Goal: Task Accomplishment & Management: Manage account settings

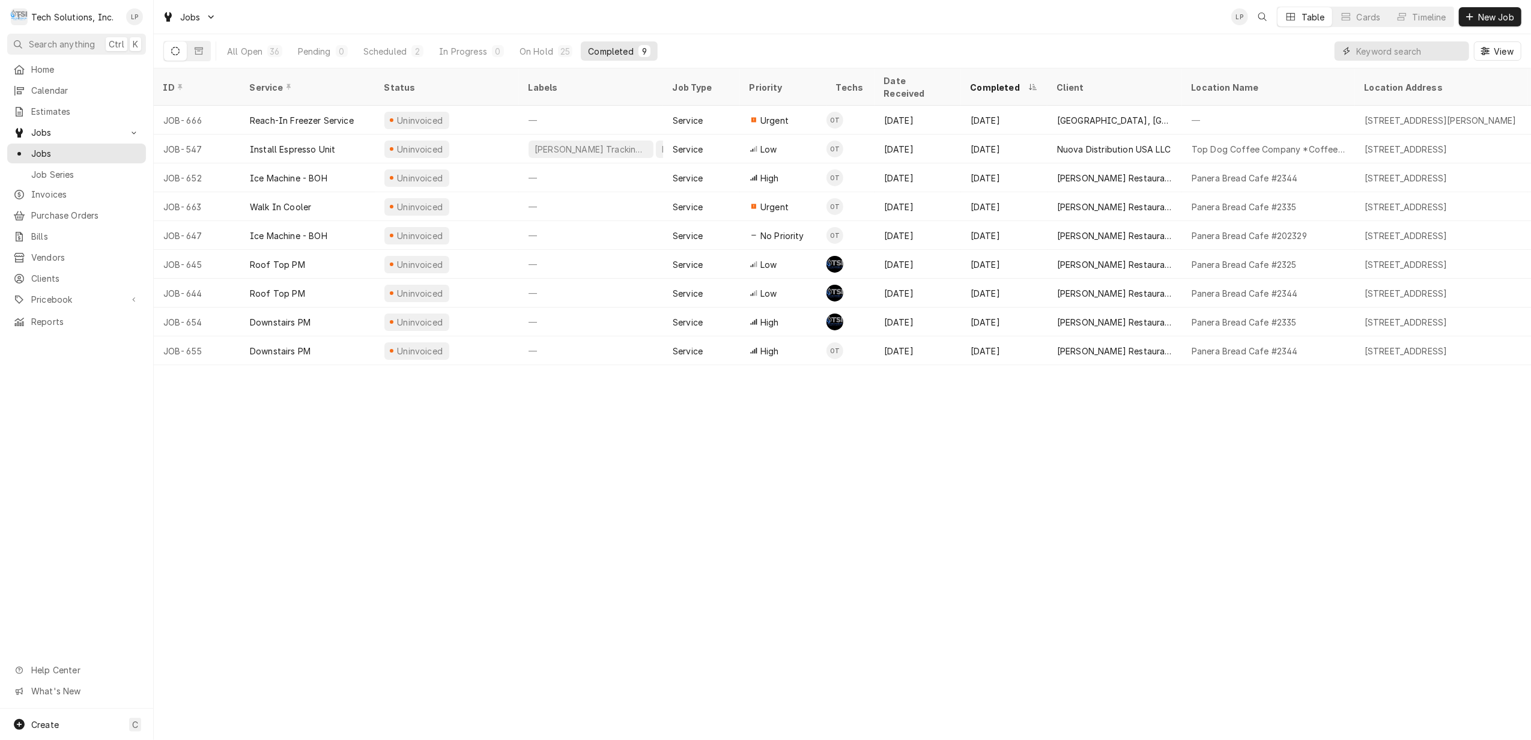
click at [1378, 55] on input "Dynamic Content Wrapper" at bounding box center [1409, 50] width 107 height 19
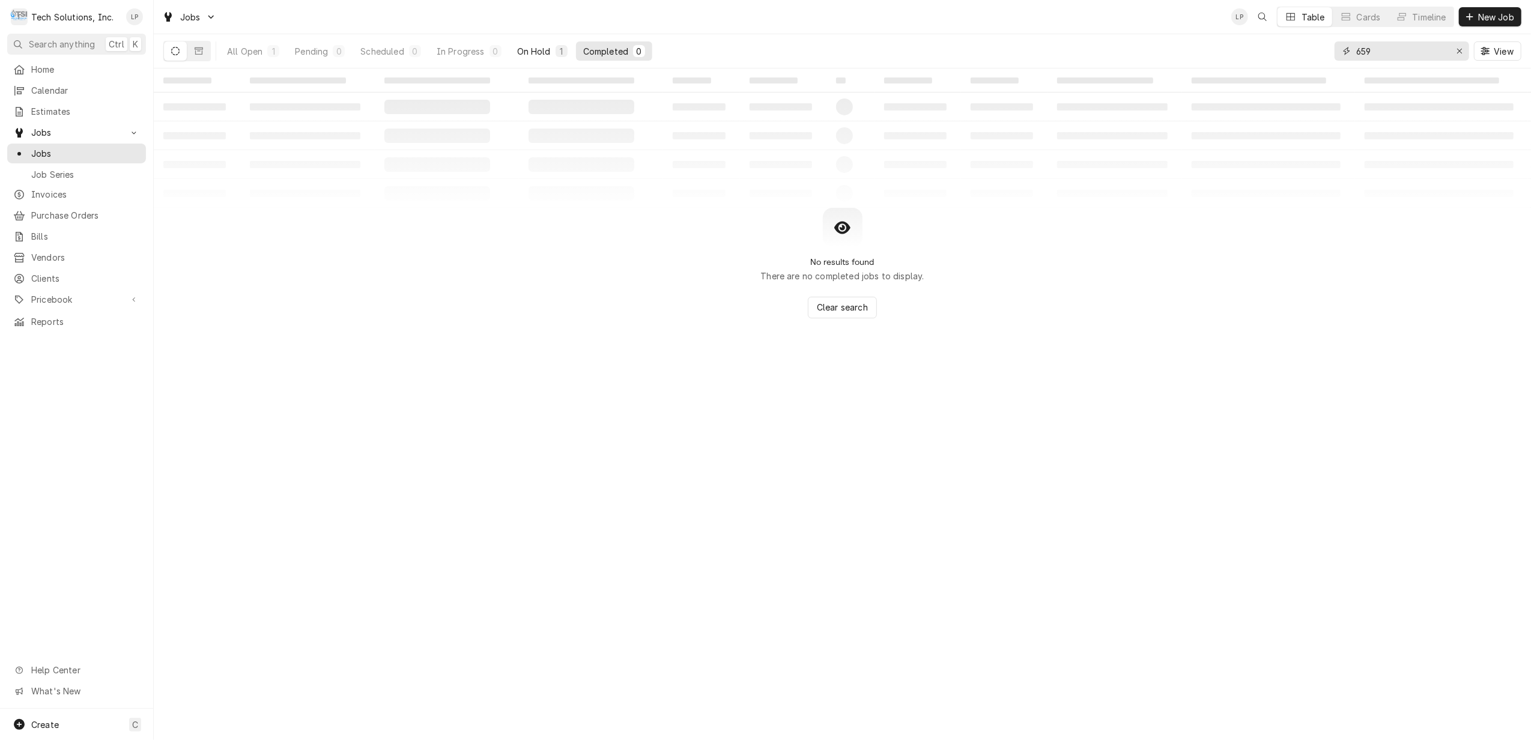
type input "659"
click at [524, 46] on div "On Hold" at bounding box center [534, 51] width 34 height 13
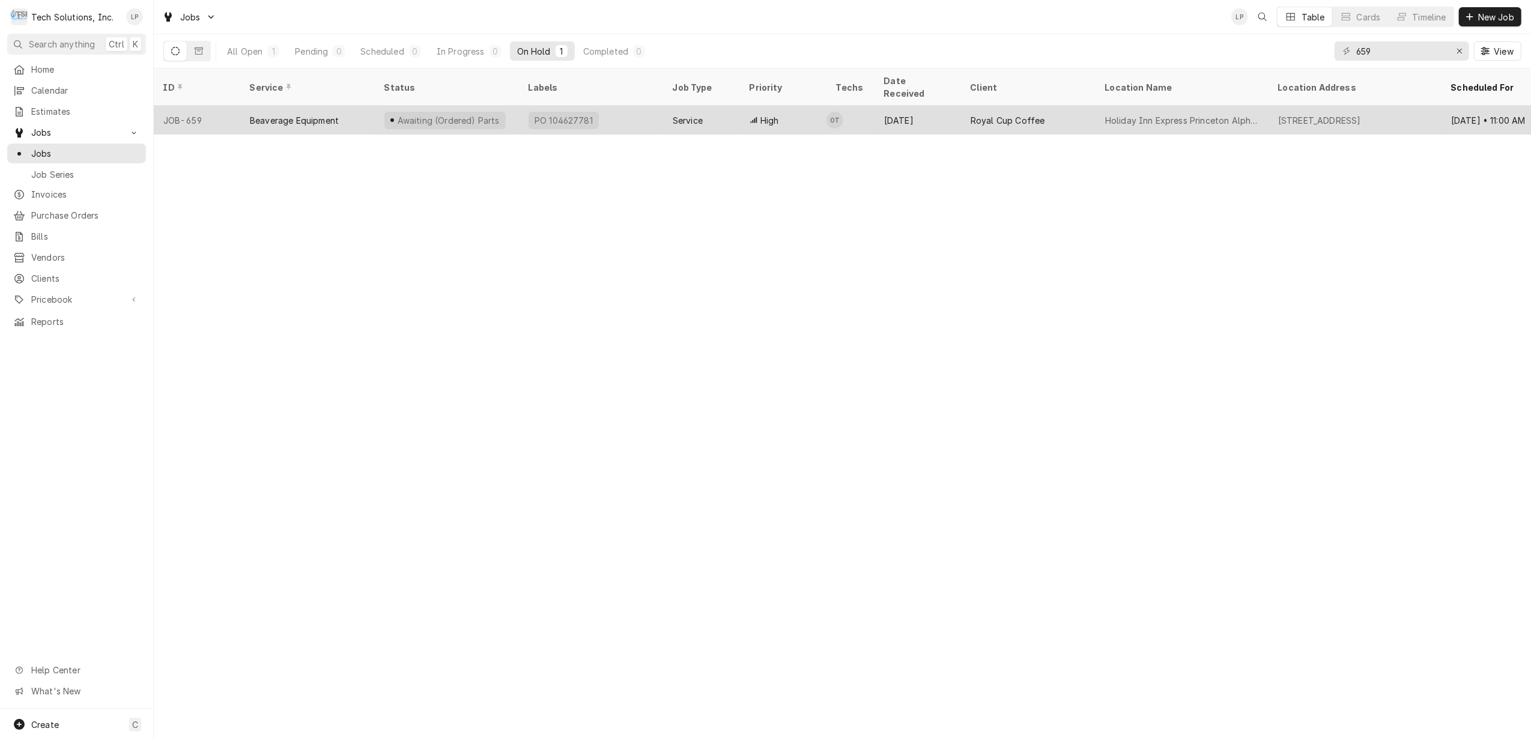
click at [610, 106] on div "PO 104627781" at bounding box center [591, 120] width 144 height 29
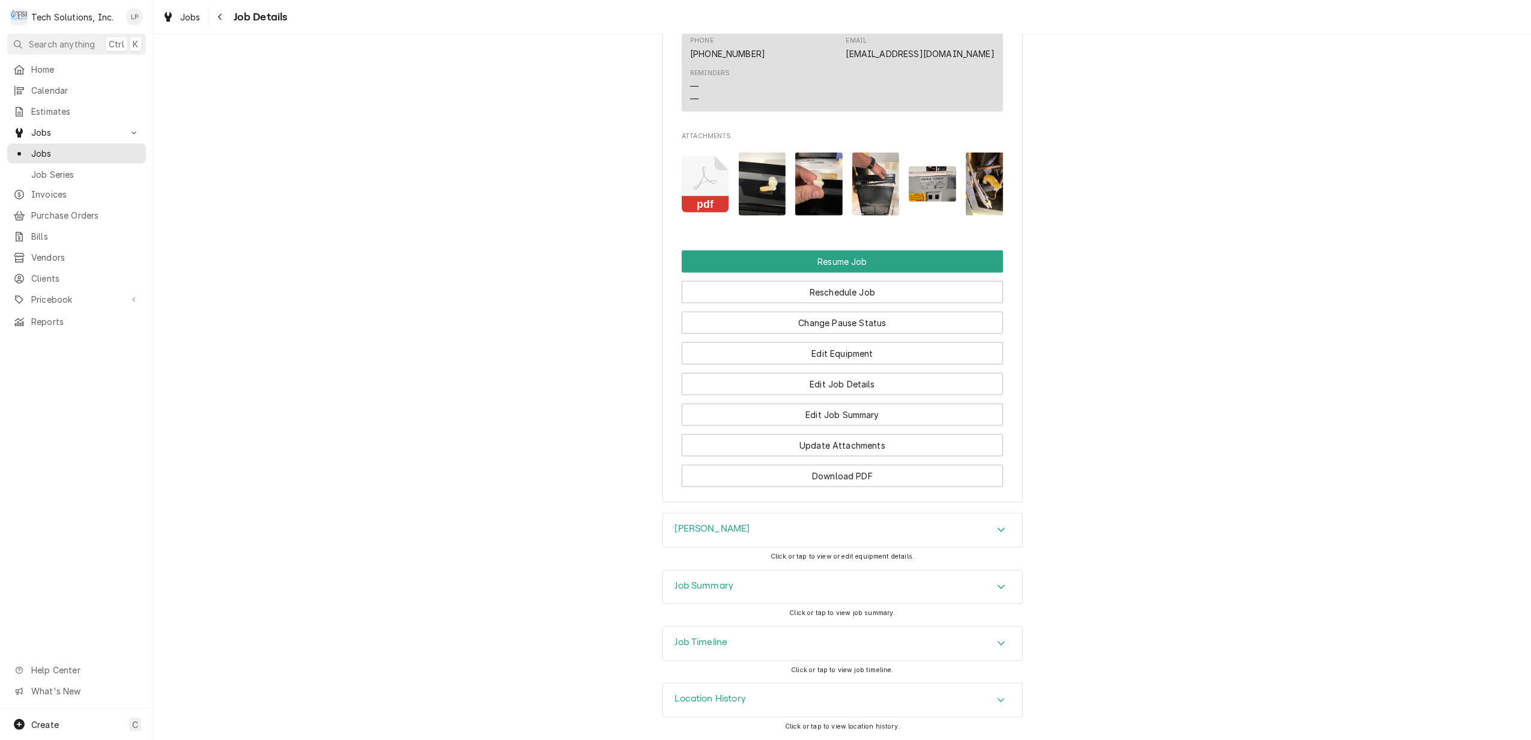
scroll to position [1320, 0]
click at [907, 321] on button "Change Pause Status" at bounding box center [842, 323] width 321 height 22
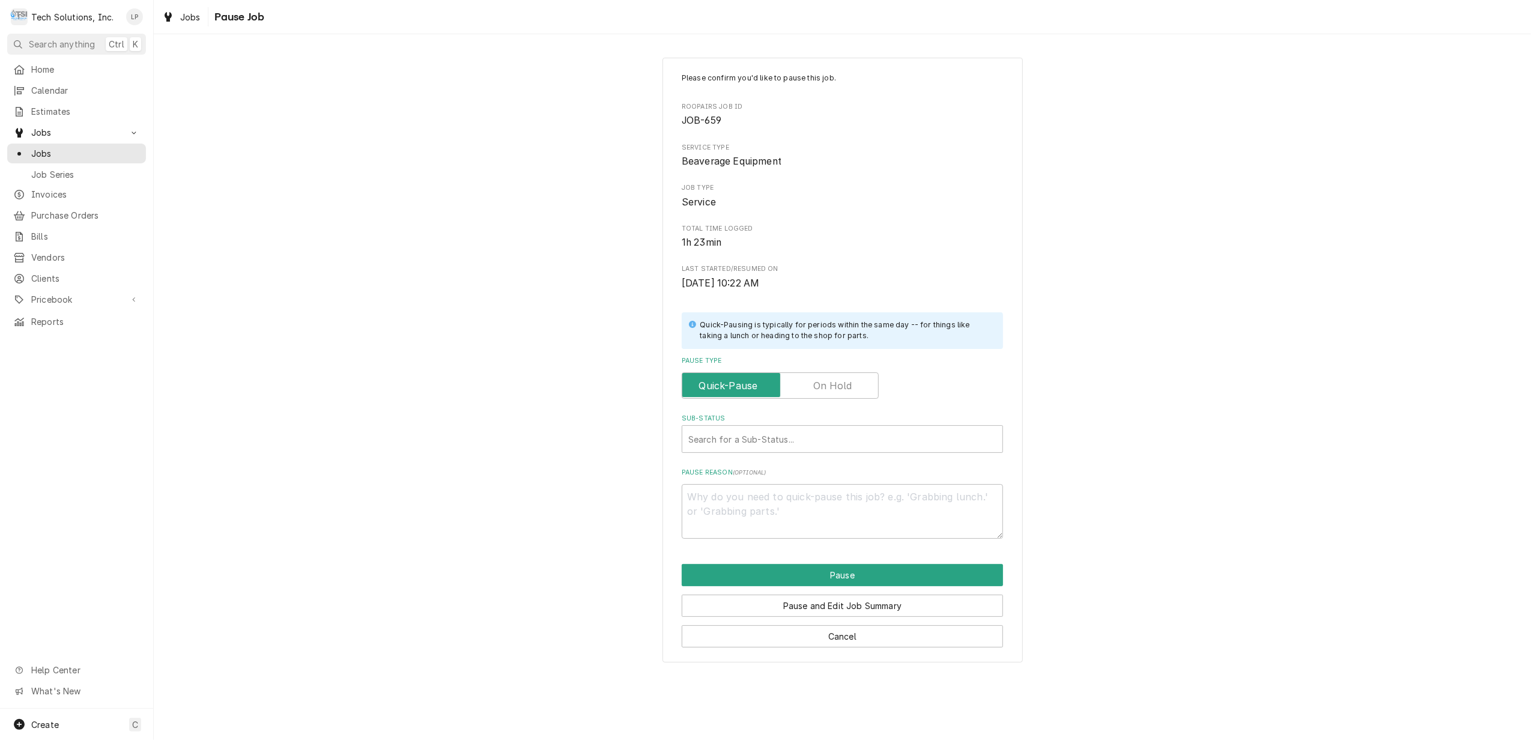
click at [848, 389] on label "Pause Type" at bounding box center [780, 385] width 197 height 26
click at [848, 389] on input "Pause Type" at bounding box center [780, 385] width 186 height 26
checkbox input "true"
click at [835, 440] on div "Sub-Status" at bounding box center [842, 439] width 308 height 22
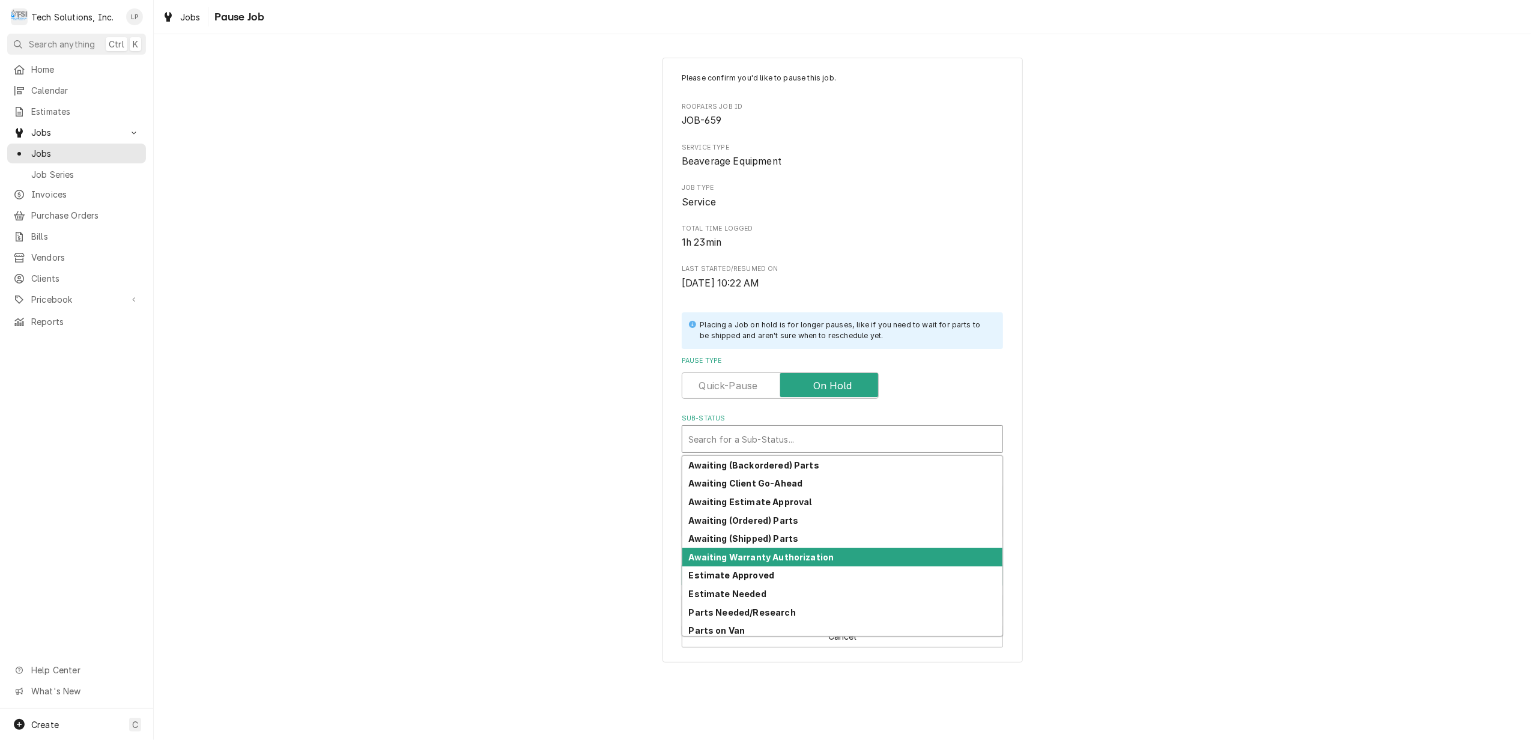
scroll to position [59, 0]
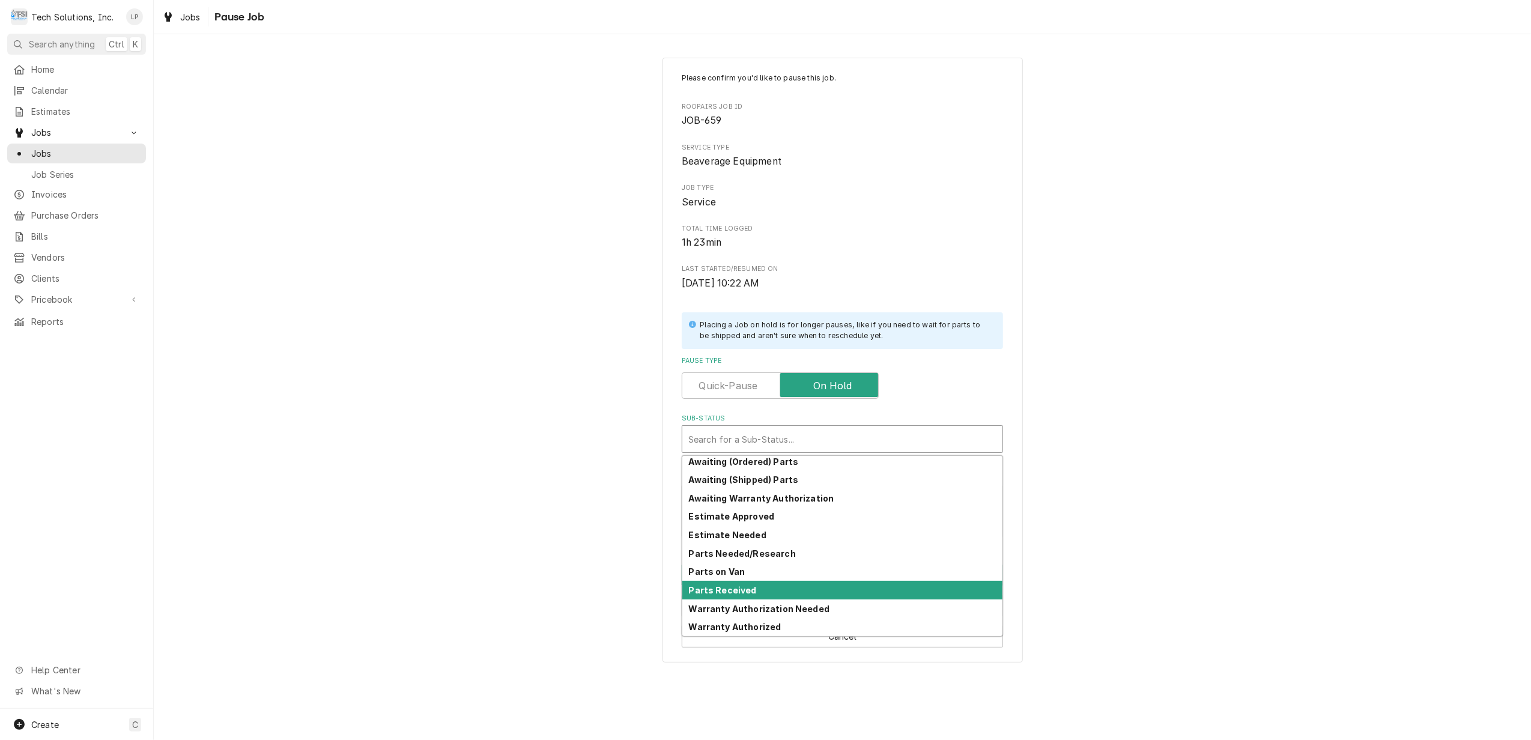
click at [747, 589] on strong "Parts Received" at bounding box center [723, 590] width 68 height 10
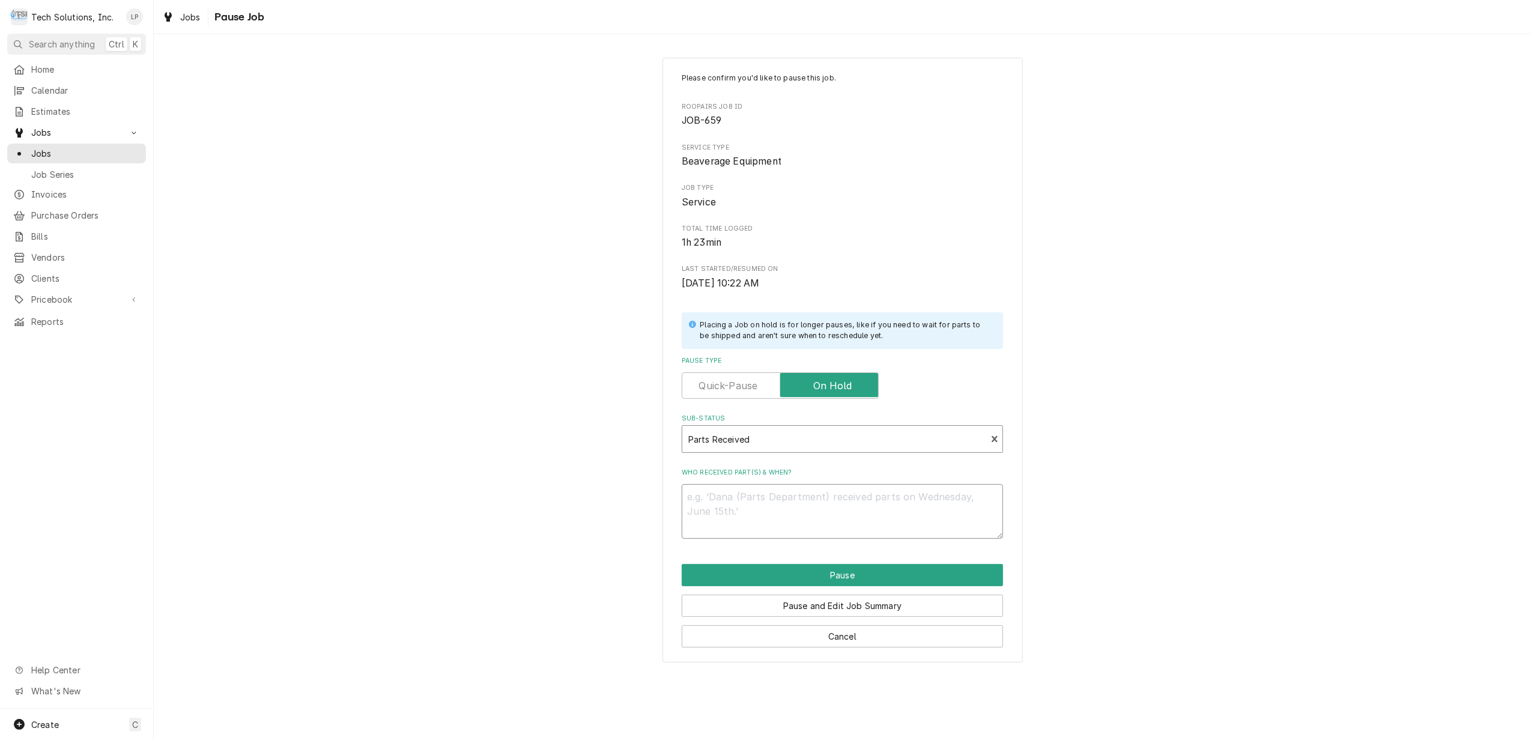
click at [890, 507] on textarea "Who received part(s) & when?" at bounding box center [842, 511] width 321 height 55
type textarea "x"
type textarea "J"
type textarea "x"
type textarea "Jo"
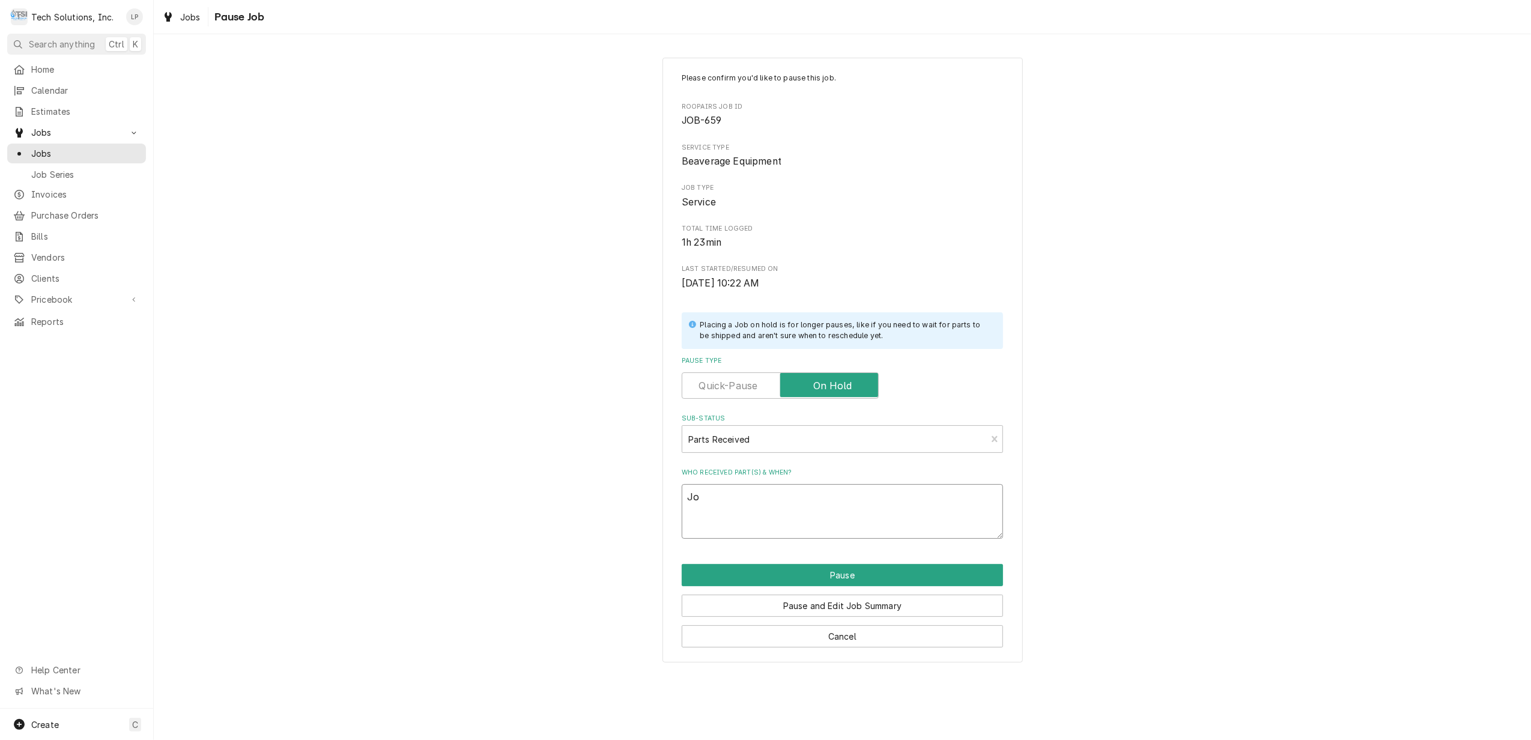
type textarea "x"
type textarea "Joe"
type textarea "x"
type textarea "Joe h"
type textarea "x"
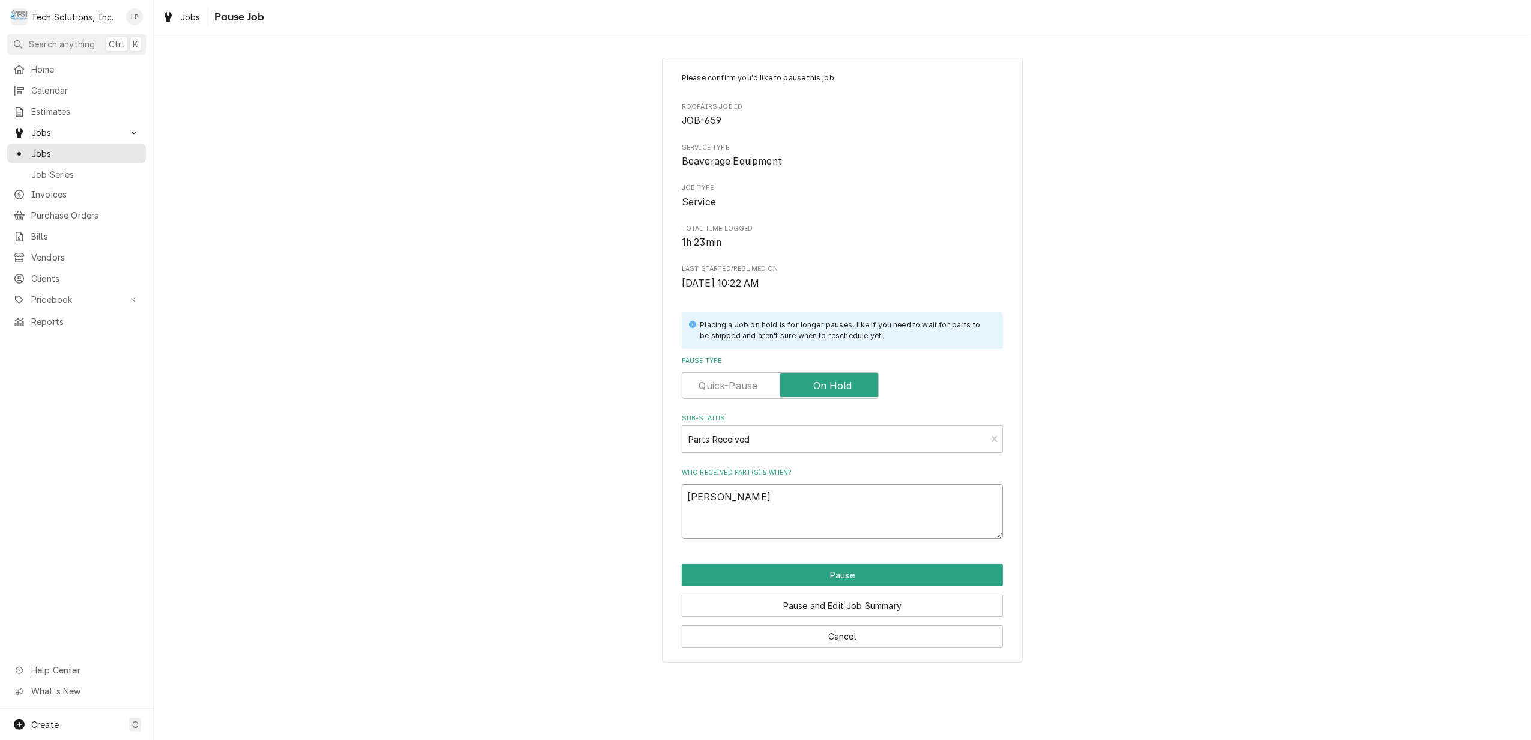
type textarea "Joe ha"
type textarea "x"
type textarea "Joe has"
type textarea "x"
type textarea "Joe has"
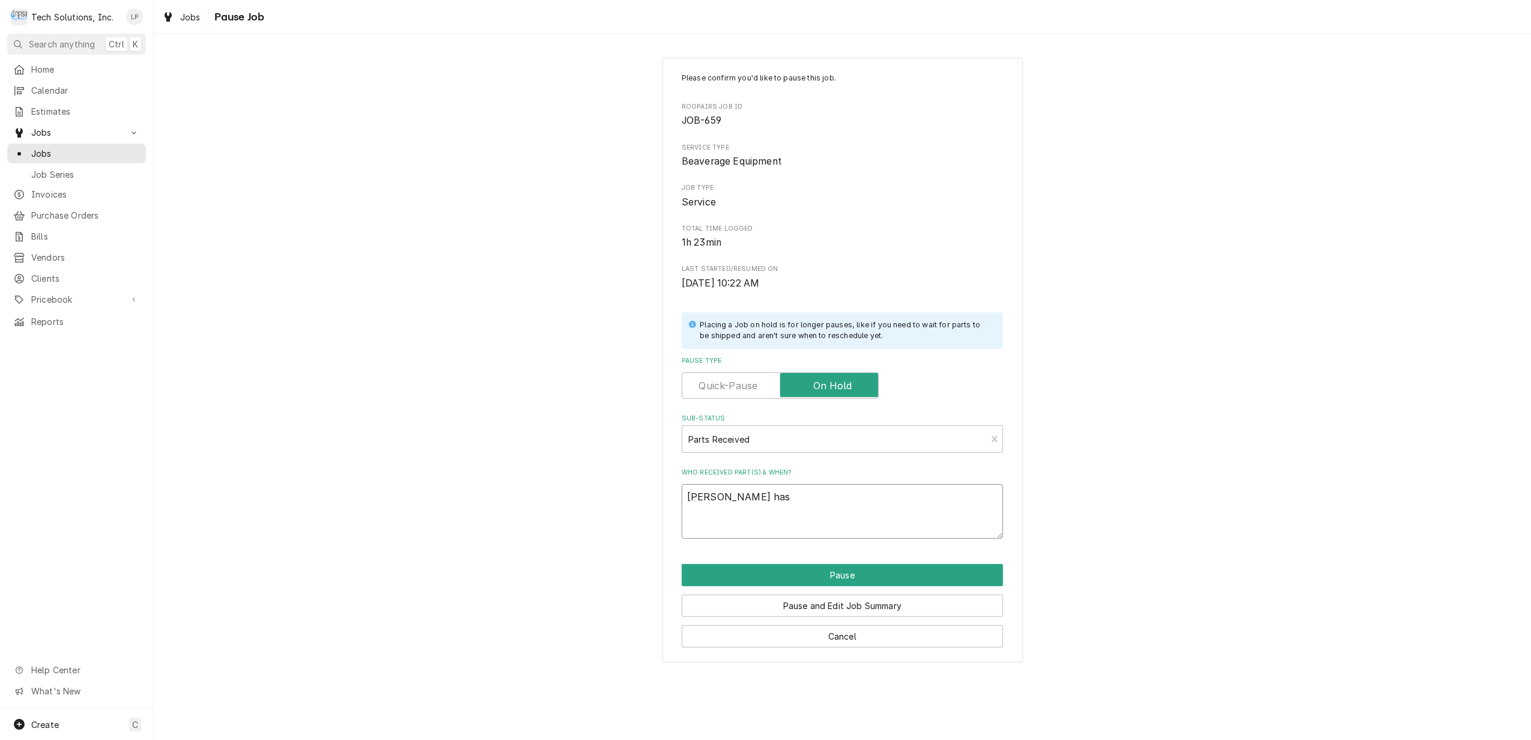
type textarea "x"
type textarea "Joe has p"
type textarea "x"
type textarea "Joe has pa"
type textarea "x"
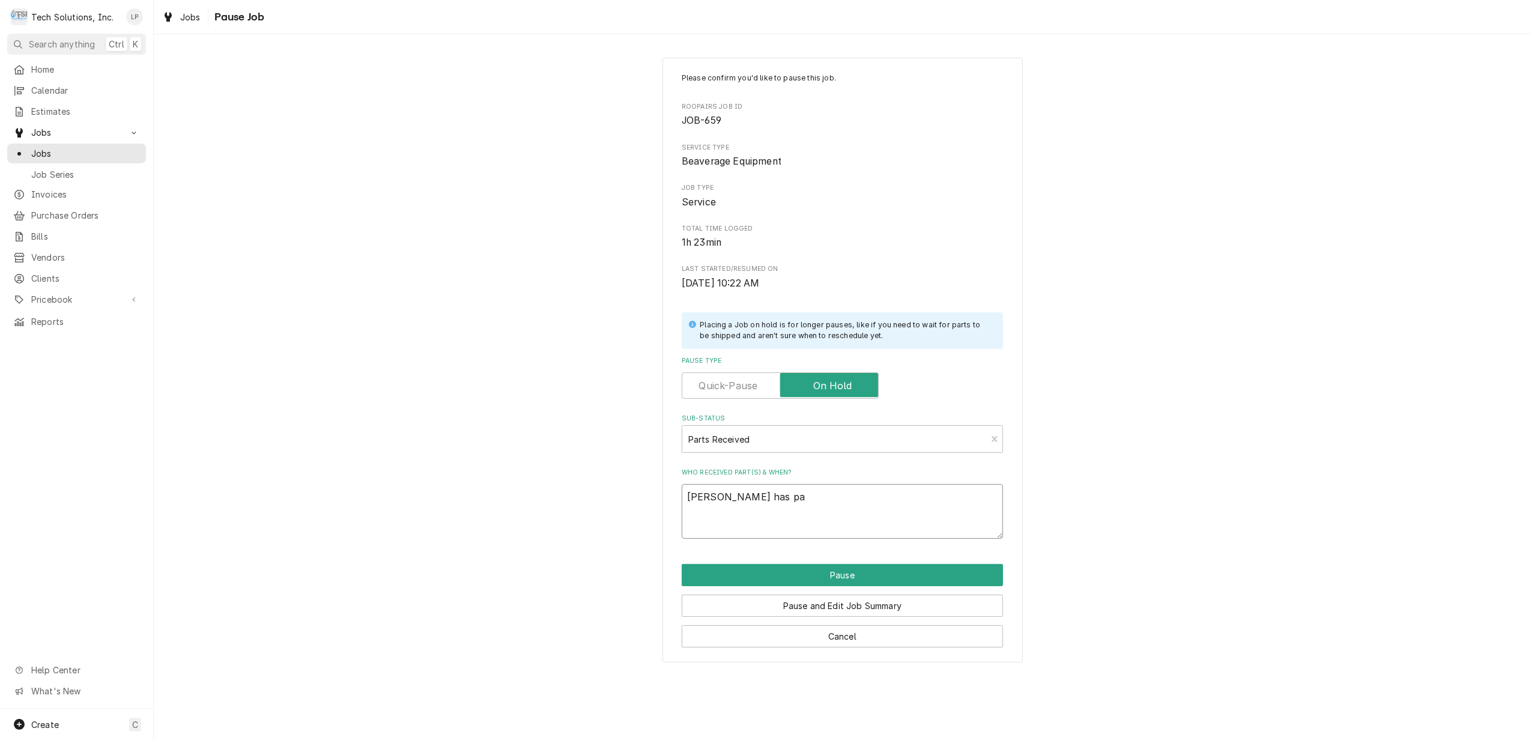
type textarea "Joe has par"
type textarea "x"
type textarea "Joe has part"
type textarea "x"
type textarea "Joe has parts"
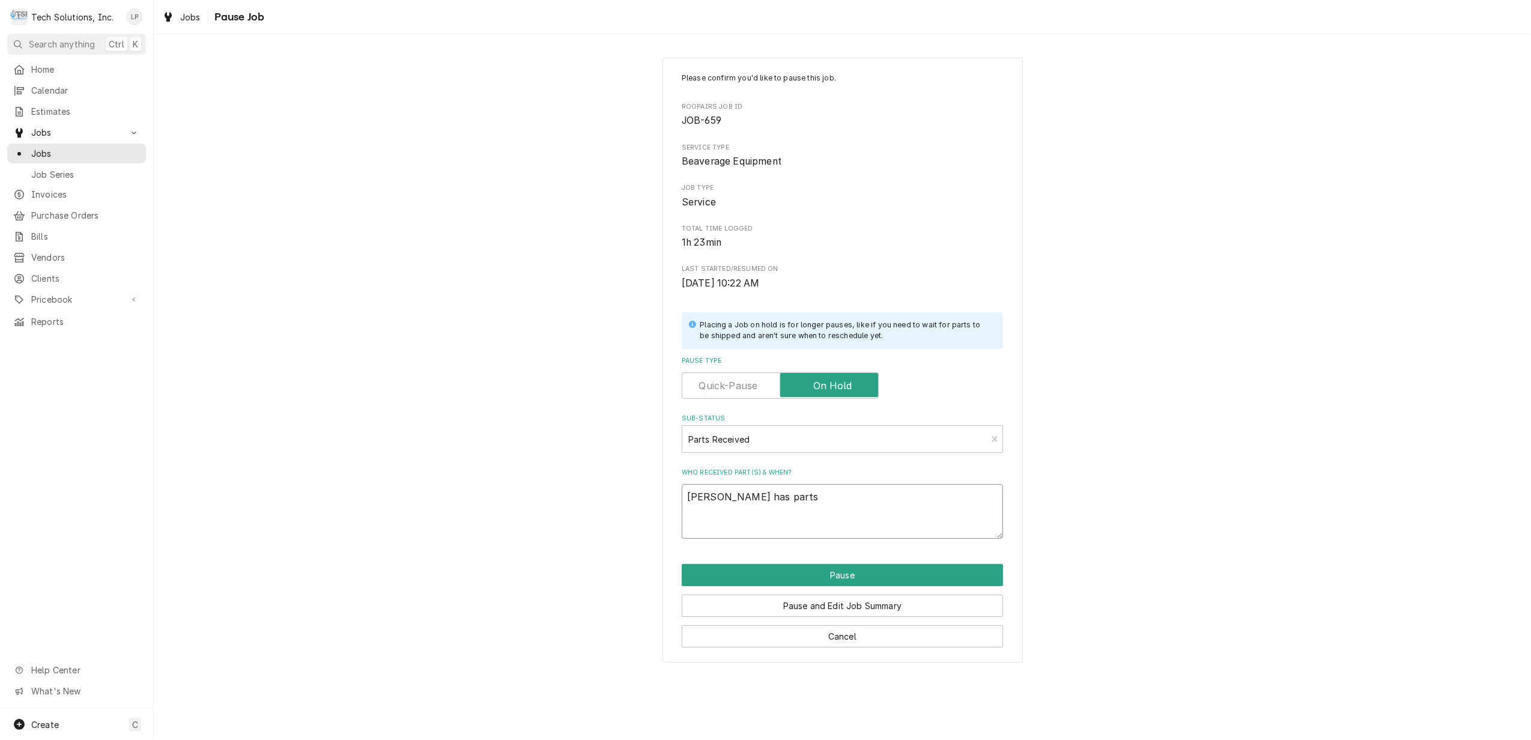
type textarea "x"
type textarea "Joe has part"
type textarea "x"
type textarea "Joe has par"
type textarea "x"
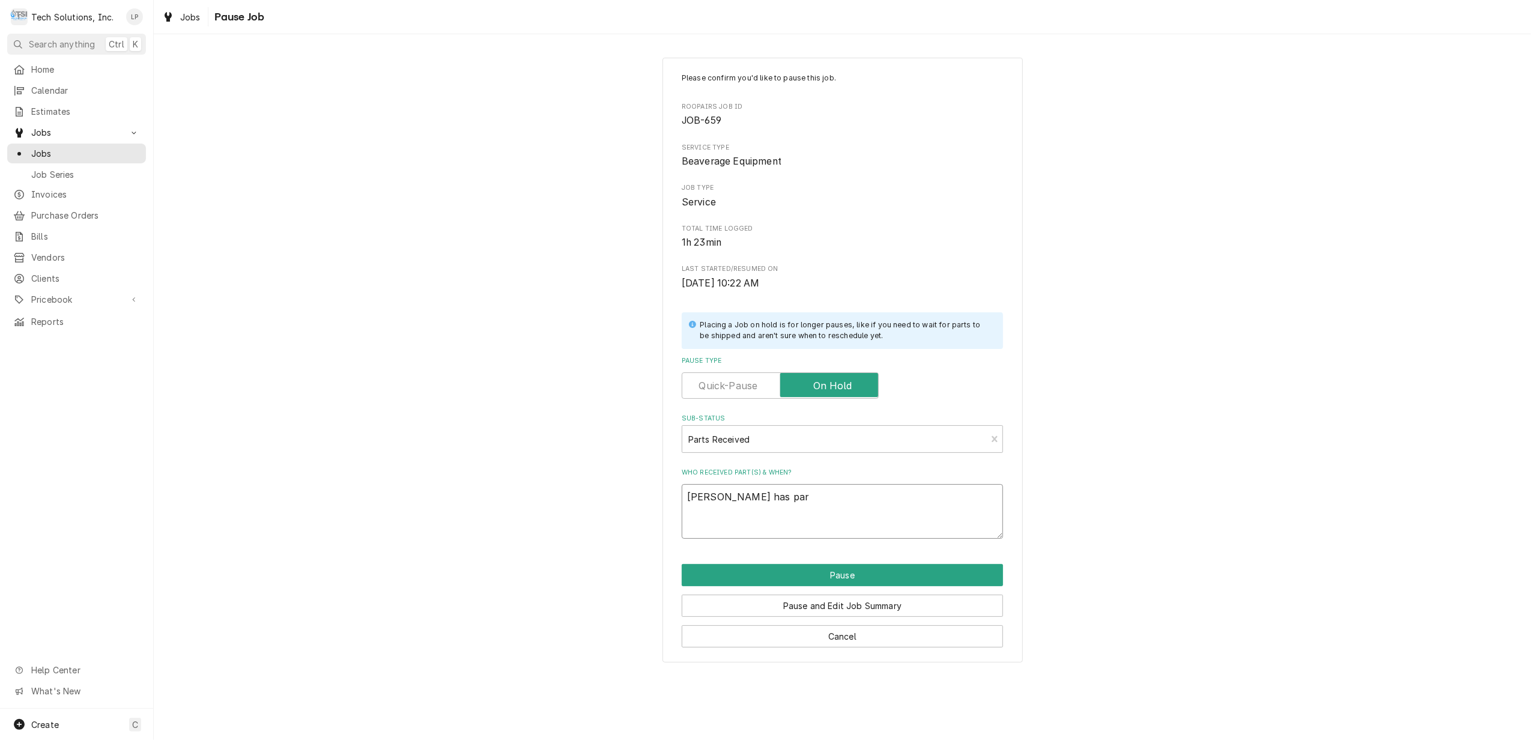
type textarea "Joe has pa"
type textarea "x"
type textarea "Joe has p"
type textarea "x"
type textarea "Joe has"
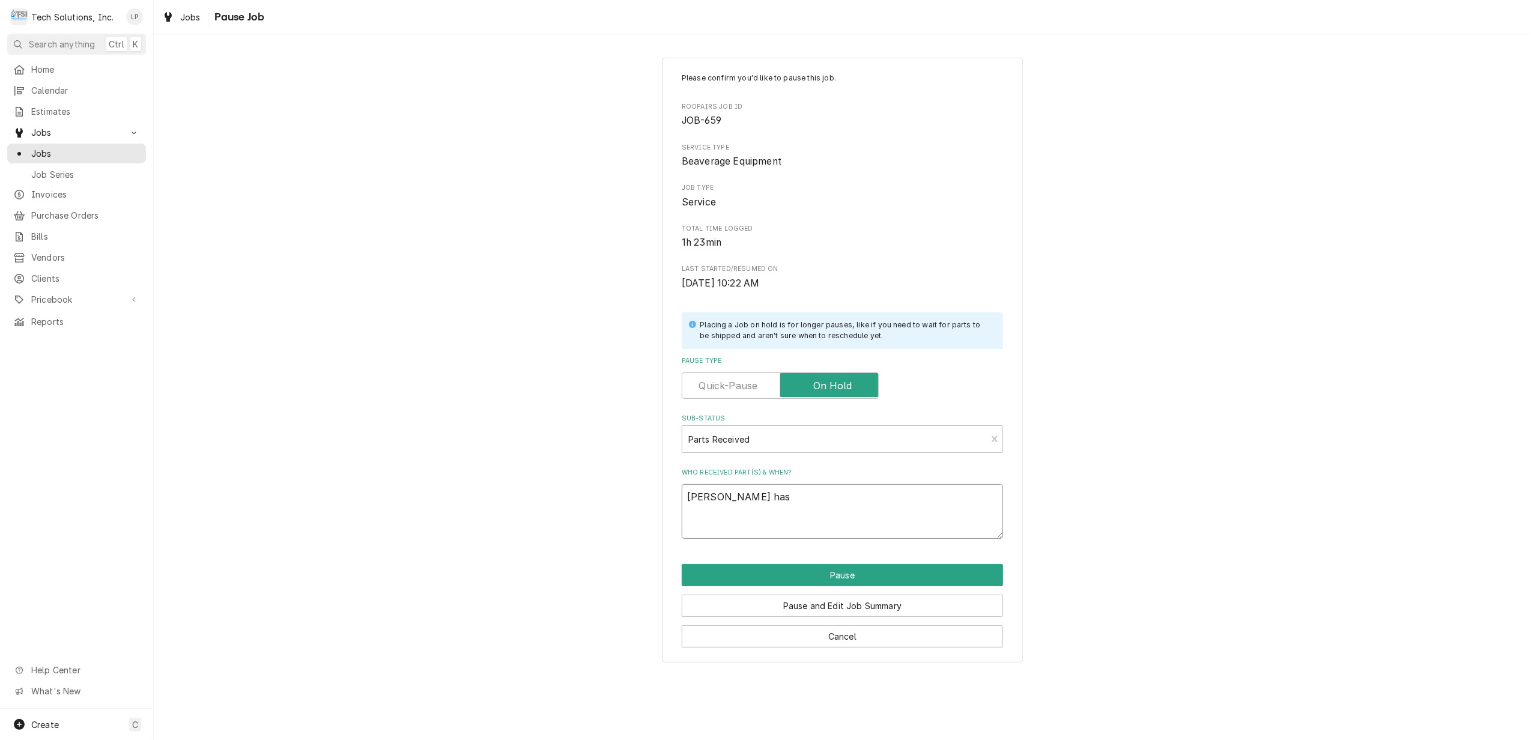
type textarea "x"
type textarea "Joe has"
type textarea "x"
type textarea "Joe ha"
type textarea "x"
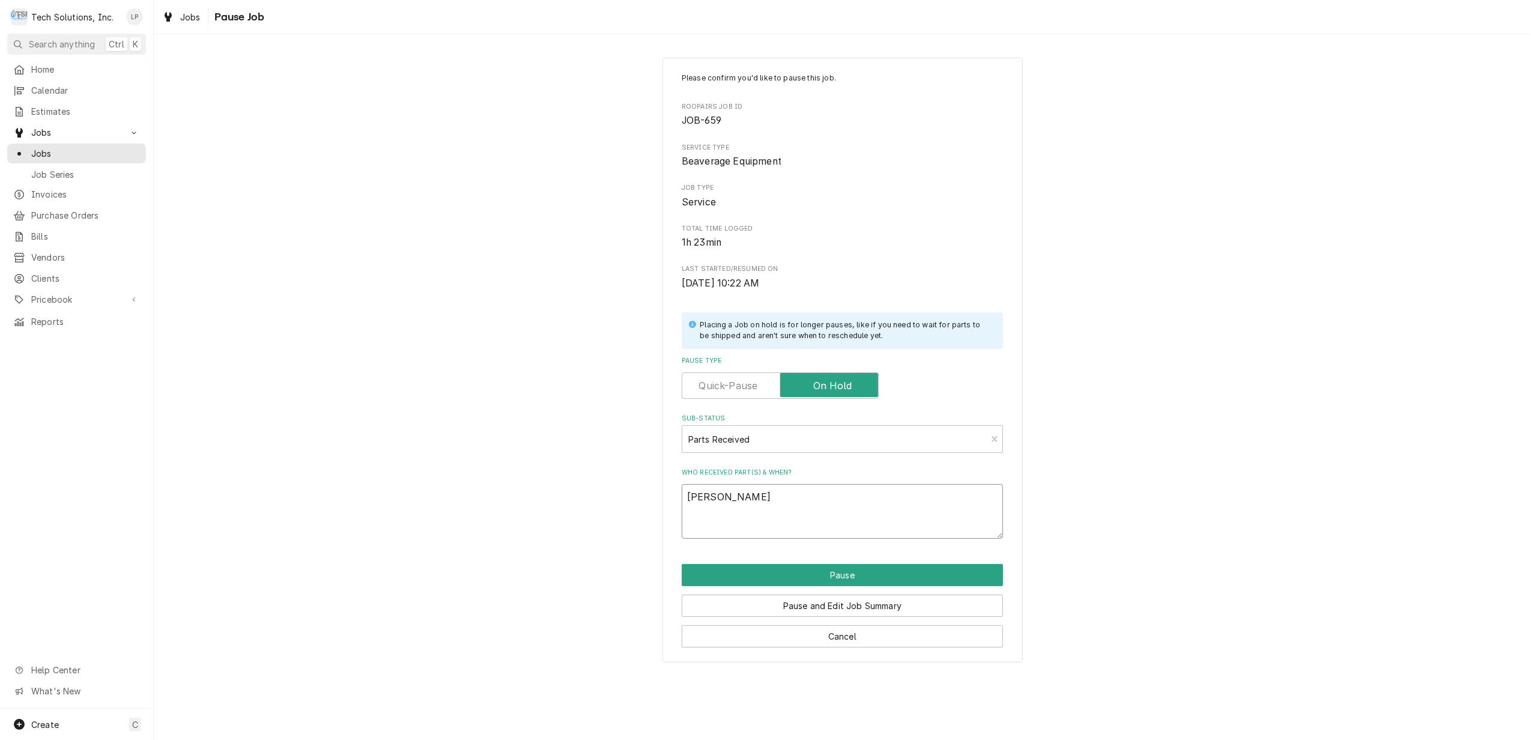
type textarea "Joe"
type textarea "x"
type textarea "Joe"
type textarea "x"
type textarea "Jo"
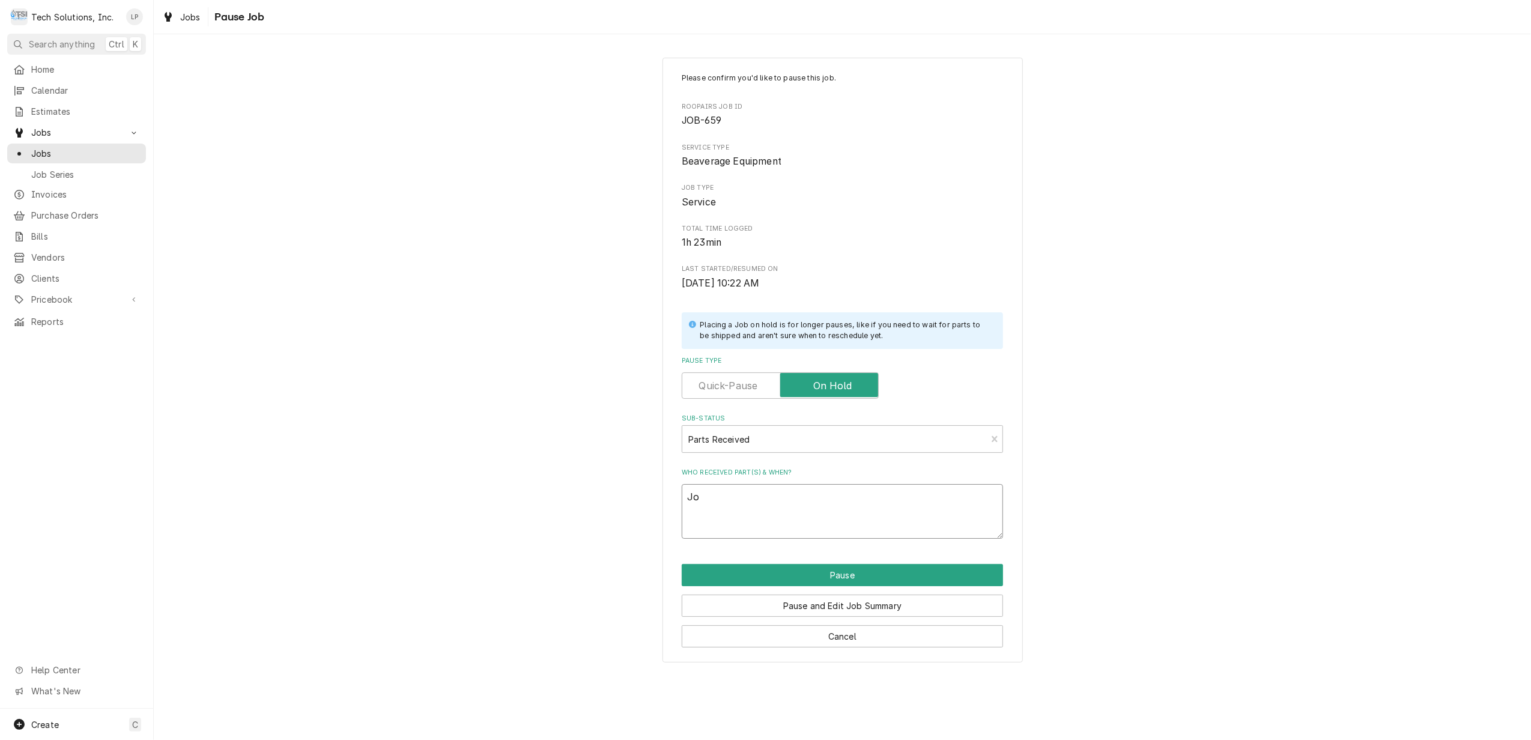
type textarea "x"
type textarea "J"
type textarea "x"
type textarea "9"
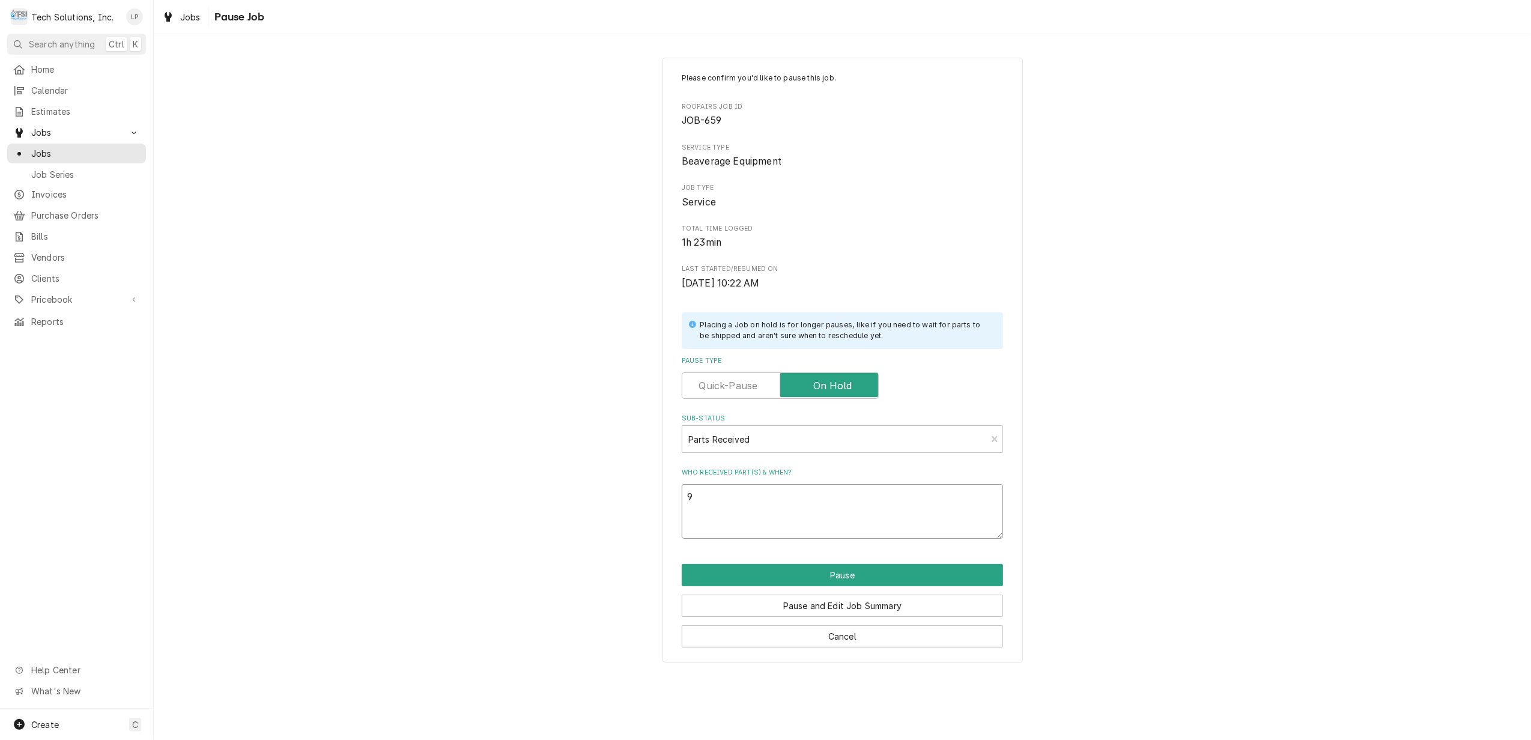
type textarea "x"
type textarea "9/"
type textarea "x"
type textarea "9/9"
type textarea "x"
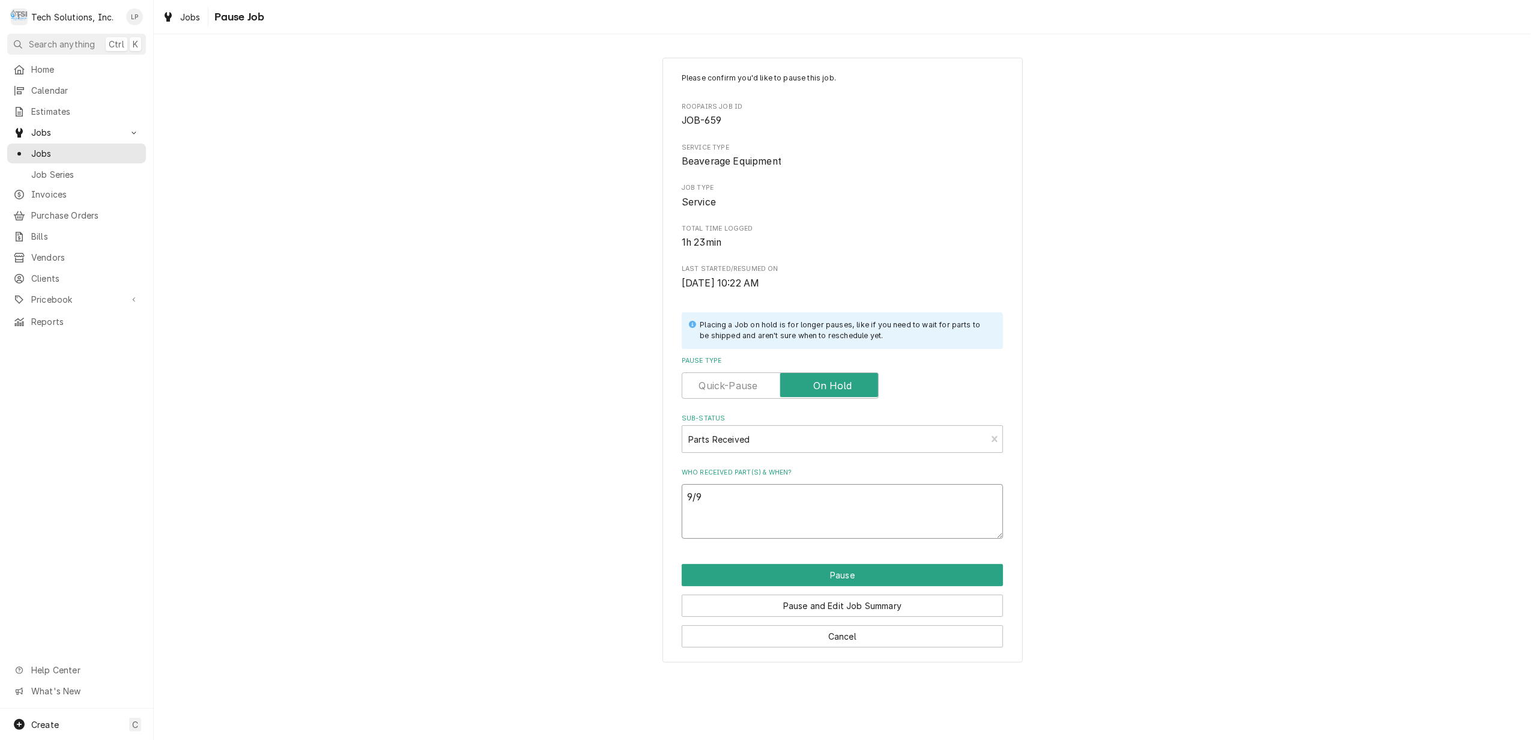
type textarea "9/"
type textarea "x"
type textarea "9"
type textarea "x"
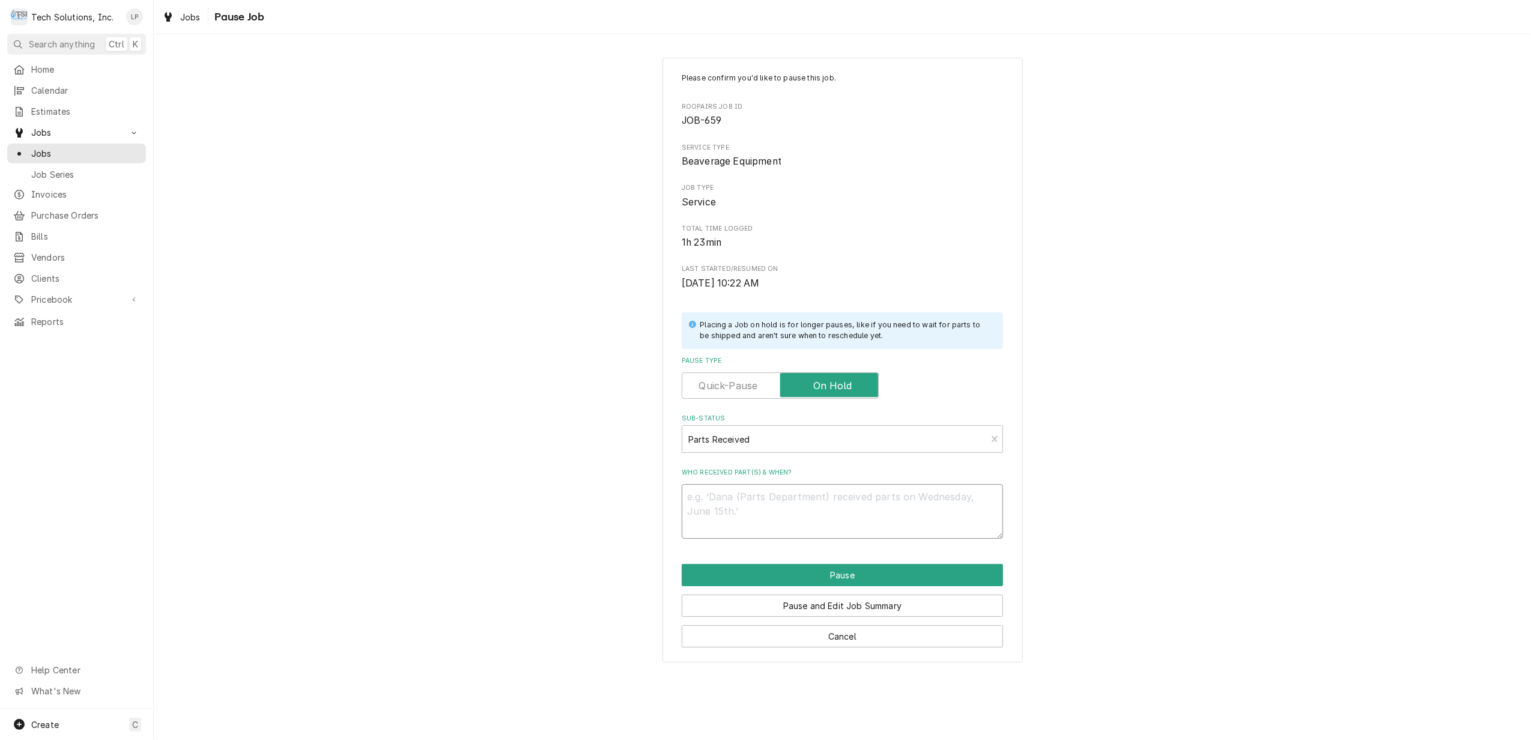
type textarea "j"
type textarea "x"
type textarea "jo"
type textarea "x"
type textarea "joe"
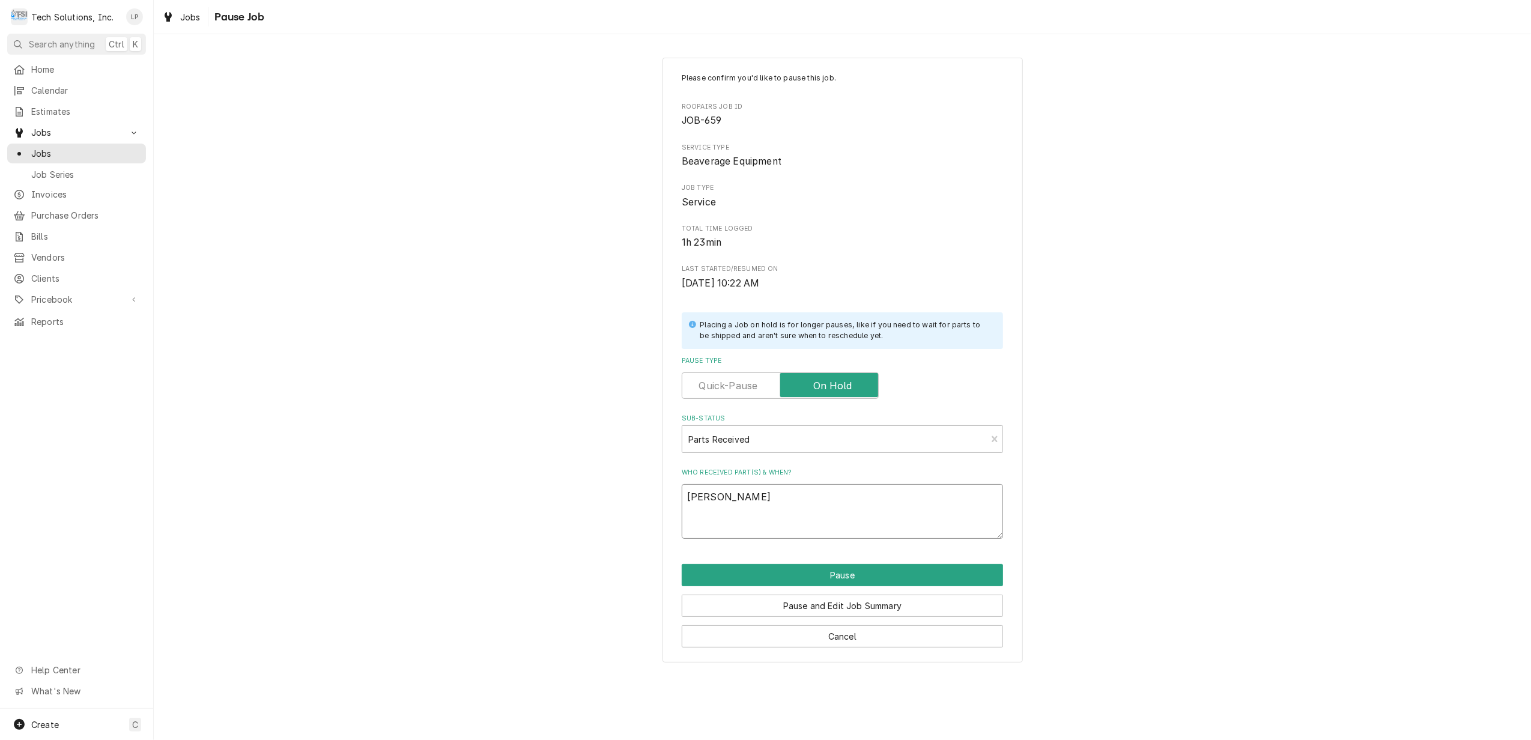
type textarea "x"
type textarea "joe"
type textarea "x"
type textarea "joe"
type textarea "x"
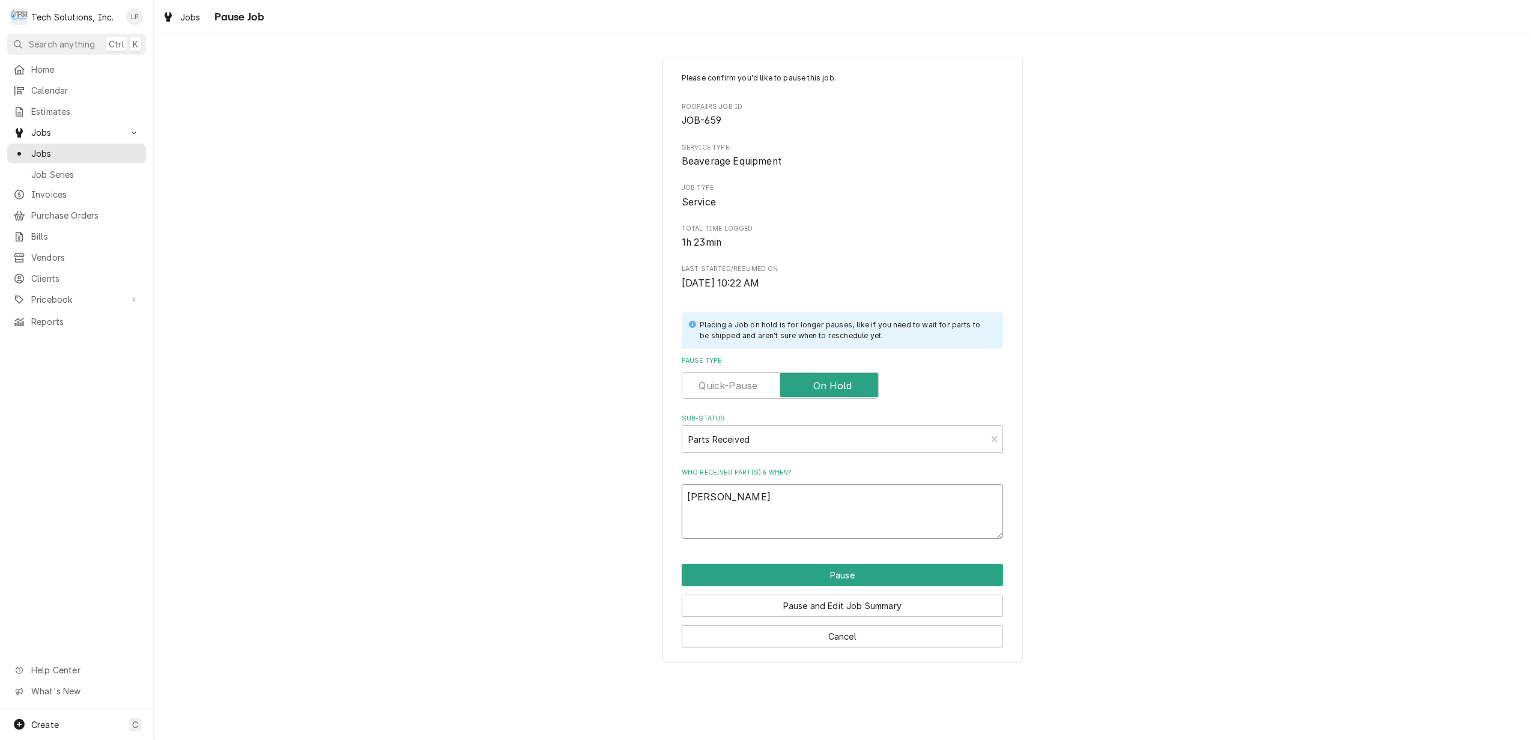
type textarea "jo"
type textarea "x"
type textarea "j"
type textarea "x"
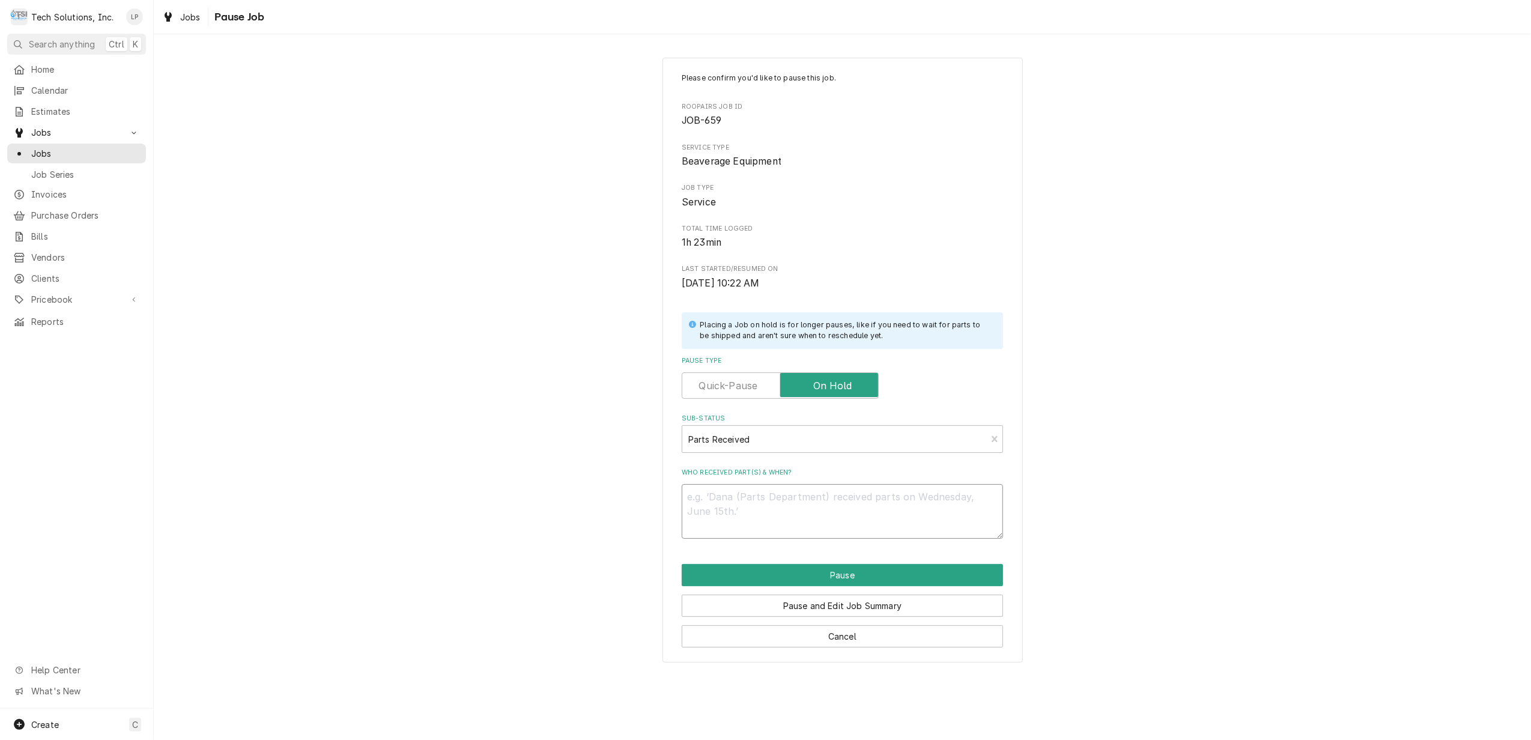
type textarea "J"
type textarea "x"
type textarea "JO"
type textarea "x"
type textarea "JOE"
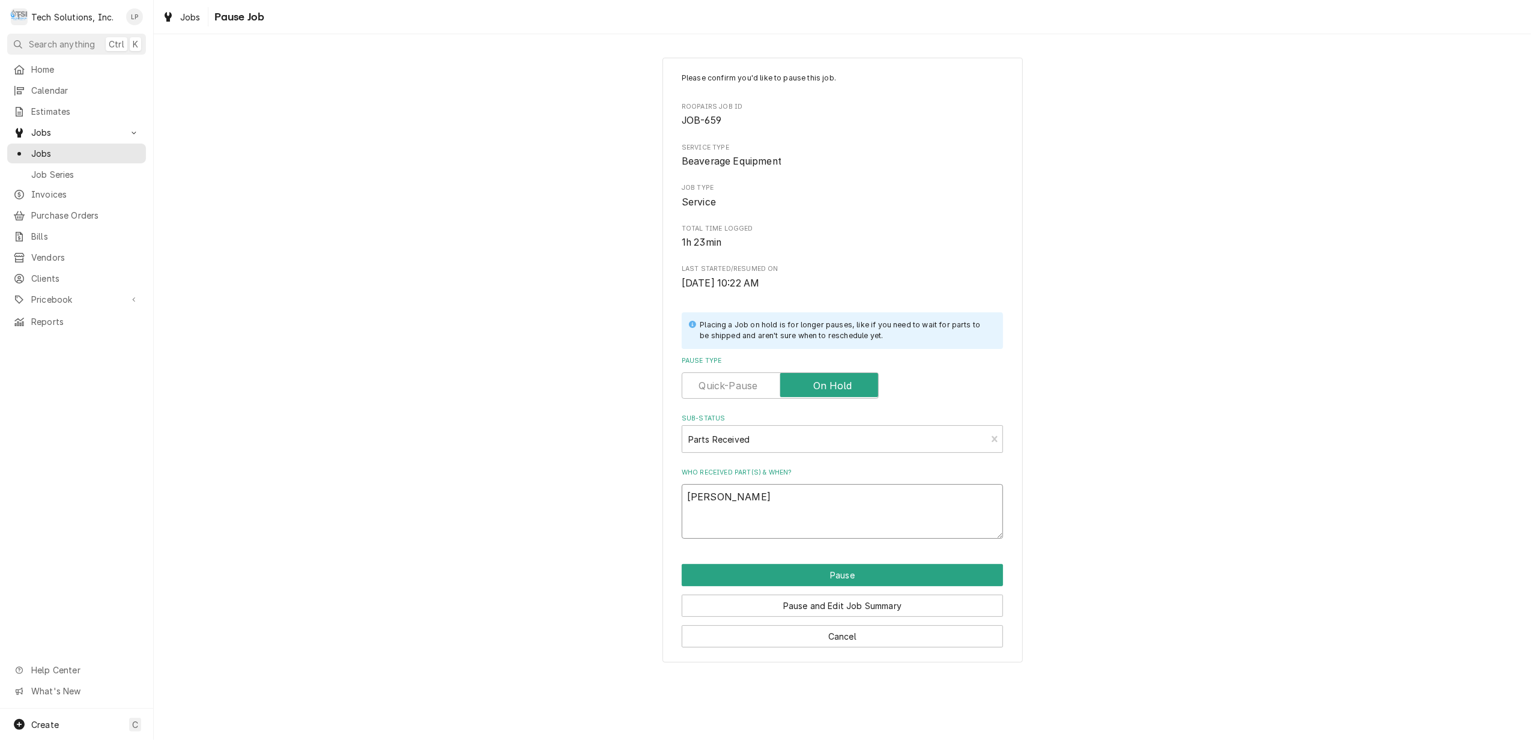
type textarea "x"
type textarea "JOE"
type textarea "x"
type textarea "JOE S"
type textarea "x"
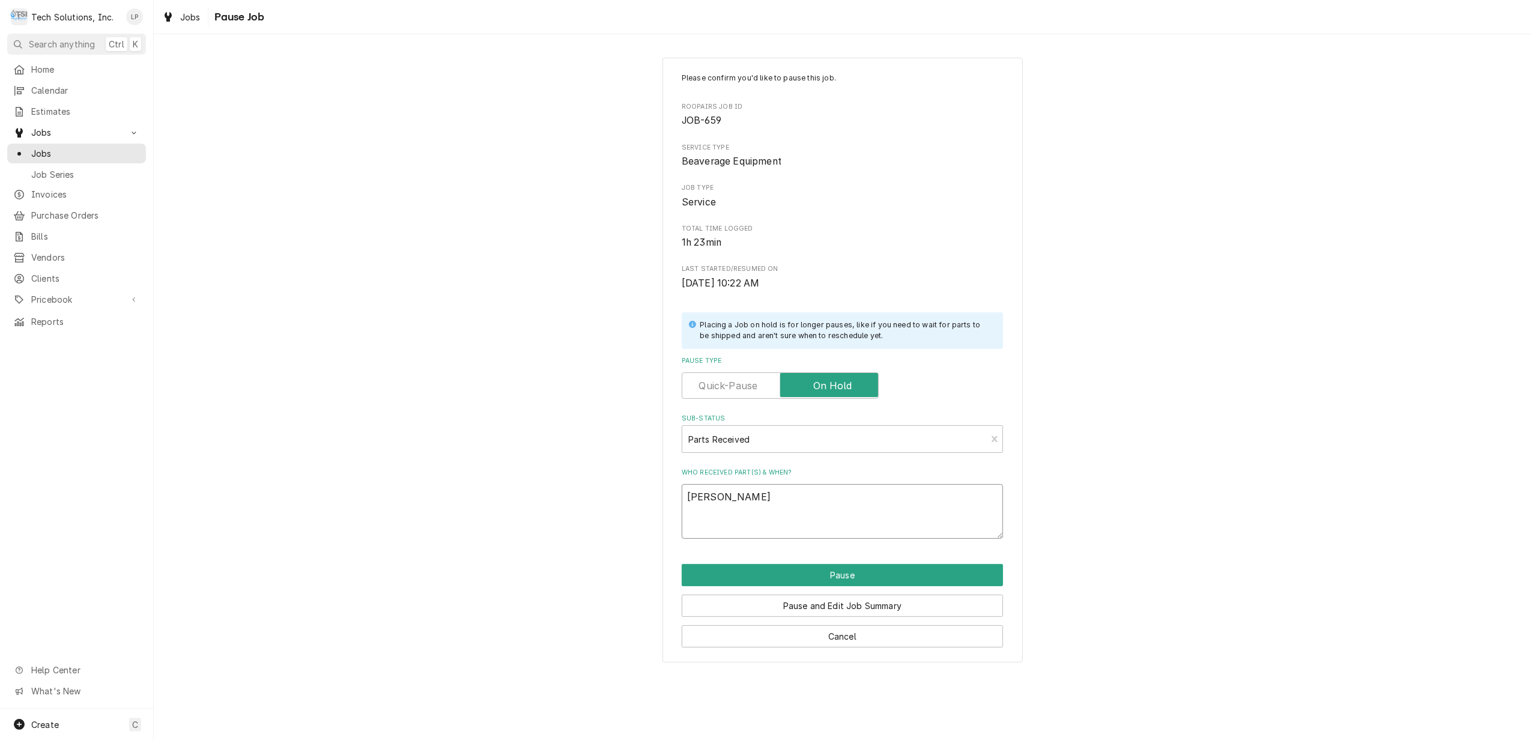
type textarea "JOE SA"
type textarea "x"
type textarea "JOE SAY"
type textarea "x"
type textarea "JOE SA"
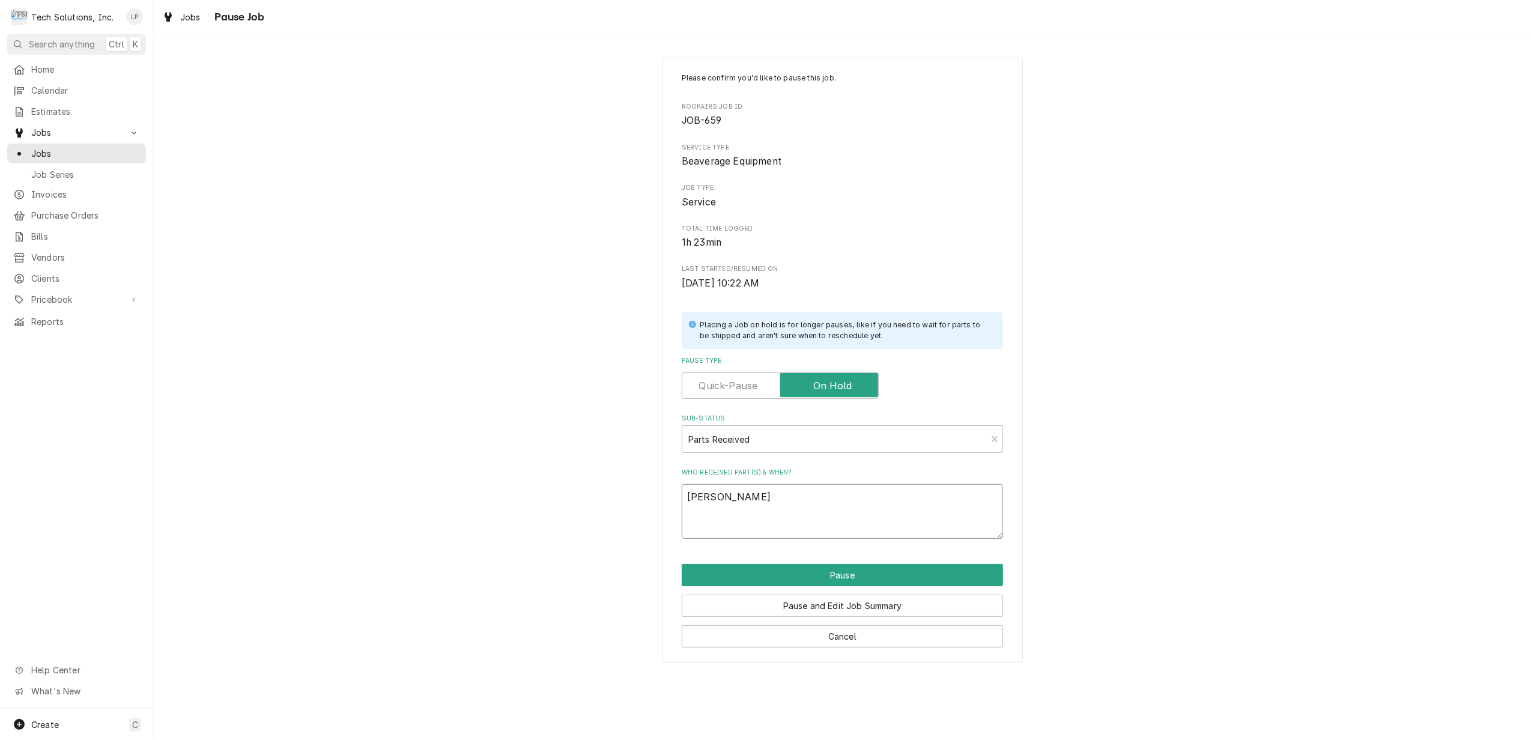
type textarea "x"
type textarea "JOE S"
type textarea "x"
type textarea "JOE"
type textarea "x"
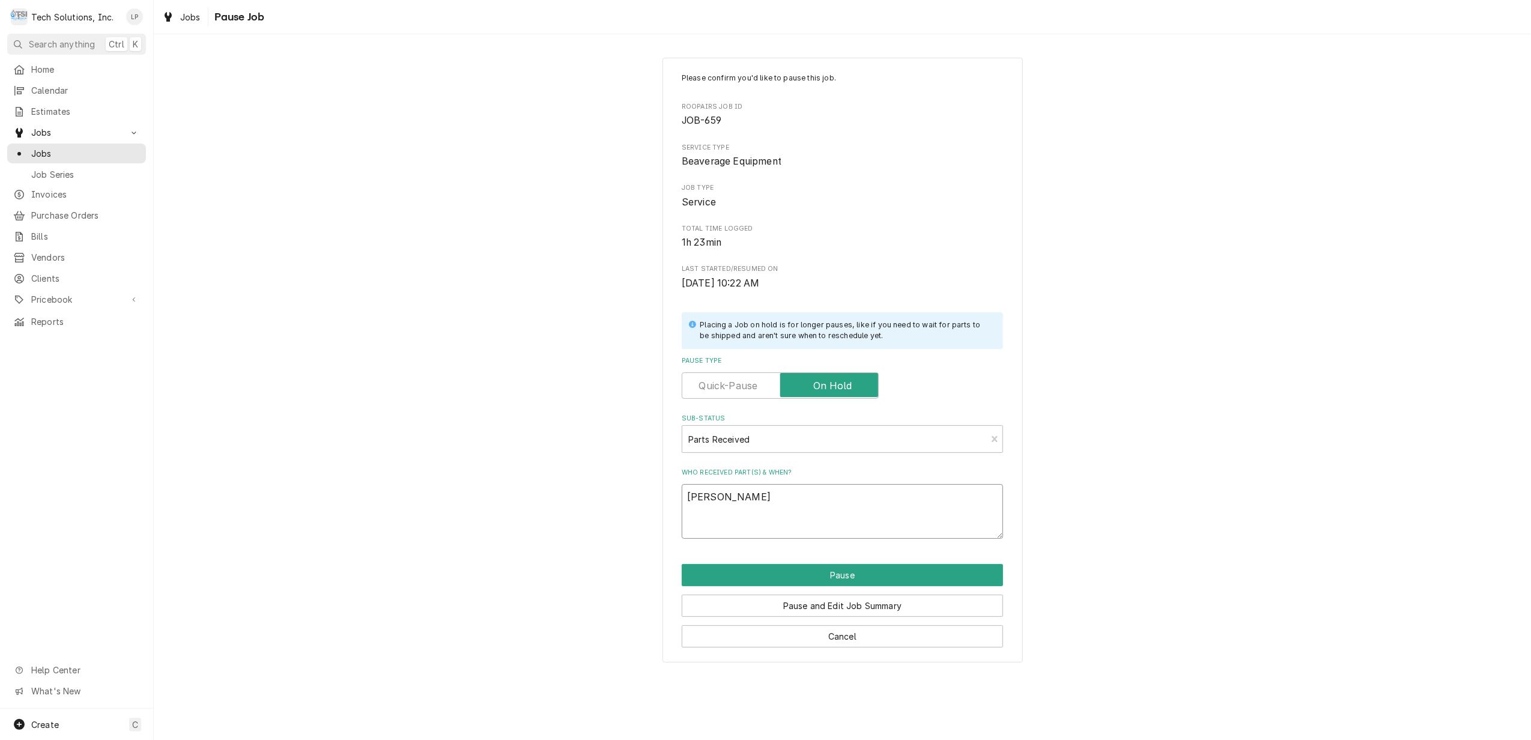
type textarea "JOE"
type textarea "x"
type textarea "JO"
type textarea "x"
type textarea "J"
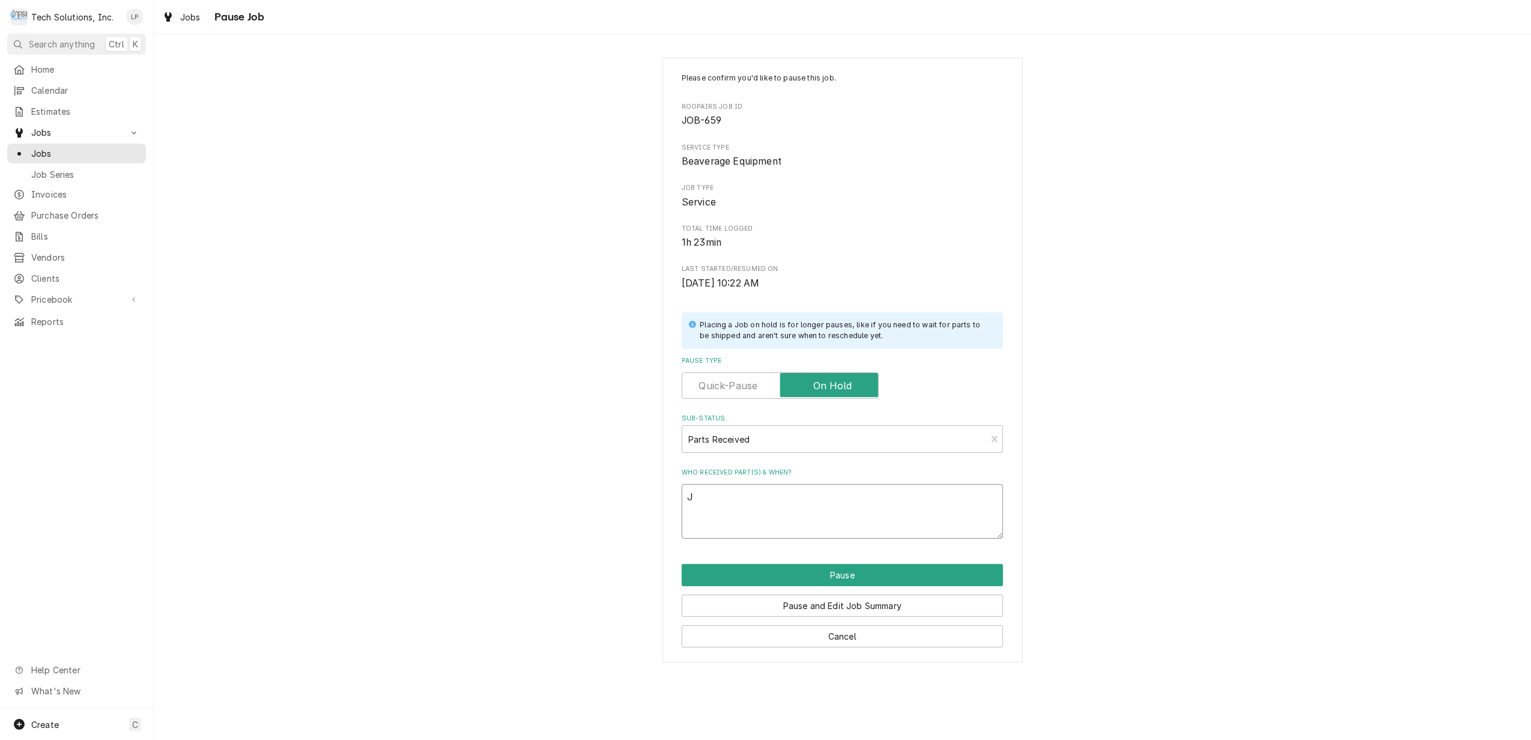
type textarea "x"
type textarea "Jo"
type textarea "x"
type textarea "Joe"
type textarea "x"
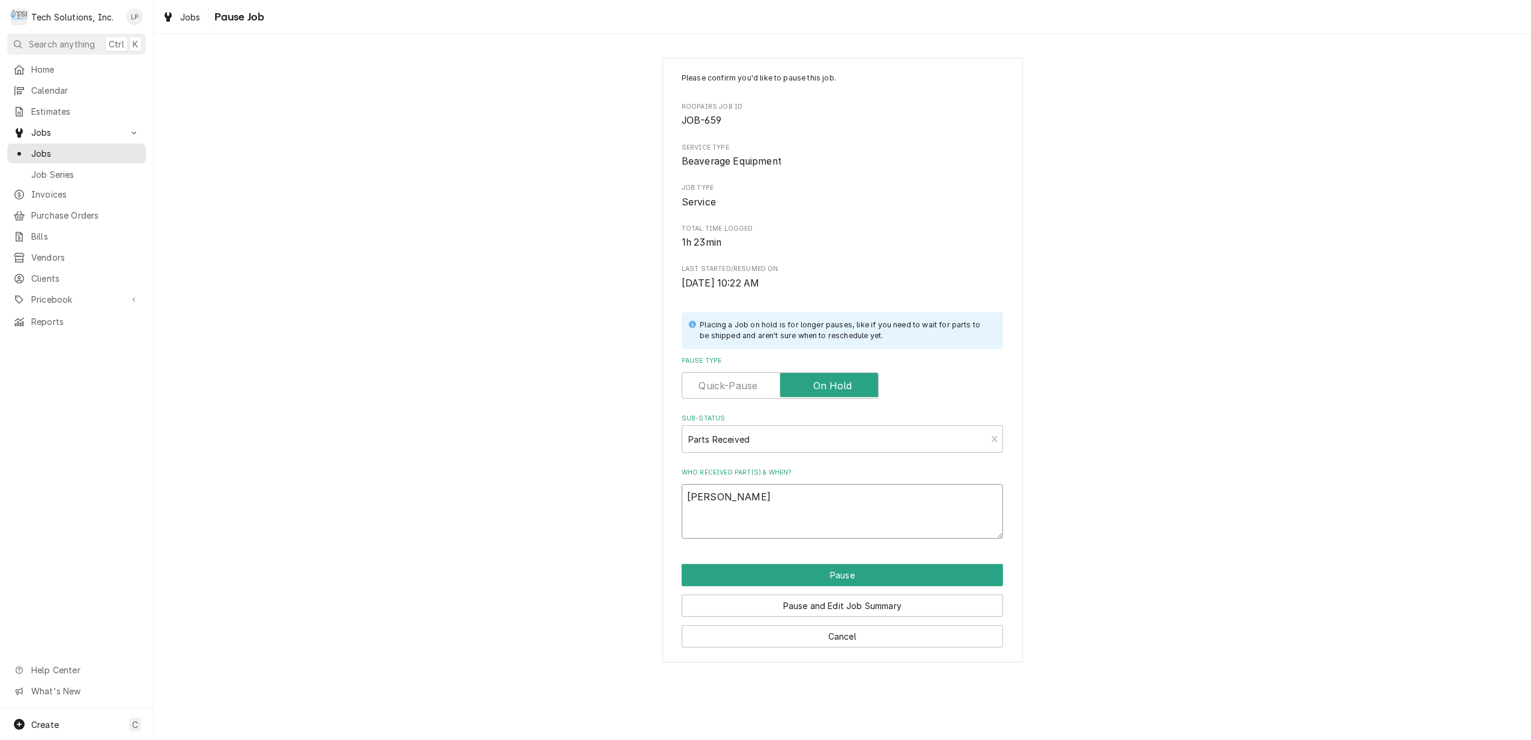
type textarea "Joe"
type textarea "x"
type textarea "Joe s"
type textarea "x"
type textarea "Joe sa"
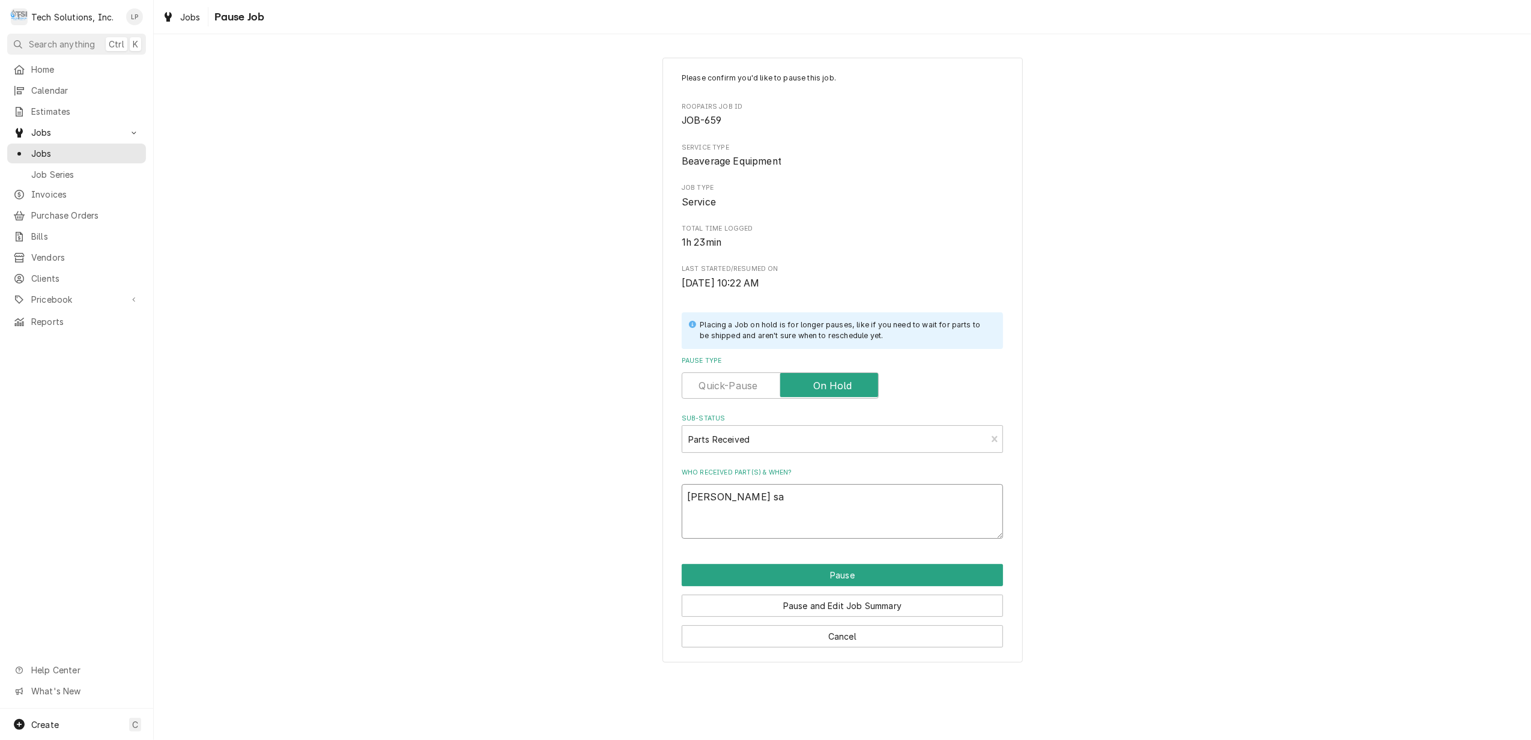
type textarea "x"
type textarea "Joe say"
type textarea "x"
type textarea "Joe says"
type textarea "x"
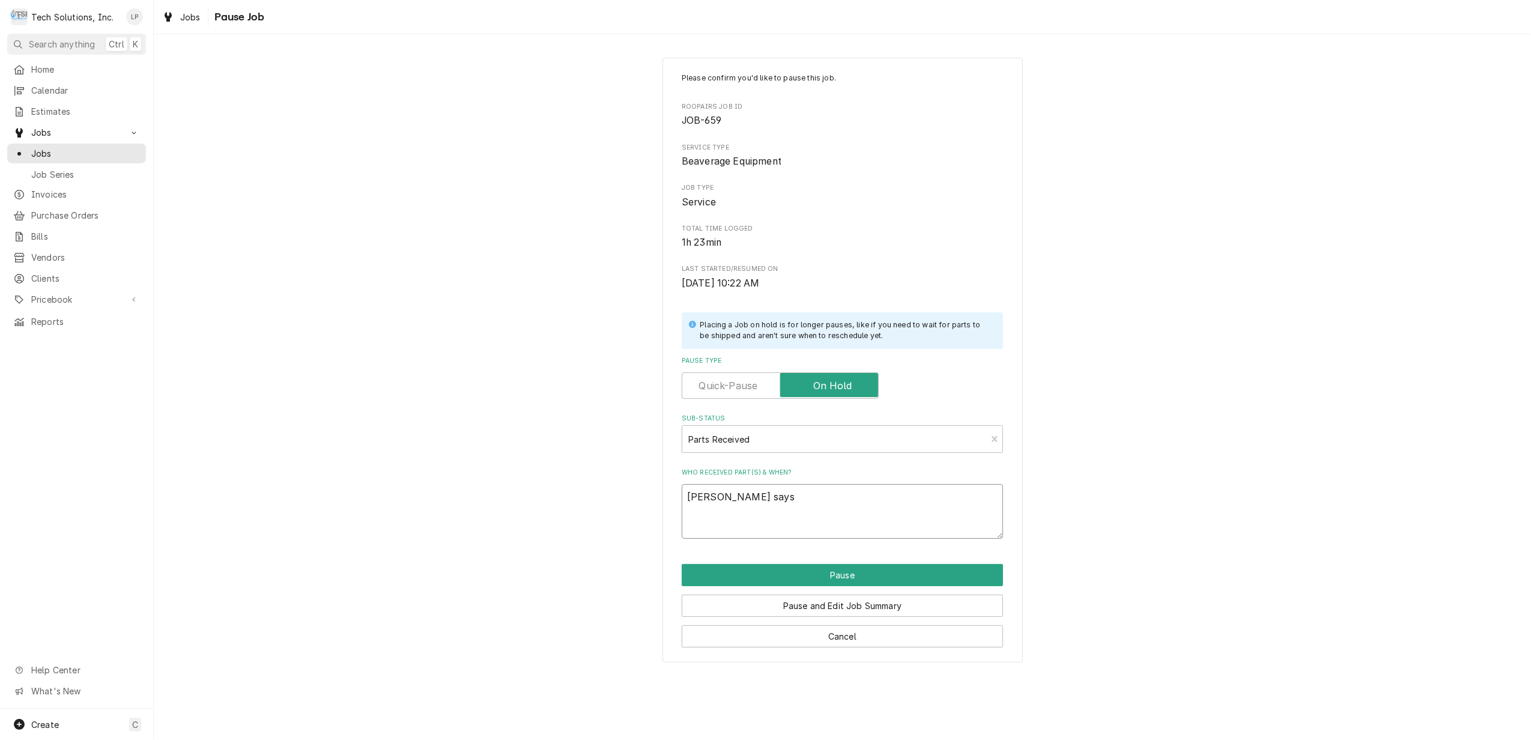
type textarea "Joe says"
type textarea "x"
type textarea "Joe says"
type textarea "x"
type textarea "Joe say"
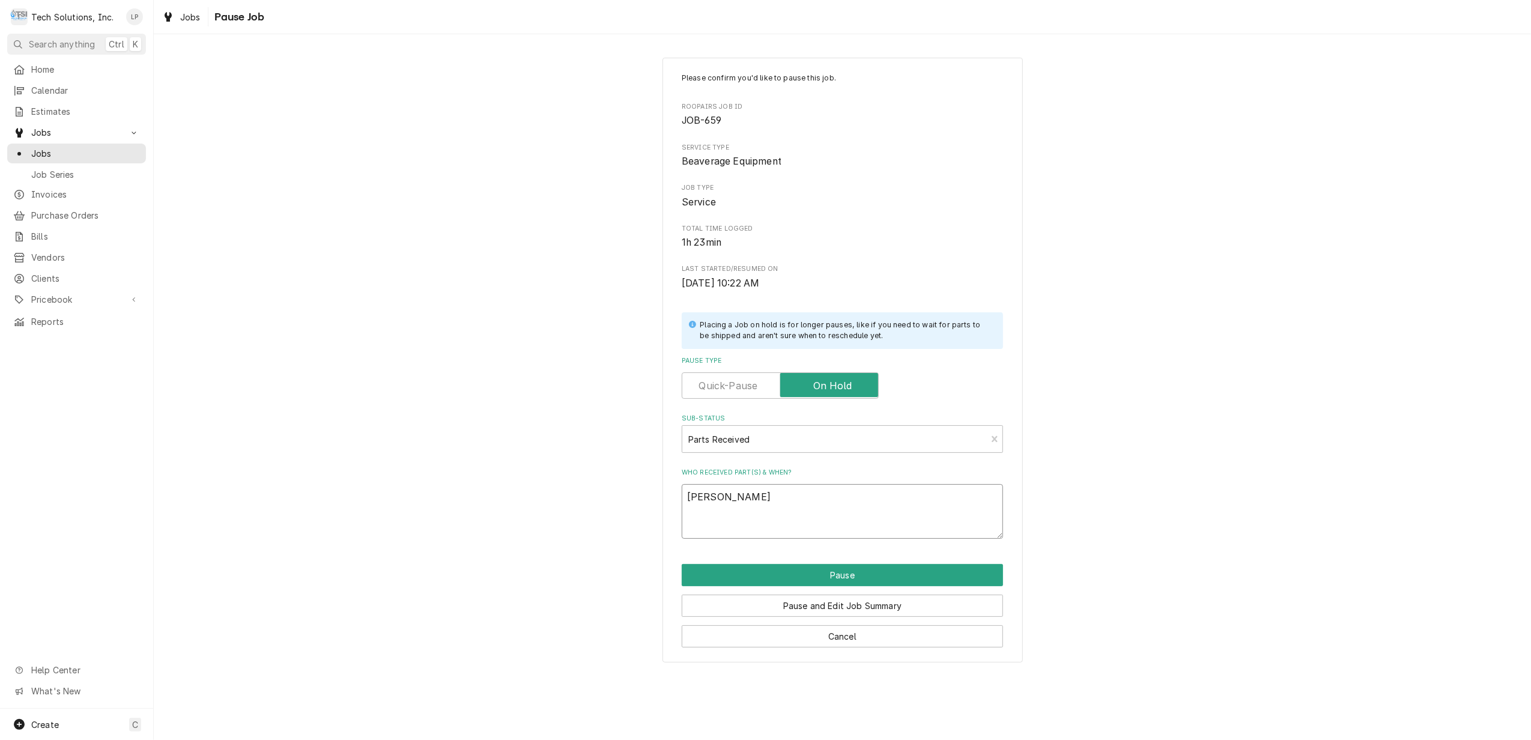
type textarea "x"
type textarea "Joe sa"
type textarea "x"
type textarea "Joe s"
type textarea "x"
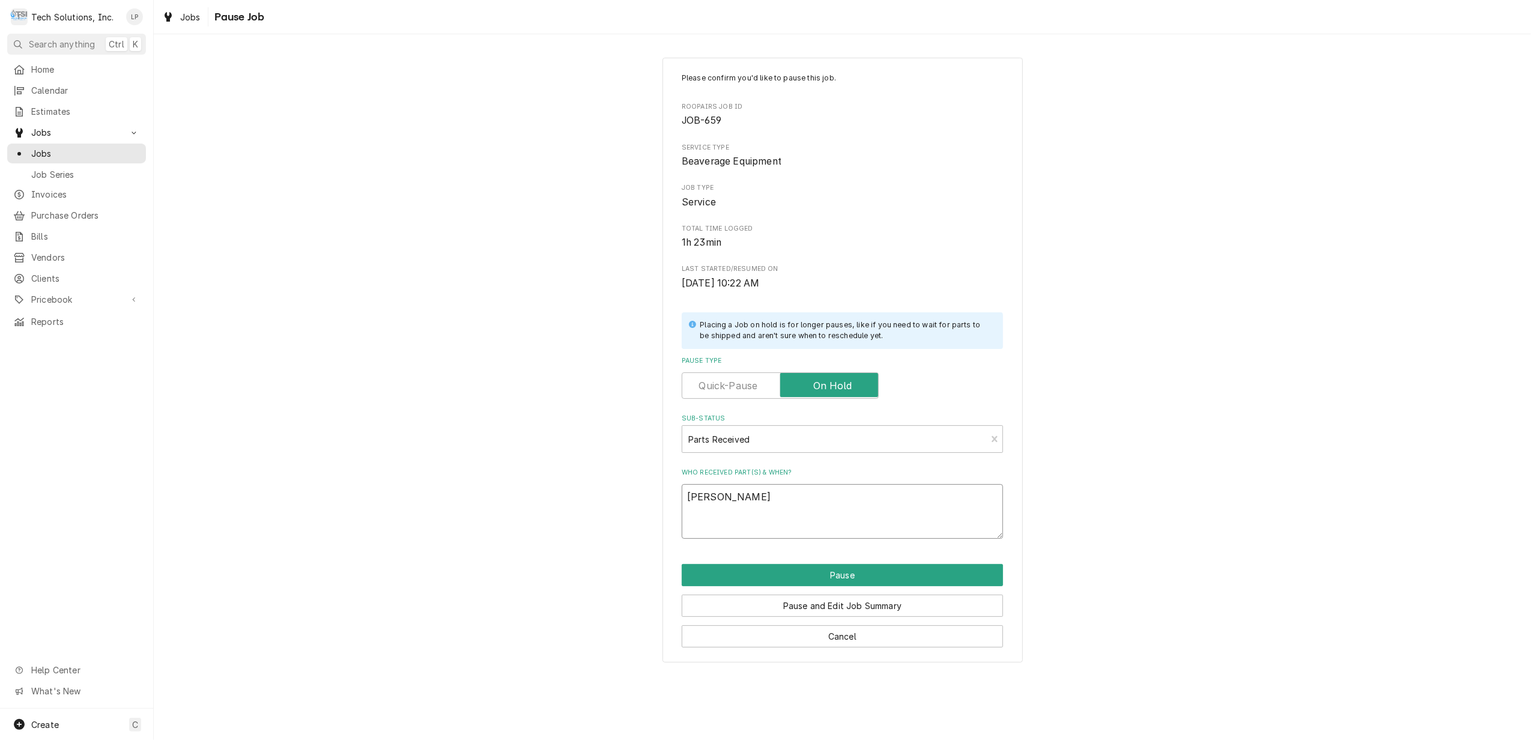
type textarea "Joe"
type textarea "x"
type textarea "Joe i"
type textarea "x"
type textarea "Joe is"
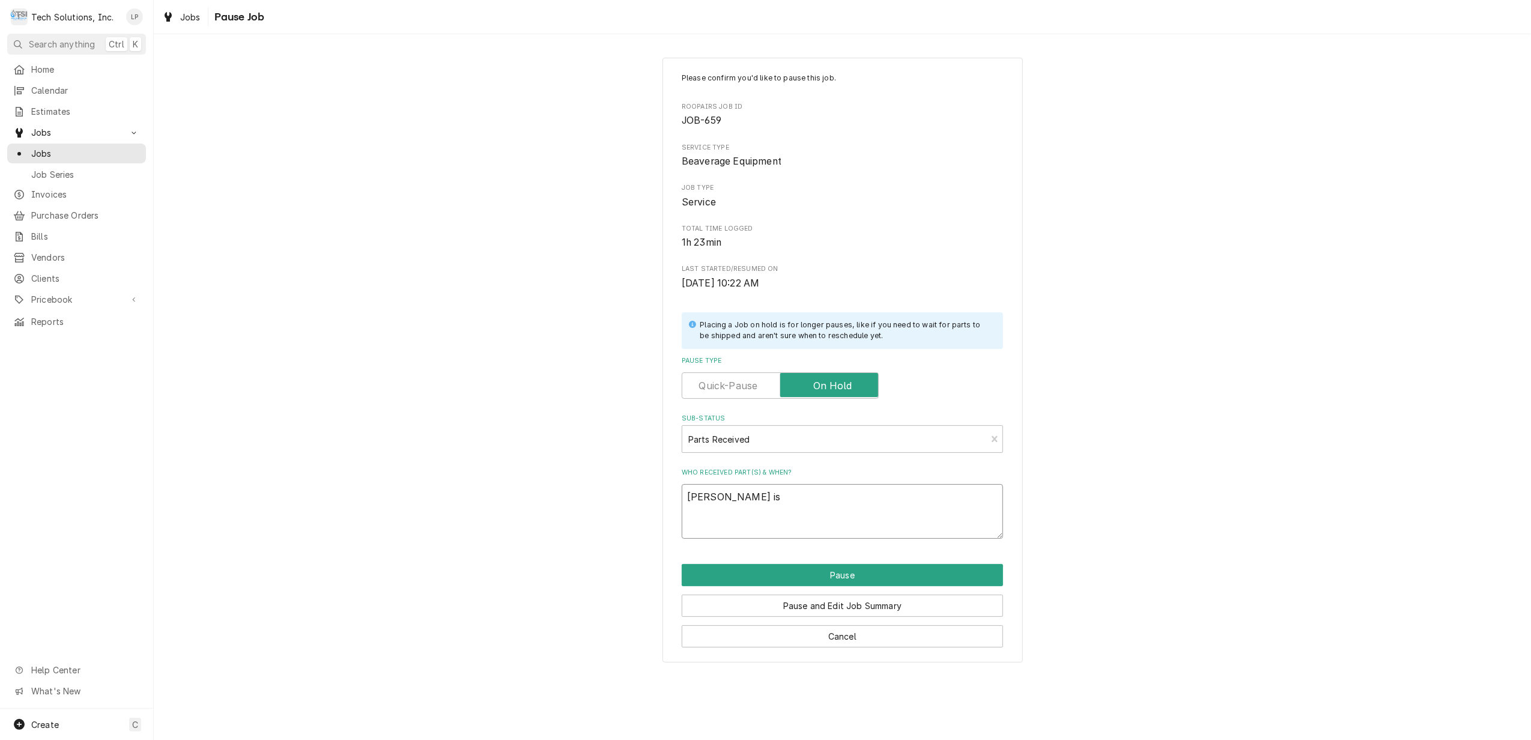
type textarea "x"
type textarea "Joe is"
type textarea "x"
type textarea "Joe is t"
type textarea "x"
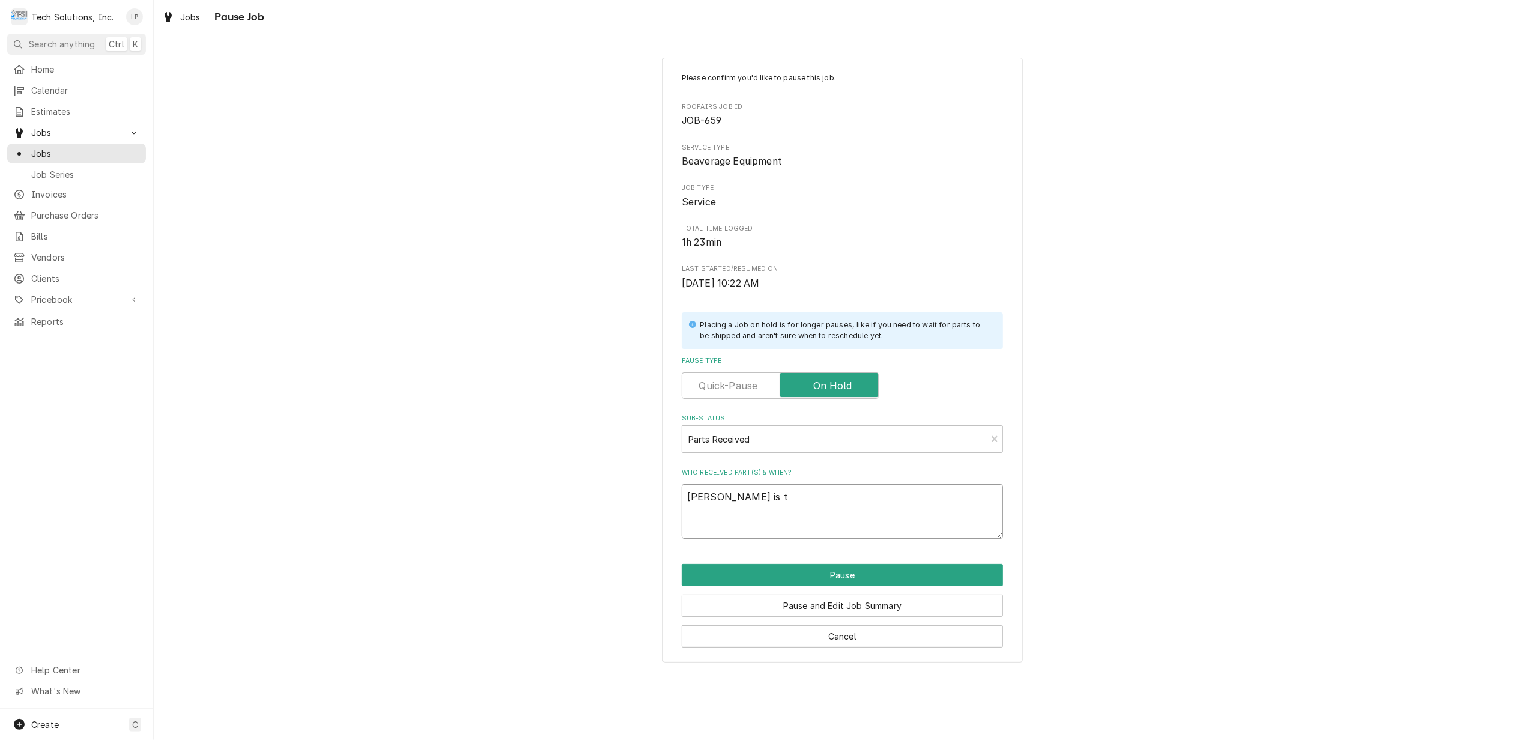
type textarea "Joe is ta"
type textarea "x"
type textarea "Joe is tak"
type textarea "x"
type textarea "Joe is taki"
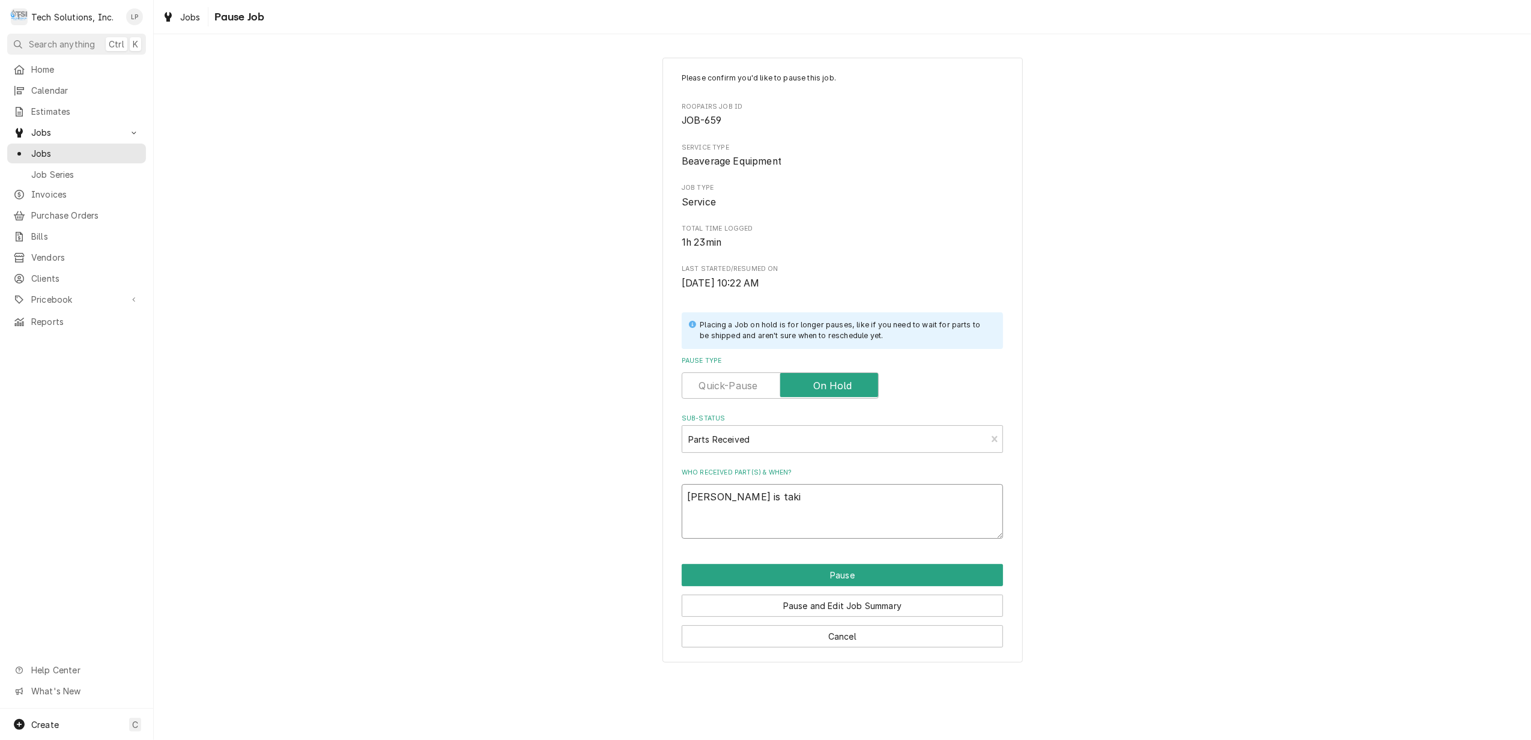
type textarea "x"
type textarea "Joe is takin"
type textarea "x"
type textarea "Joe is taking"
type textarea "x"
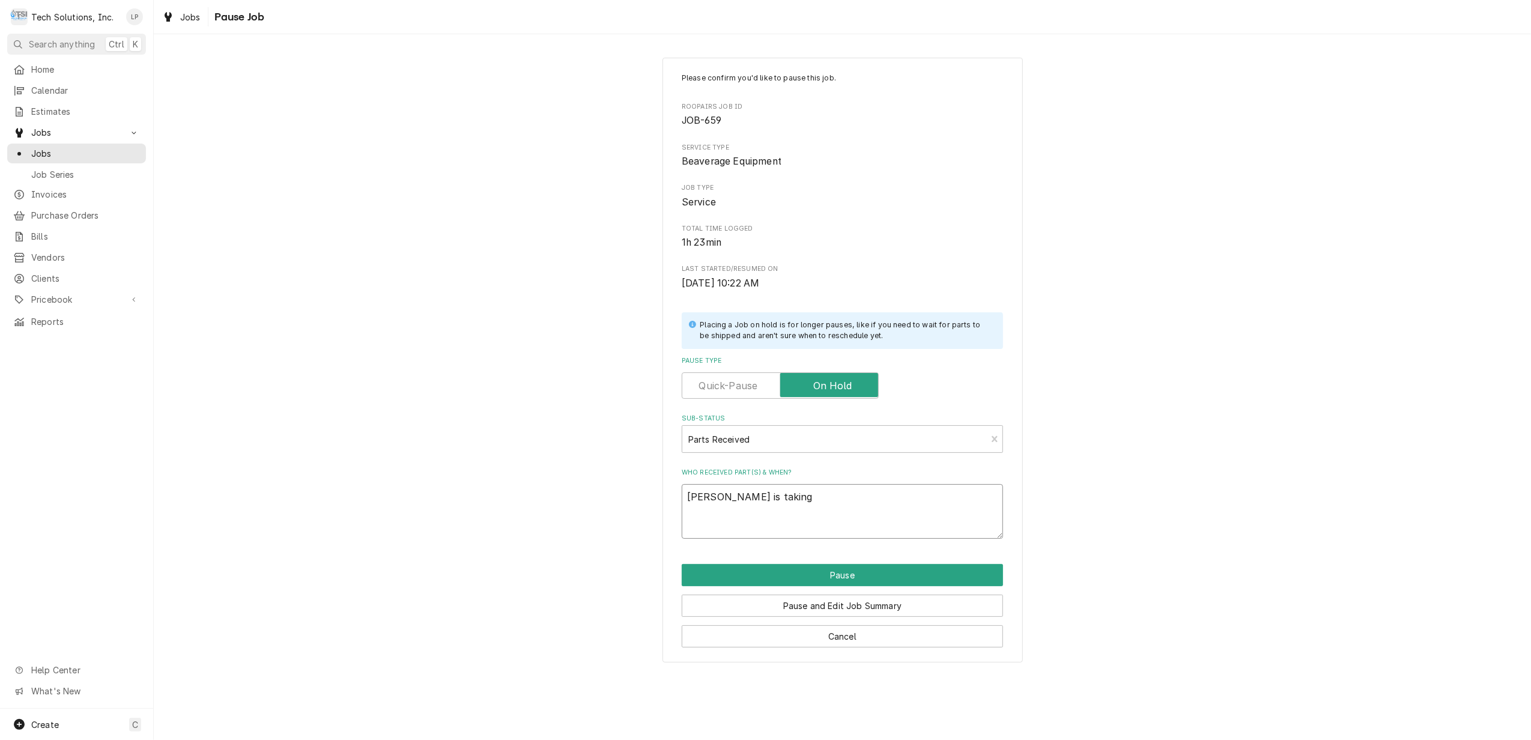
type textarea "Joe is takin"
type textarea "x"
type textarea "Joe is taki"
type textarea "x"
type textarea "Joe is tak"
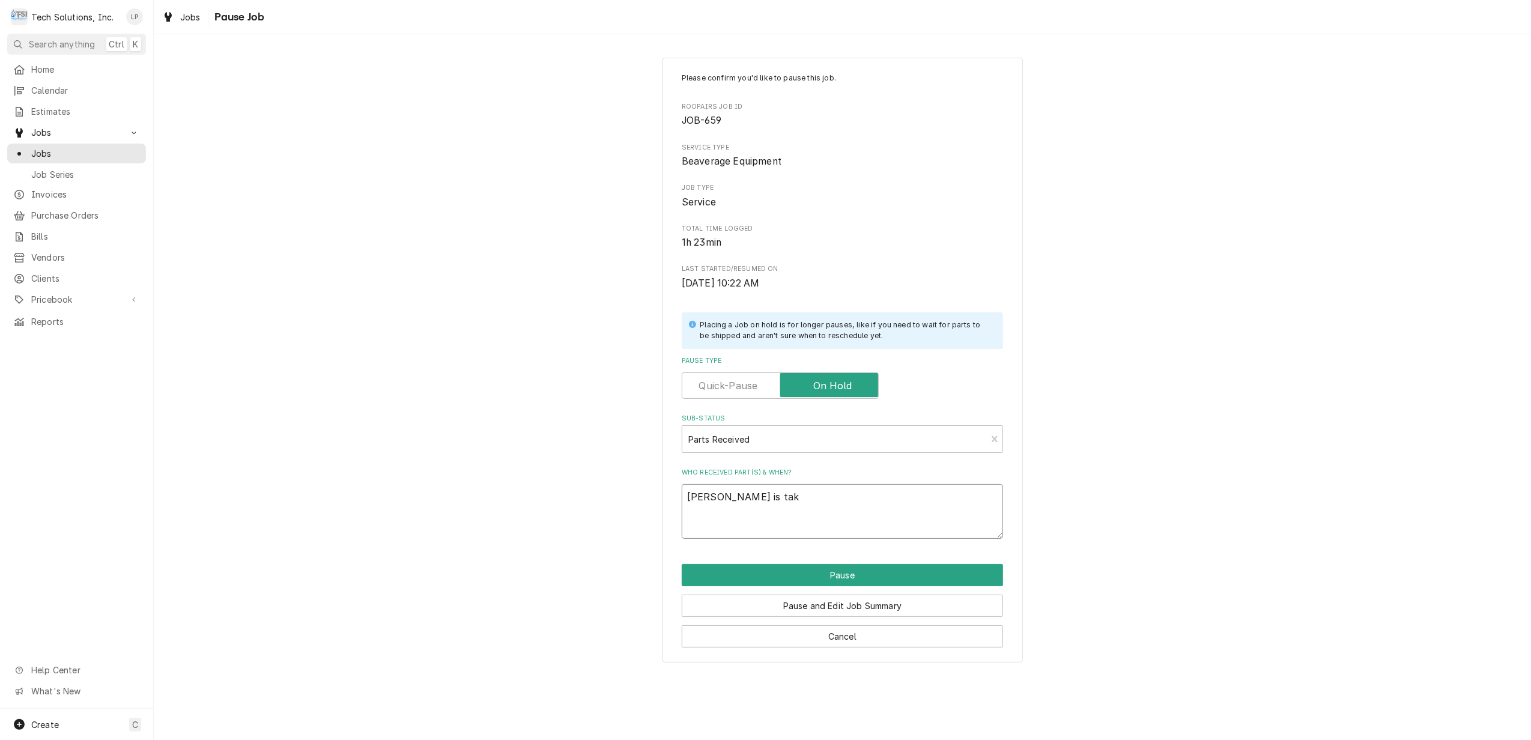
type textarea "x"
type textarea "Joe is ta"
type textarea "x"
type textarea "Joe is t"
type textarea "x"
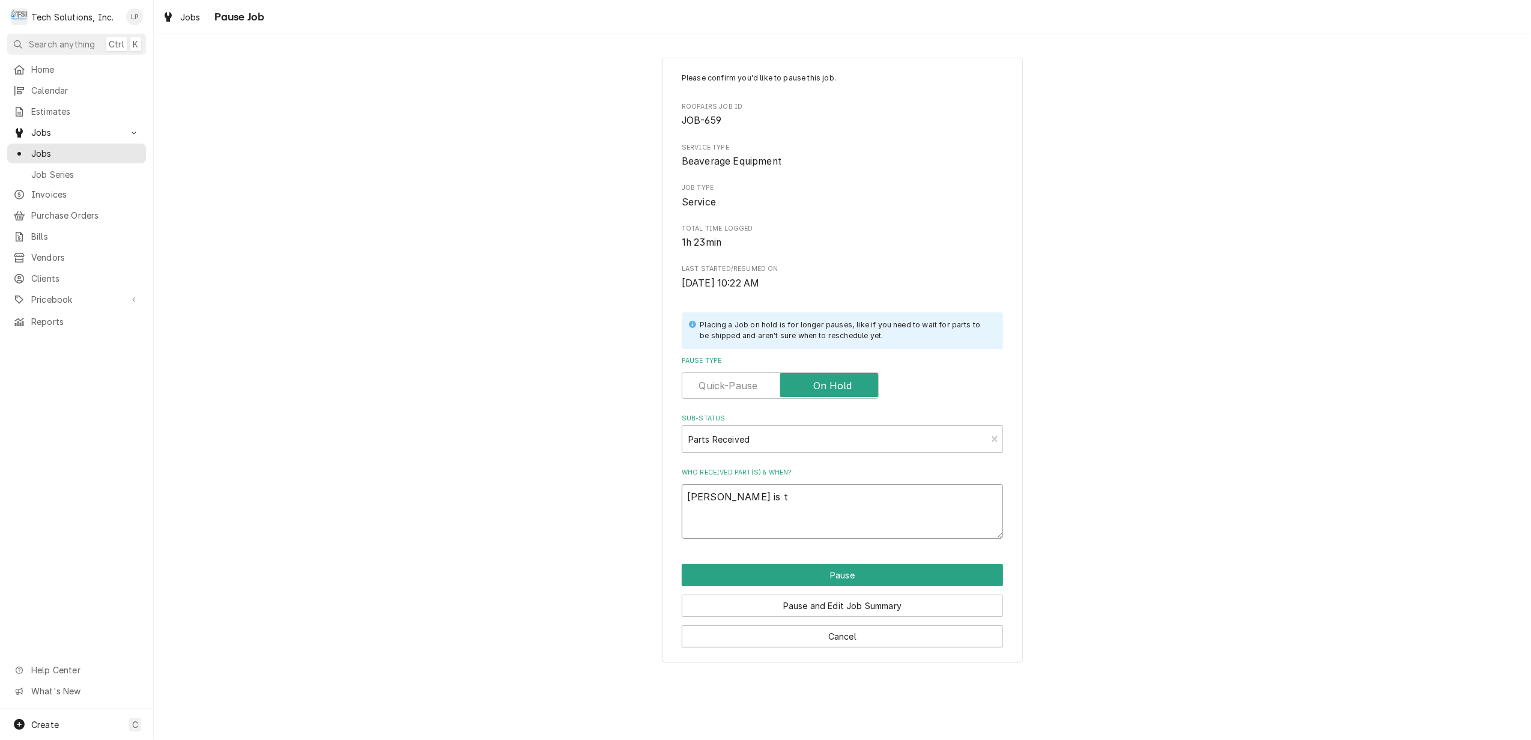
type textarea "Joe is"
type textarea "x"
type textarea "Joe is"
type textarea "x"
type textarea "Joe i"
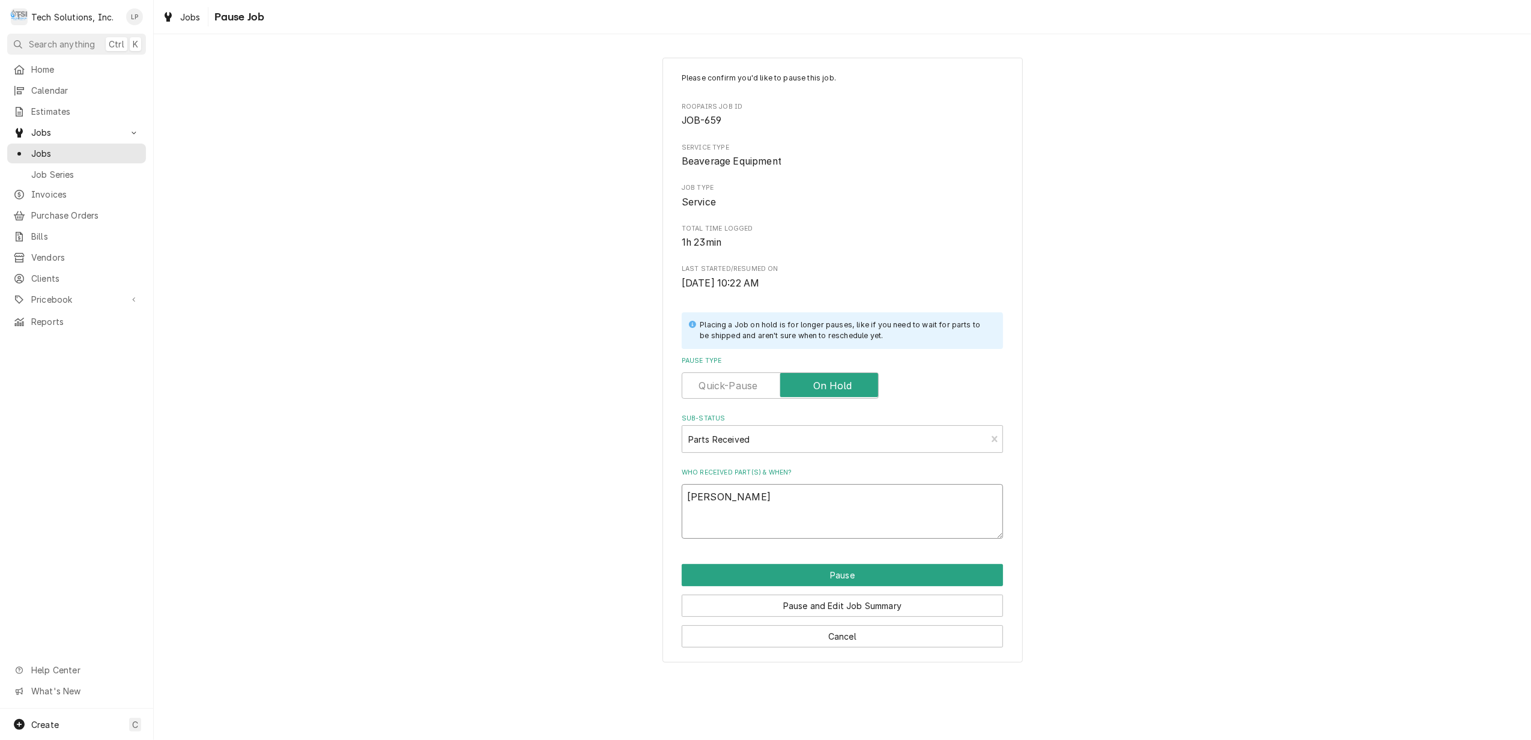
type textarea "x"
type textarea "Joe"
type textarea "x"
type textarea "Joe"
type textarea "x"
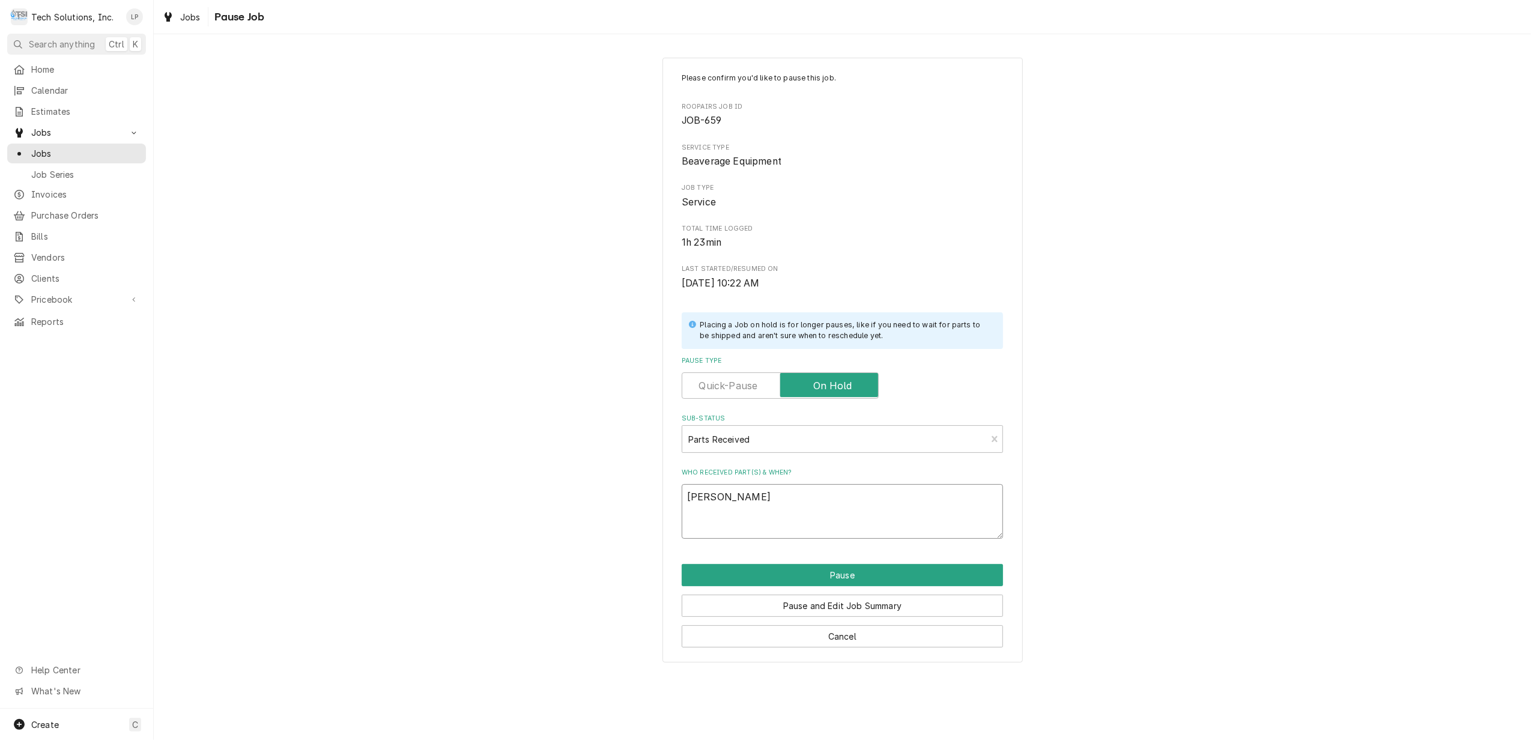
type textarea "Joe"
type textarea "x"
type textarea "Joe h"
type textarea "x"
type textarea "Joe ha"
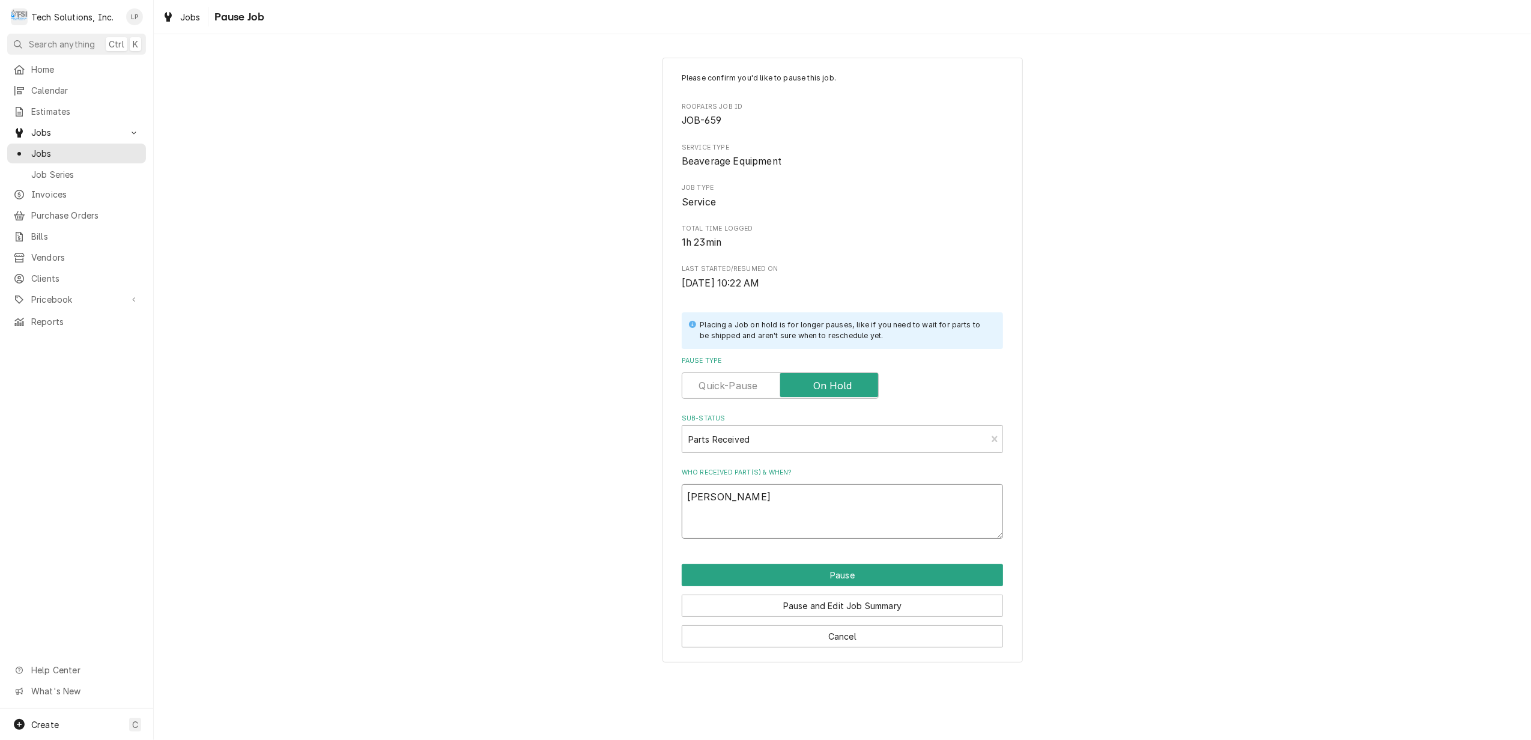
type textarea "x"
type textarea "Joe has"
type textarea "x"
type textarea "Joe has"
type textarea "x"
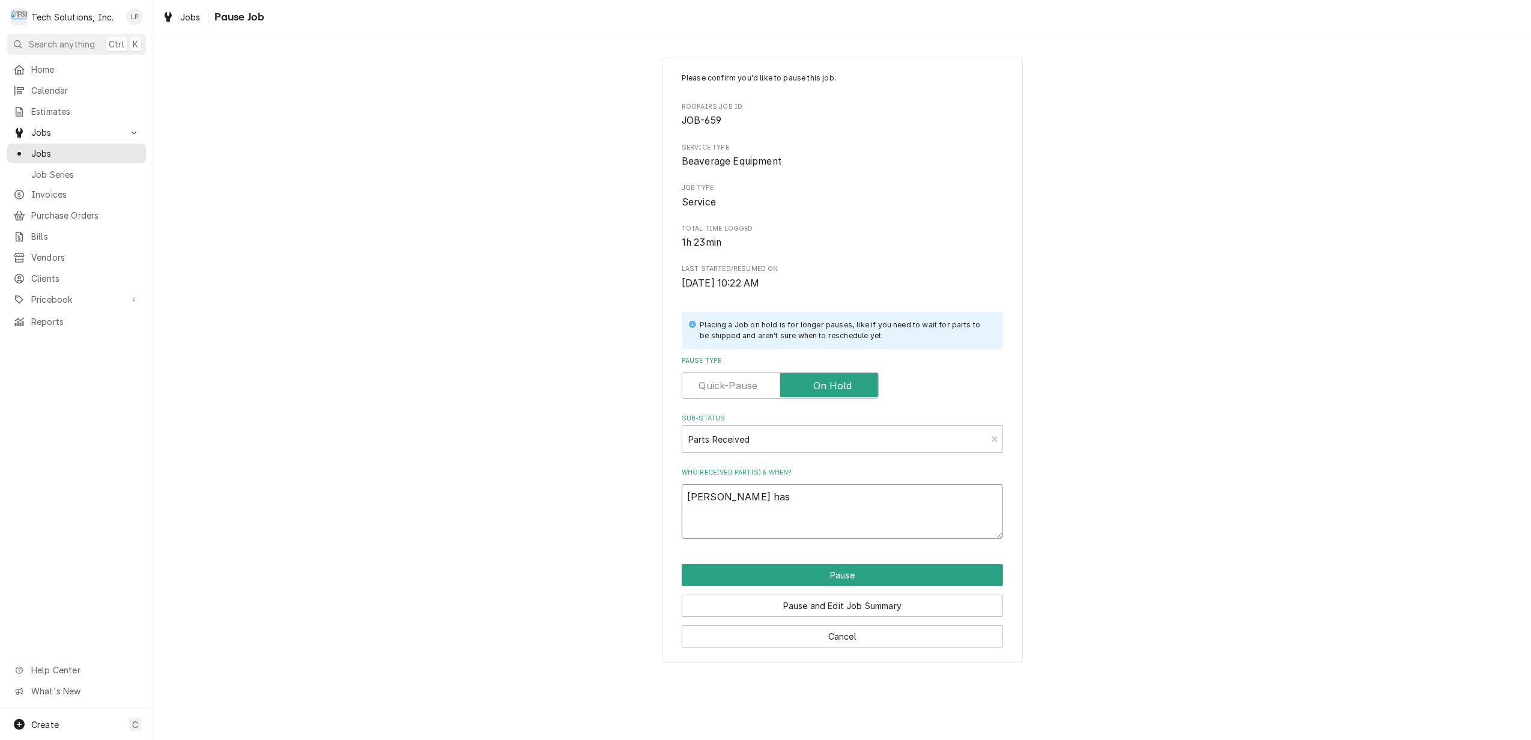
type textarea "Joe has p"
type textarea "x"
type textarea "Joe has pa"
type textarea "x"
type textarea "Joe has par"
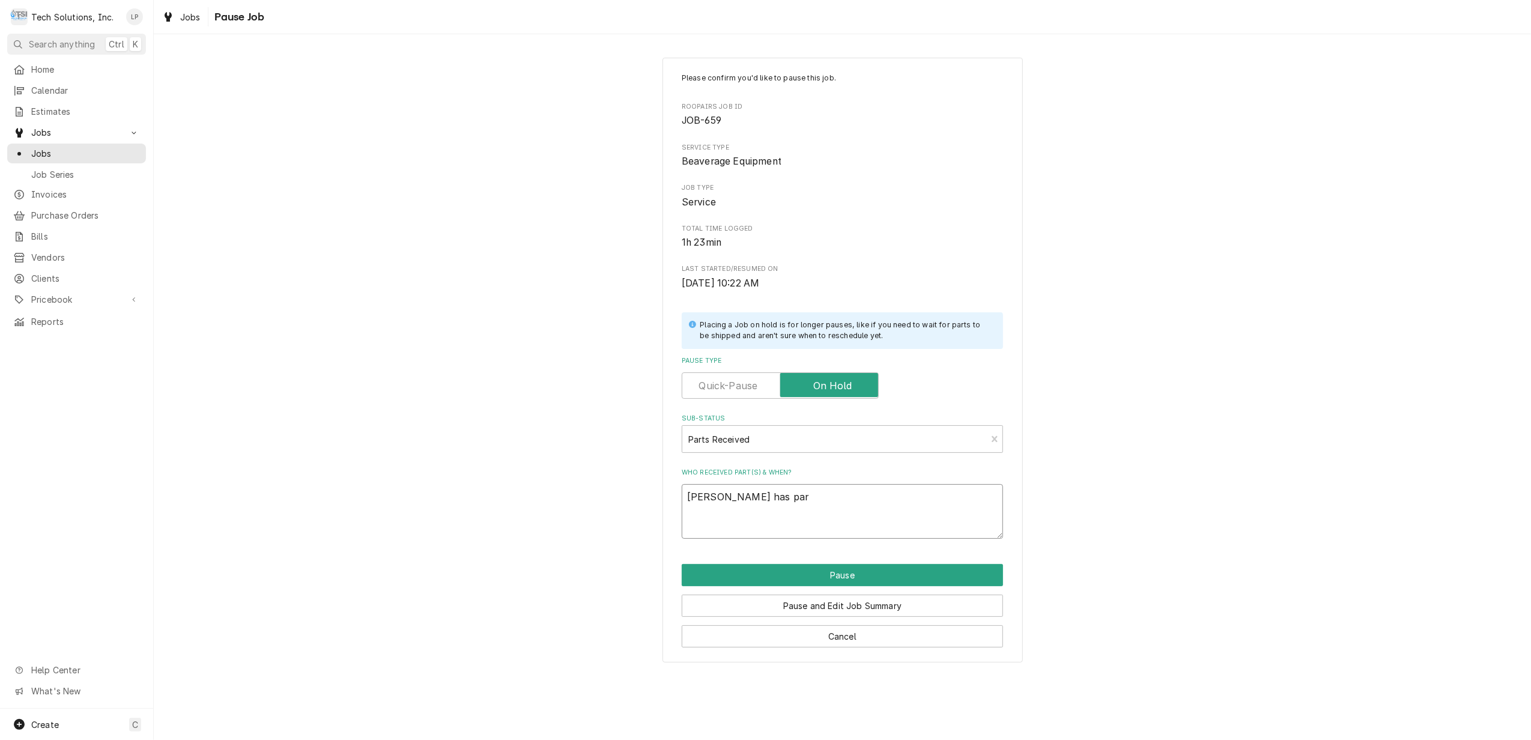
type textarea "x"
type textarea "Joe has part"
type textarea "x"
type textarea "Joe has parts"
type textarea "x"
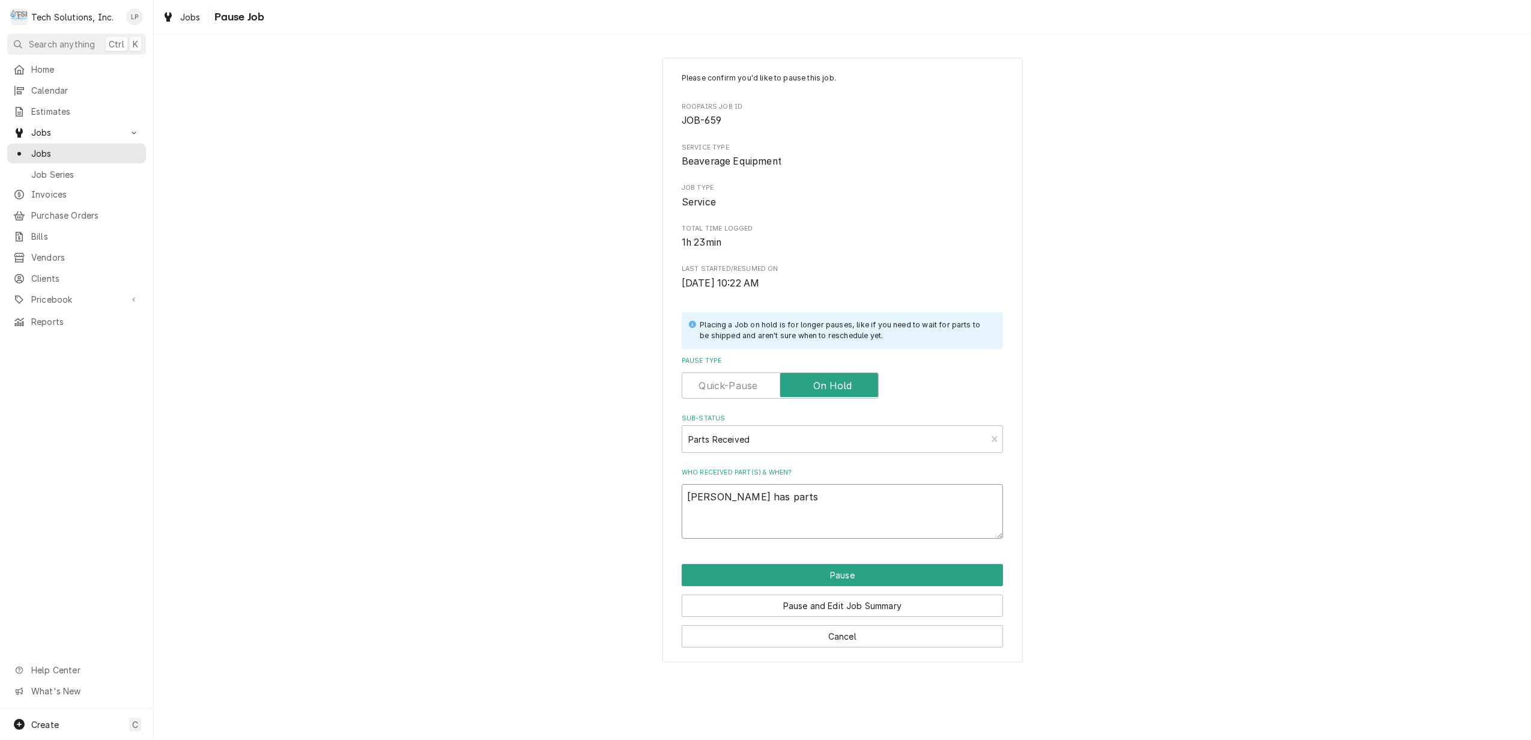
type textarea "Joe has parts"
type textarea "x"
type textarea "Joe has parts"
type textarea "x"
type textarea "Joe has parts."
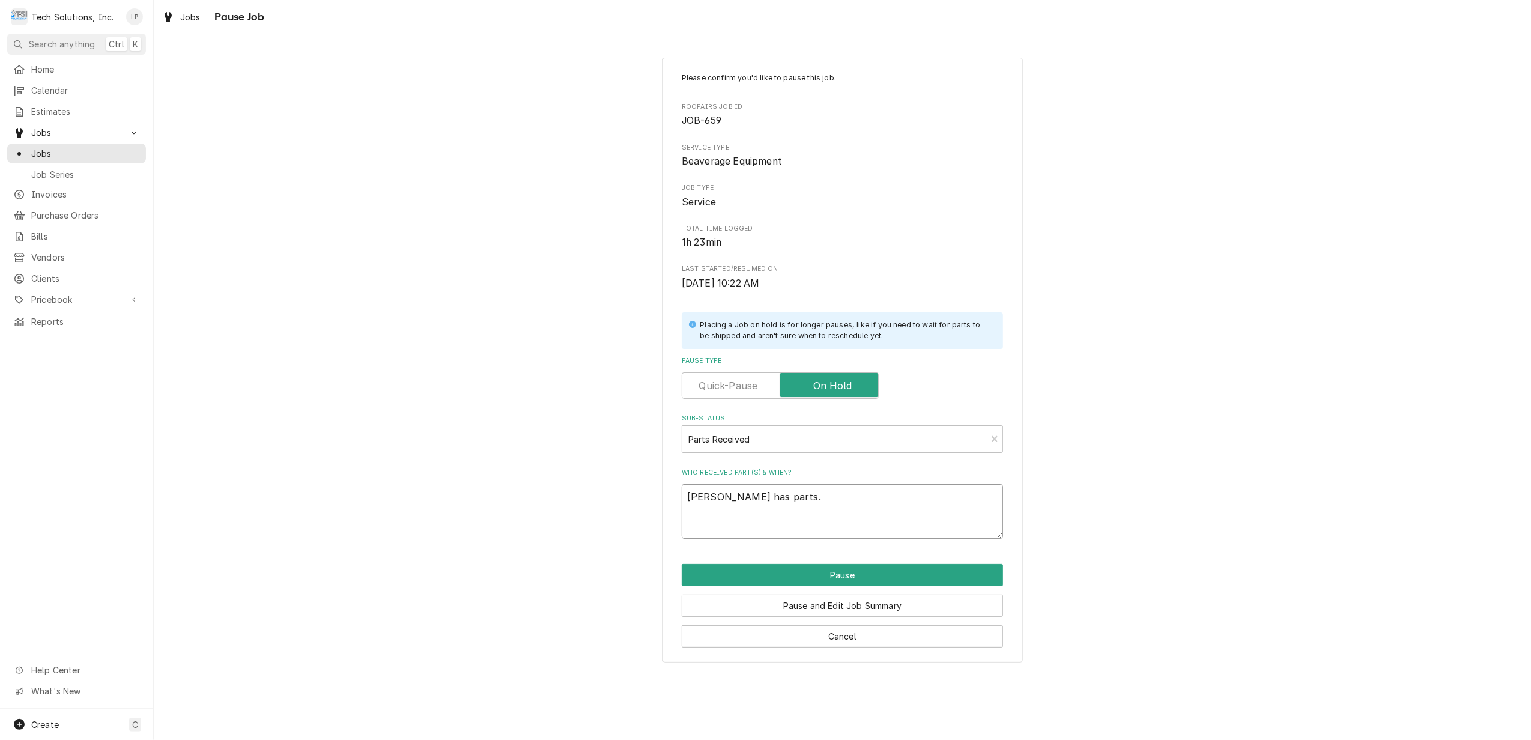
type textarea "x"
type textarea "Joe has parts."
type textarea "x"
type textarea "Joe has parts. g"
type textarea "x"
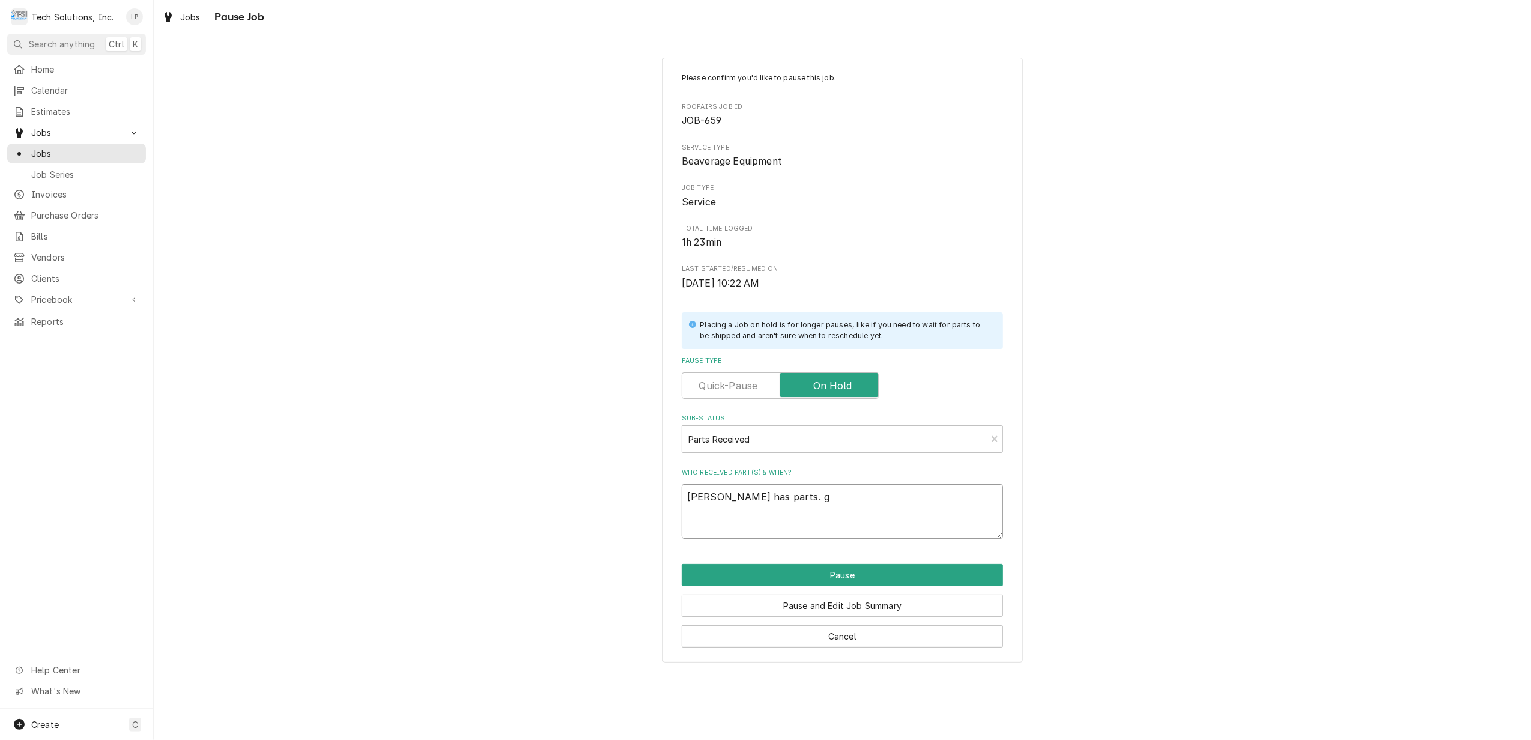
type textarea "Joe has parts. go"
type textarea "x"
click at [724, 498] on textarea "Joe has parts. Going to meet Otis" at bounding box center [842, 511] width 321 height 55
click at [748, 495] on textarea "Joe received 9/10/25 parts. Going to meet Otis" at bounding box center [842, 511] width 321 height 55
click at [839, 497] on textarea "Joe received parts 9/10/25 parts. Going to meet Otis" at bounding box center [842, 511] width 321 height 55
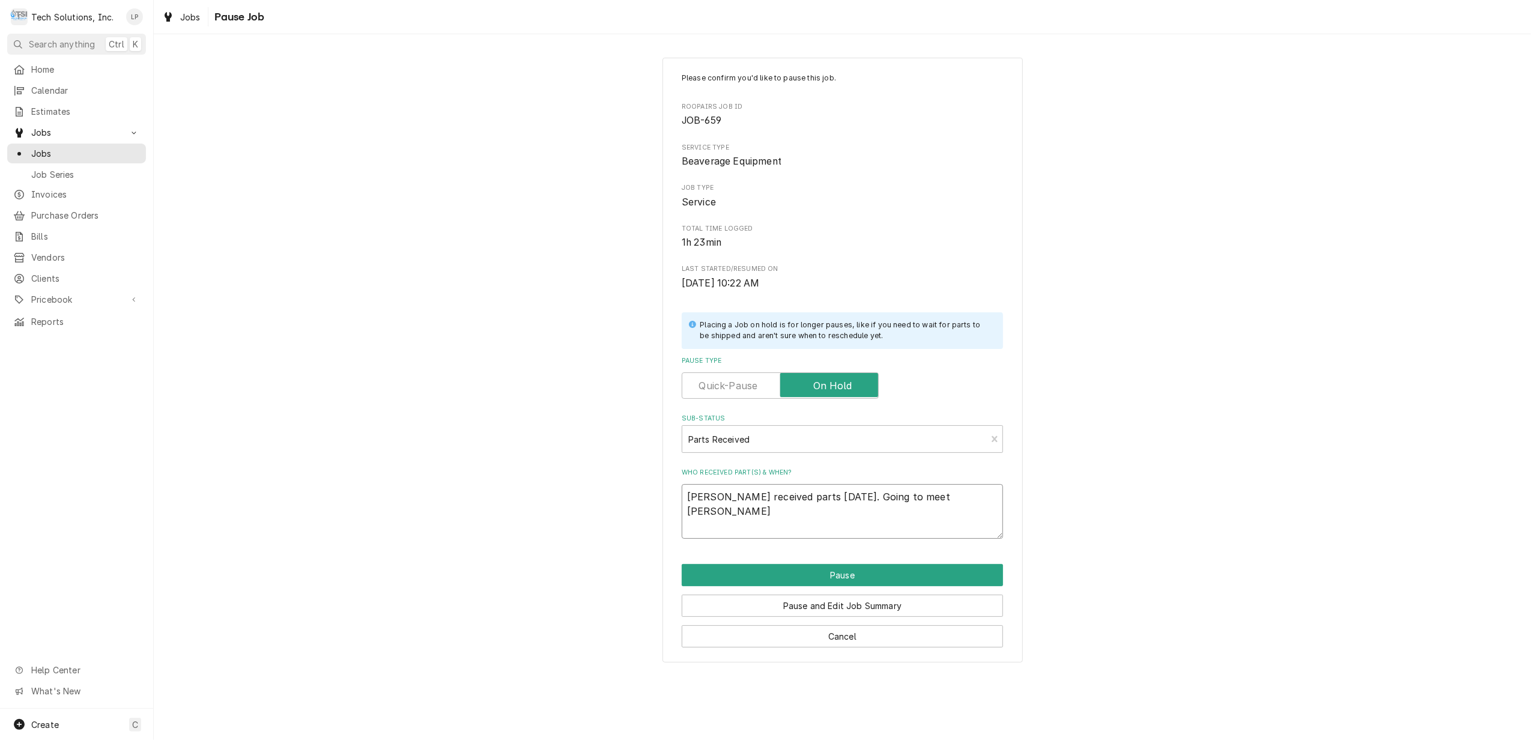
click at [943, 500] on textarea "Joe received parts 9/10/25. Going to meet Otis" at bounding box center [842, 511] width 321 height 55
click at [834, 574] on button "Pause" at bounding box center [842, 575] width 321 height 22
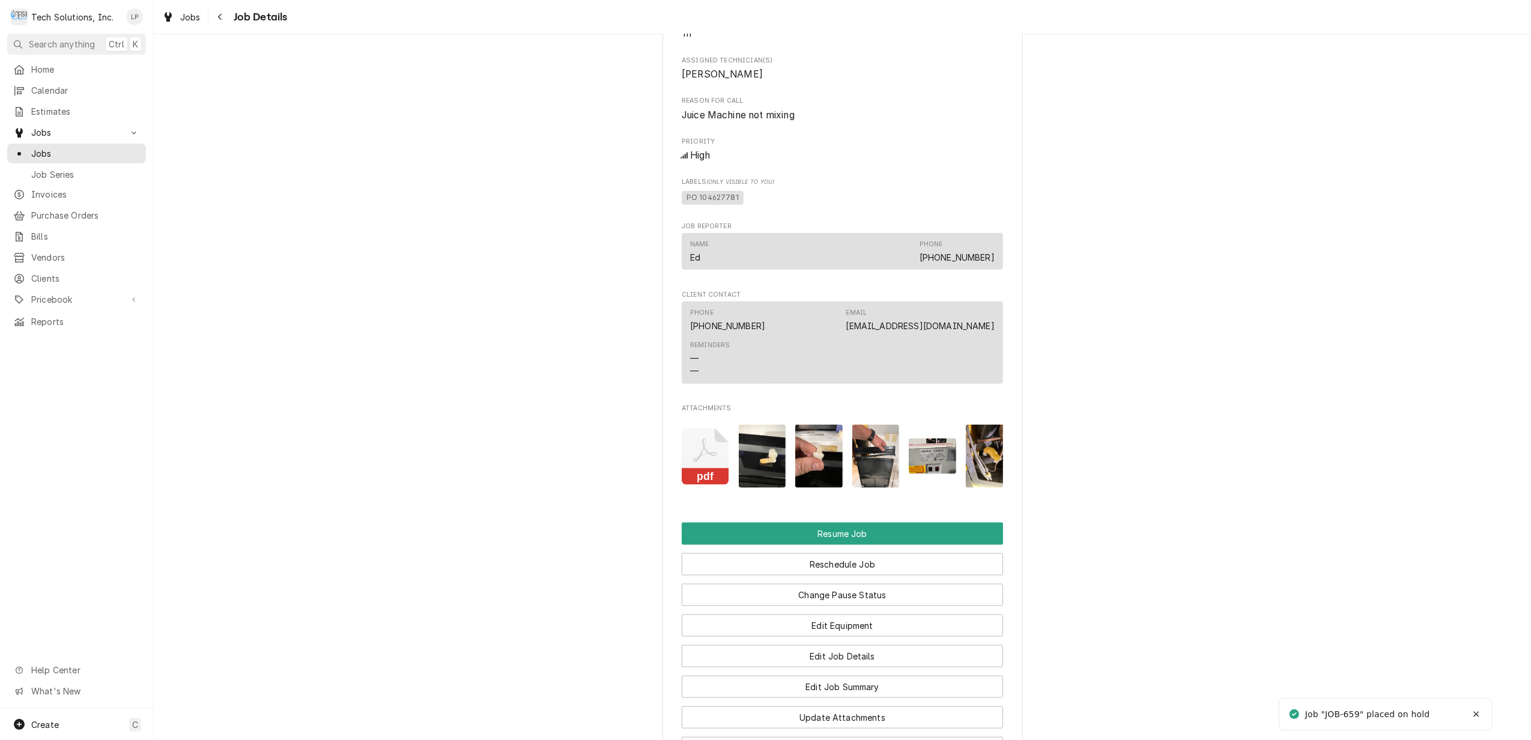
scroll to position [1041, 0]
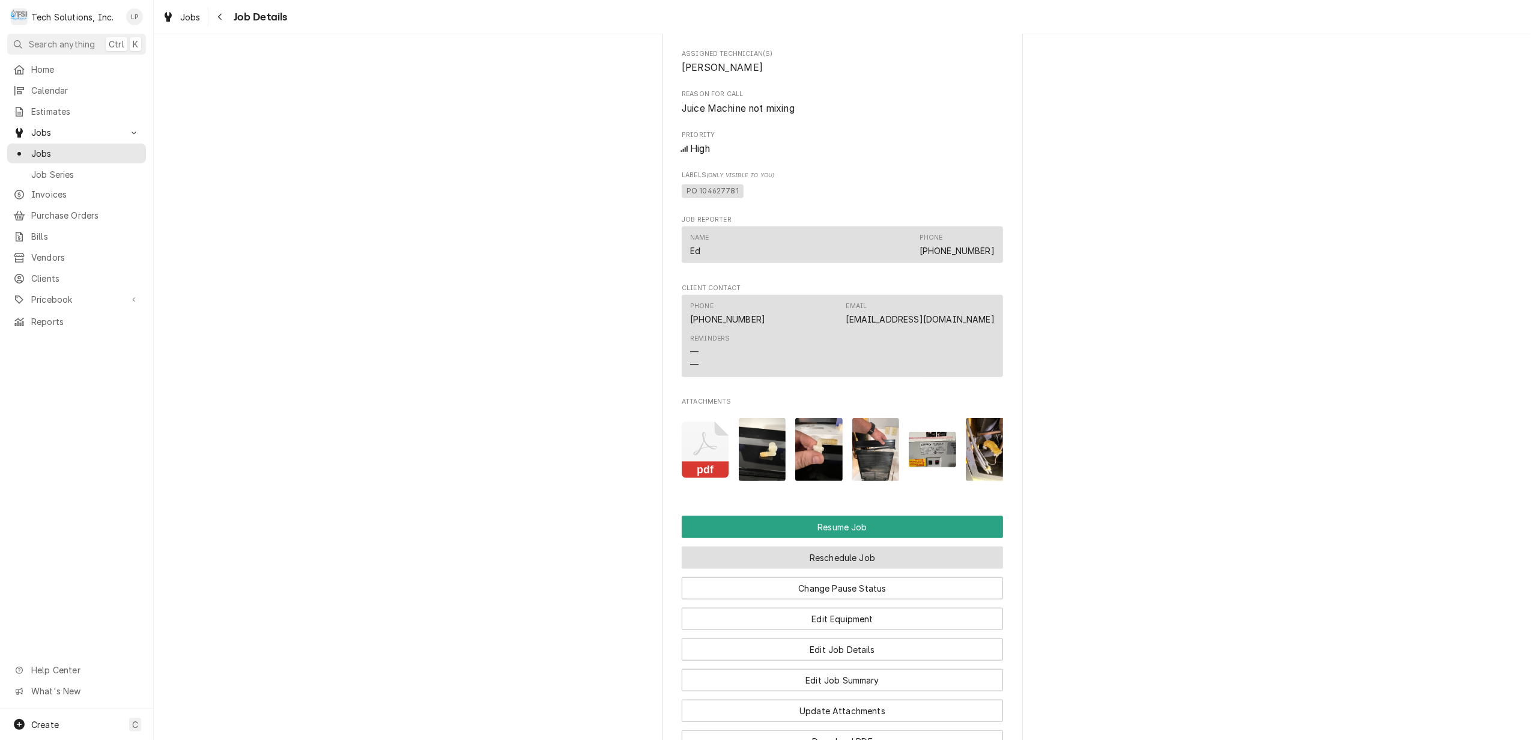
click at [843, 566] on button "Reschedule Job" at bounding box center [842, 558] width 321 height 22
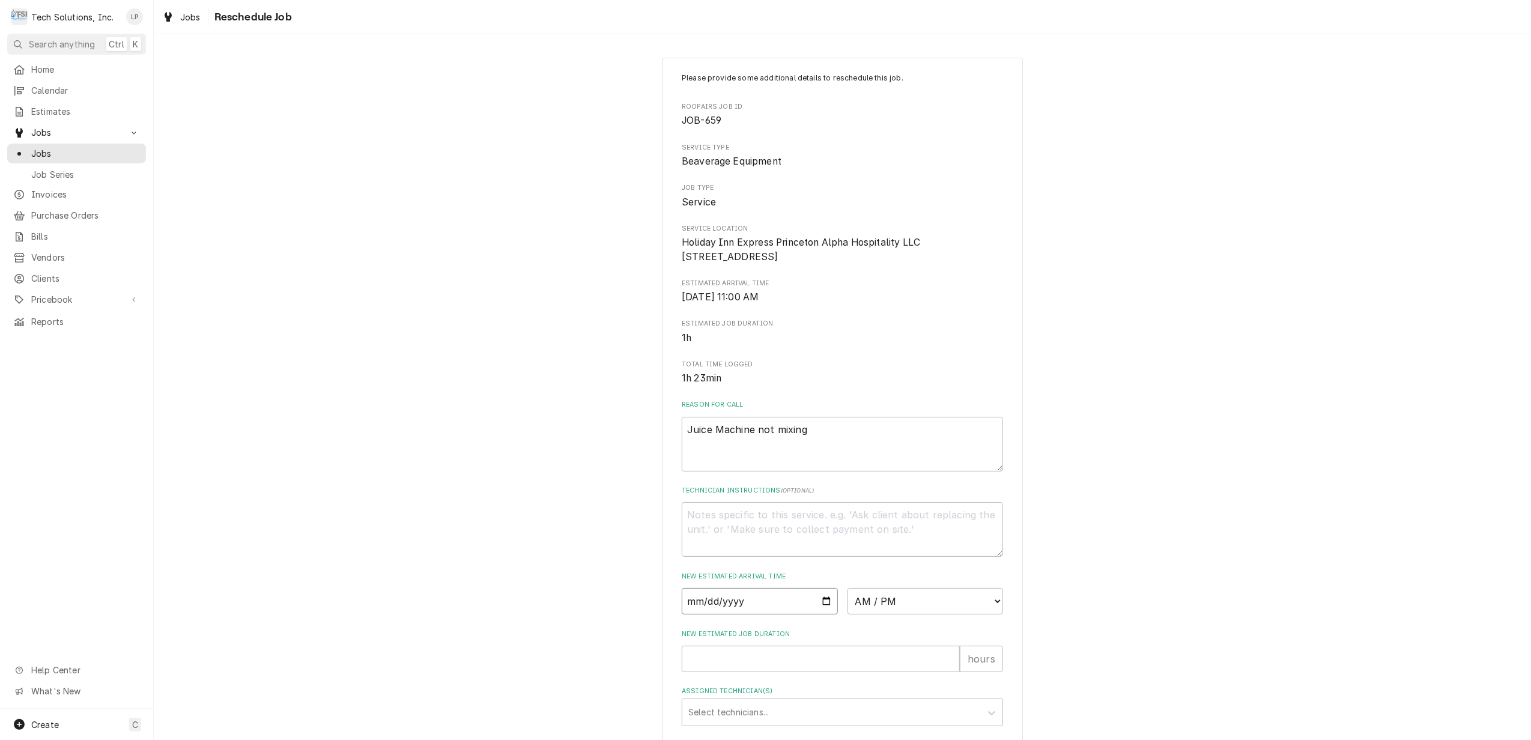
click at [820, 614] on input "Date" at bounding box center [760, 601] width 156 height 26
type textarea "x"
type input "2025-09-10"
click at [863, 539] on textarea "Technician Instructions ( optional )" at bounding box center [842, 529] width 321 height 55
type textarea "x"
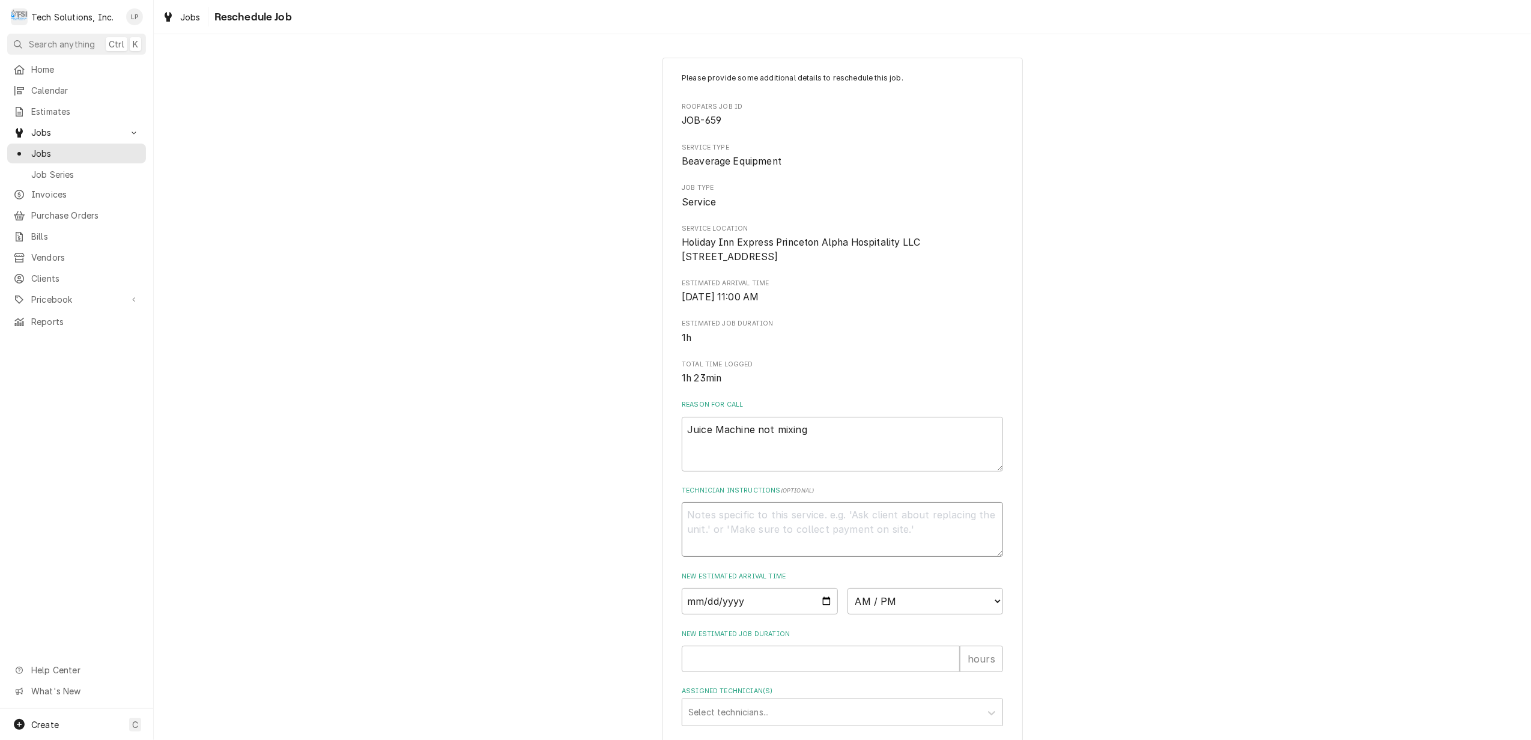
type textarea "S"
type textarea "x"
type textarea "Sc"
type textarea "x"
type textarea "Sch"
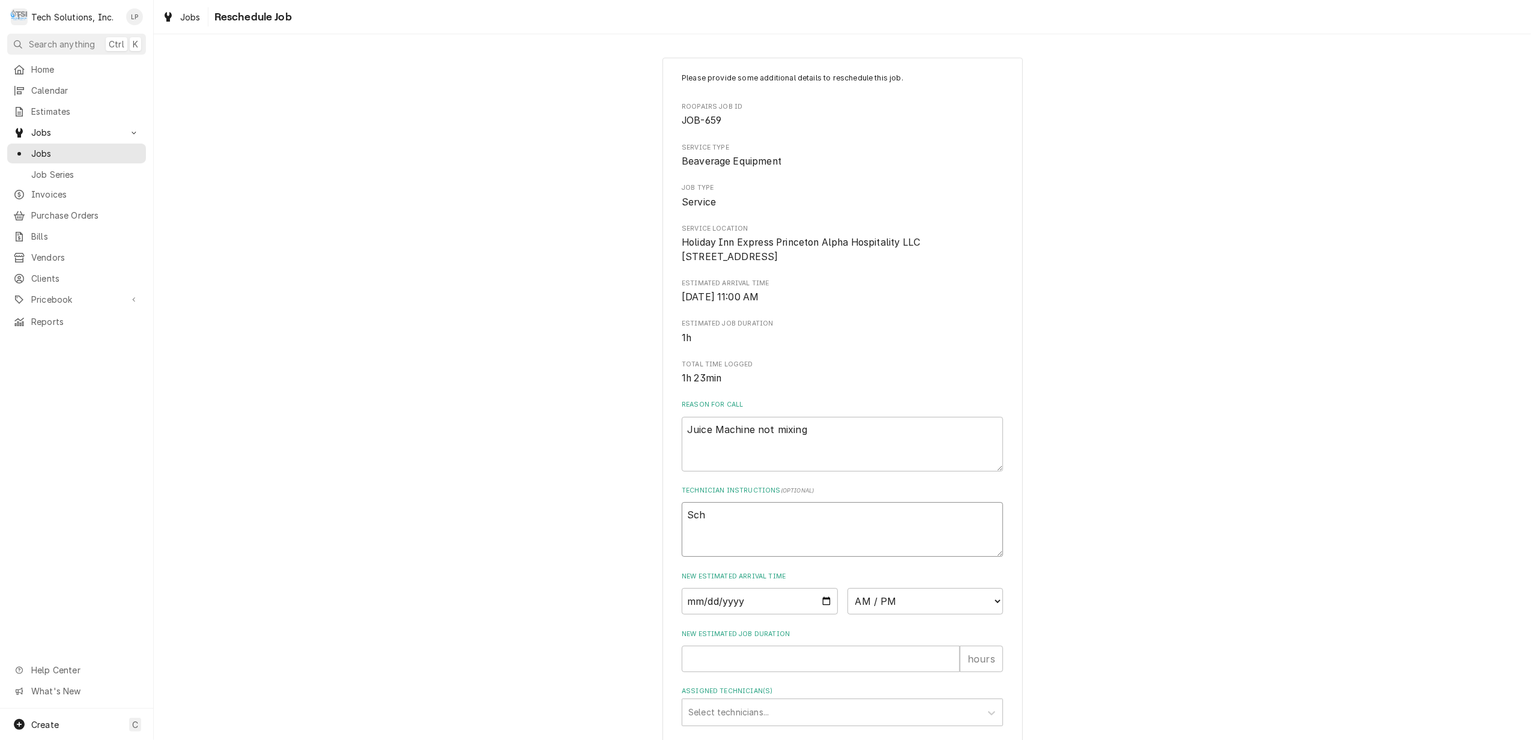
type textarea "x"
type textarea "Sche"
type textarea "x"
type textarea "Sched"
type textarea "x"
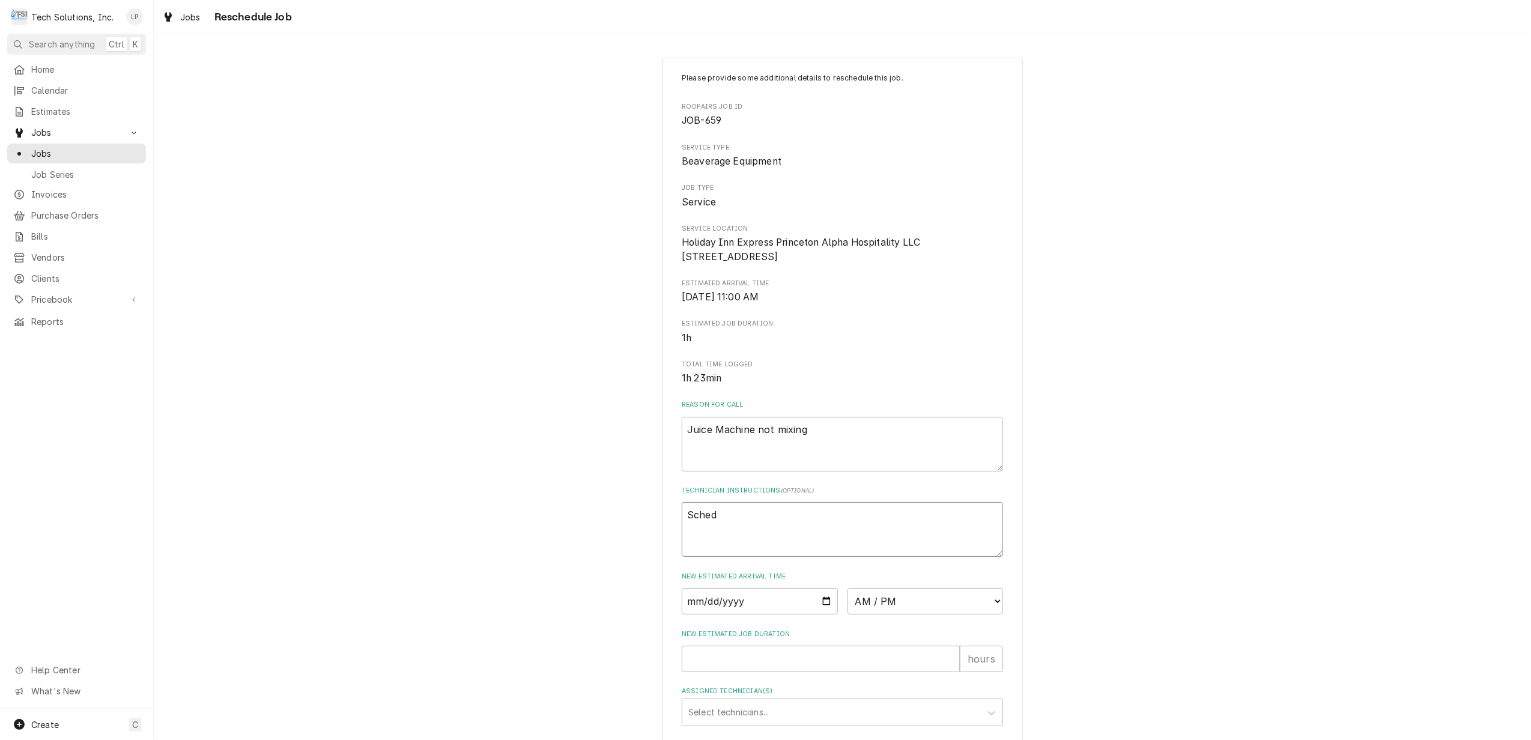
type textarea "Schedu"
type textarea "x"
type textarea "Schedul"
type textarea "x"
type textarea "Schedule"
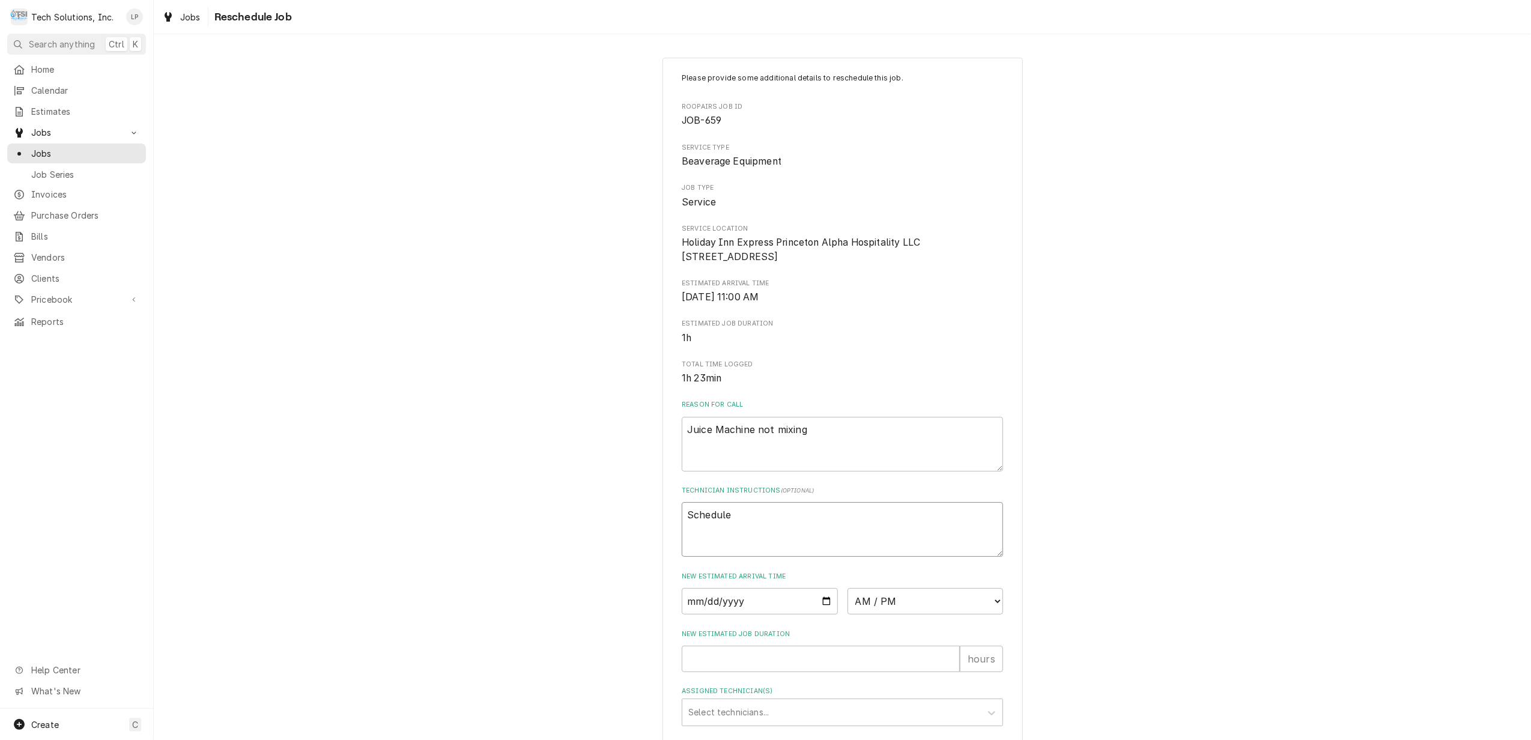
type textarea "x"
type textarea "Schedule"
type textarea "x"
type textarea "Schedule f"
type textarea "x"
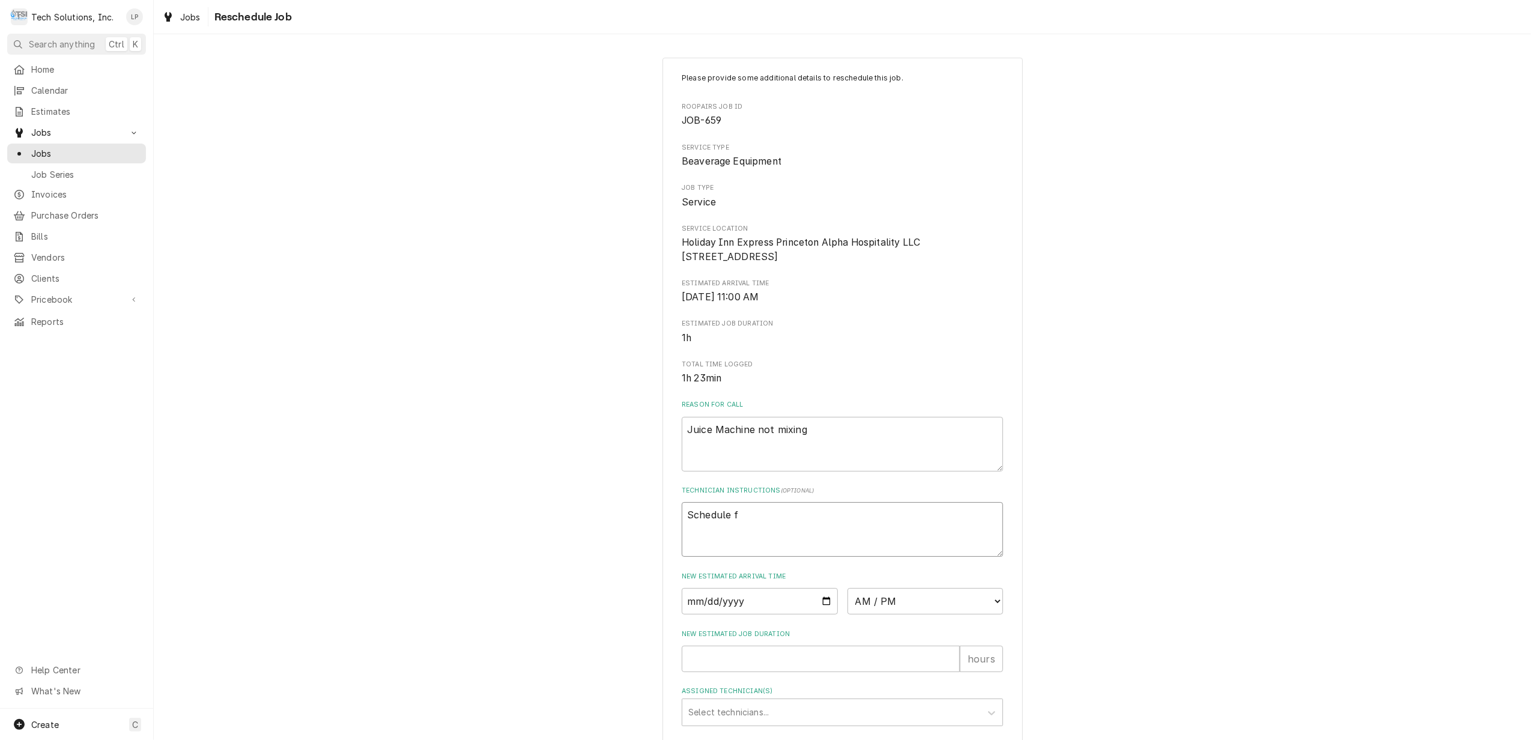
type textarea "Schedule fo"
type textarea "x"
type textarea "Schedule for"
type textarea "x"
type textarea "Schedule for"
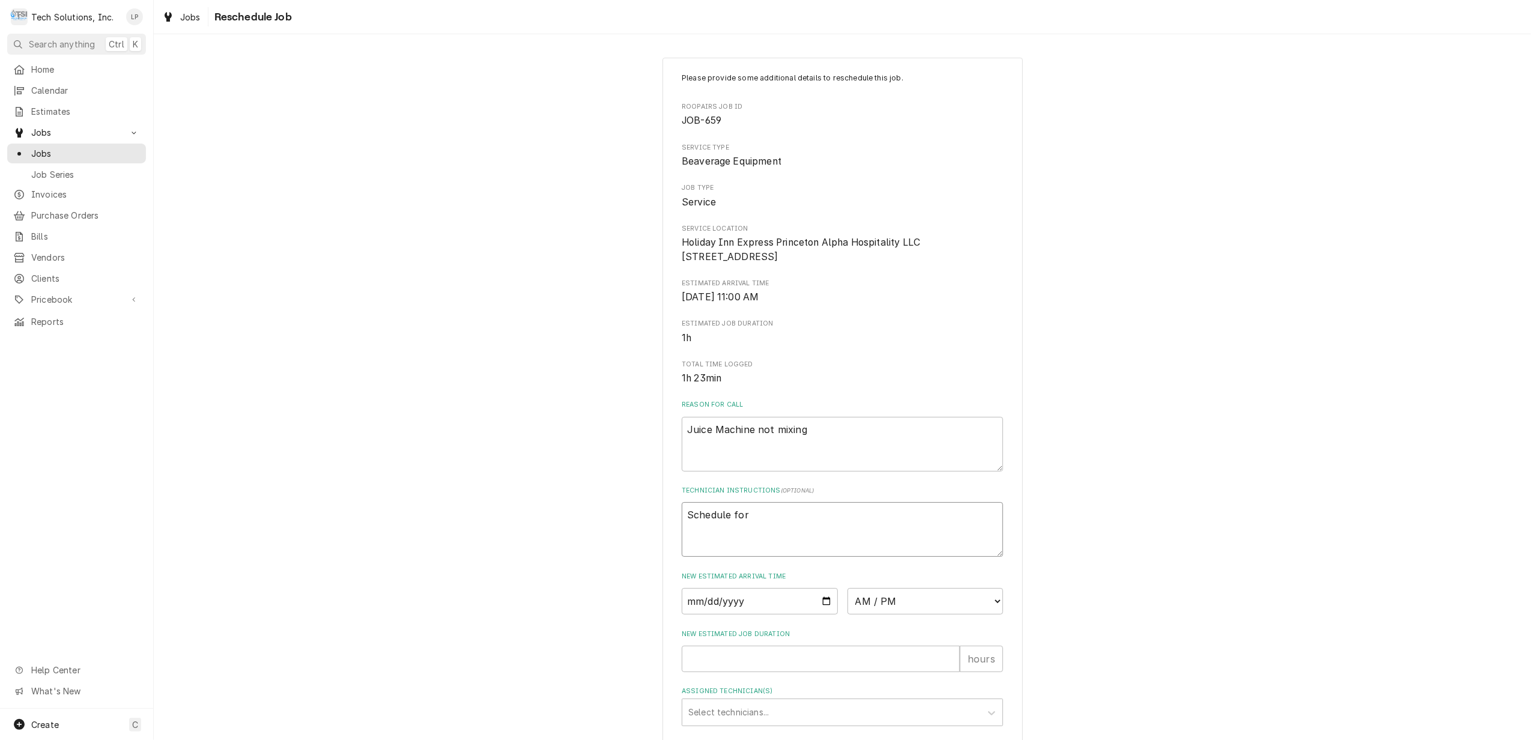
type textarea "x"
type textarea "Schedule for a"
type textarea "x"
type textarea "Schedule for an"
type textarea "x"
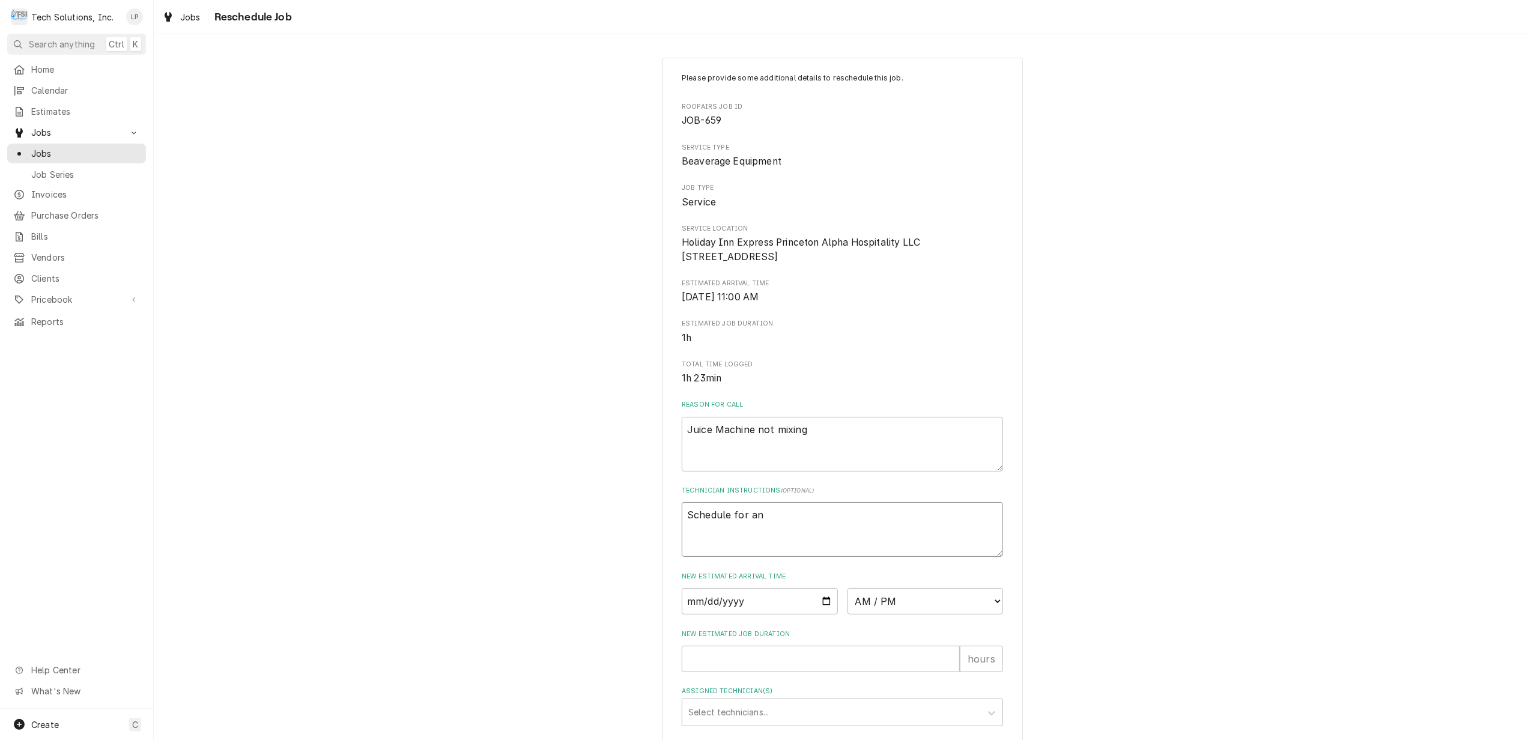
type textarea "Schedule for any"
type textarea "x"
type textarea "Schedule for anyt"
type textarea "x"
type textarea "Schedule for anyti"
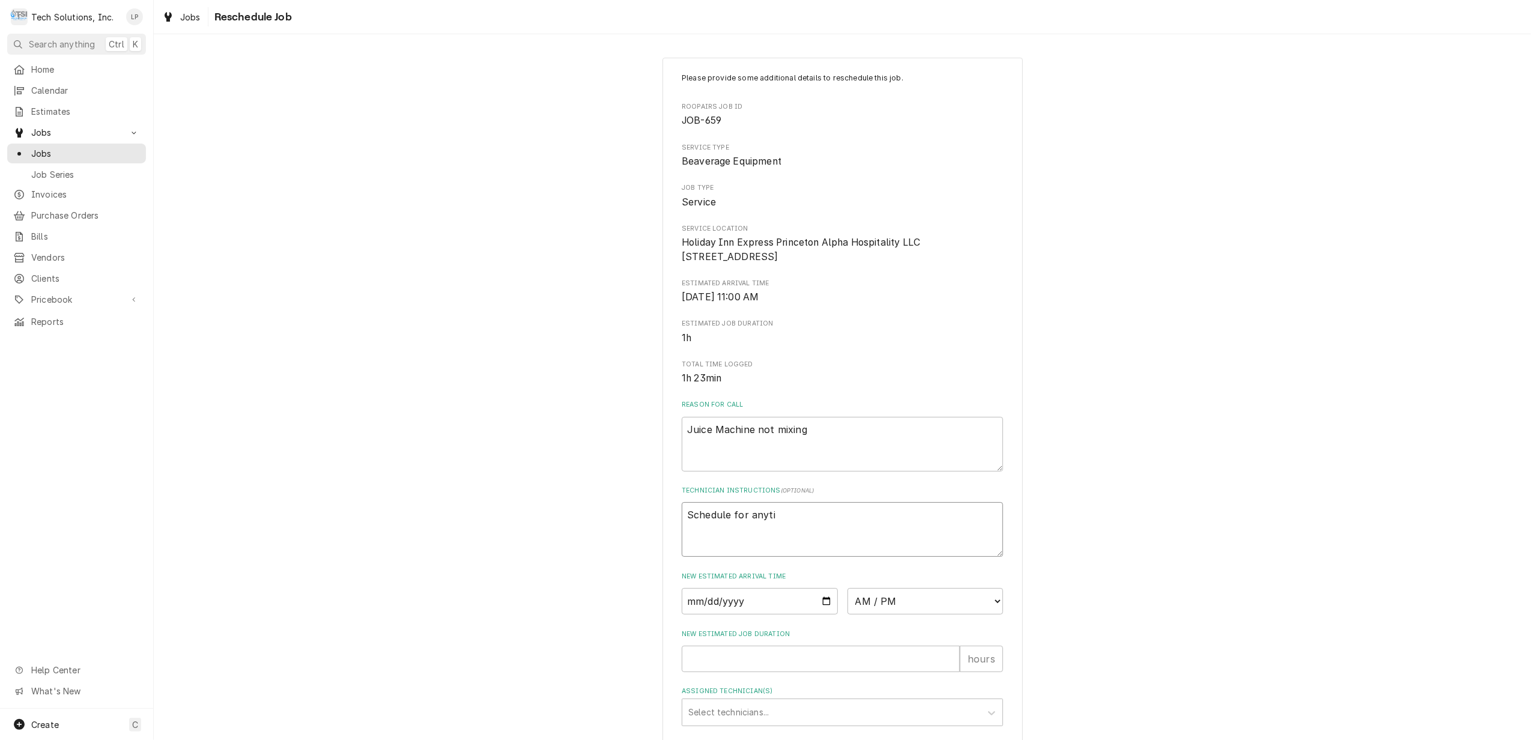
type textarea "x"
type textarea "Schedule for anytim"
type textarea "x"
type textarea "Schedule for anytime"
type textarea "x"
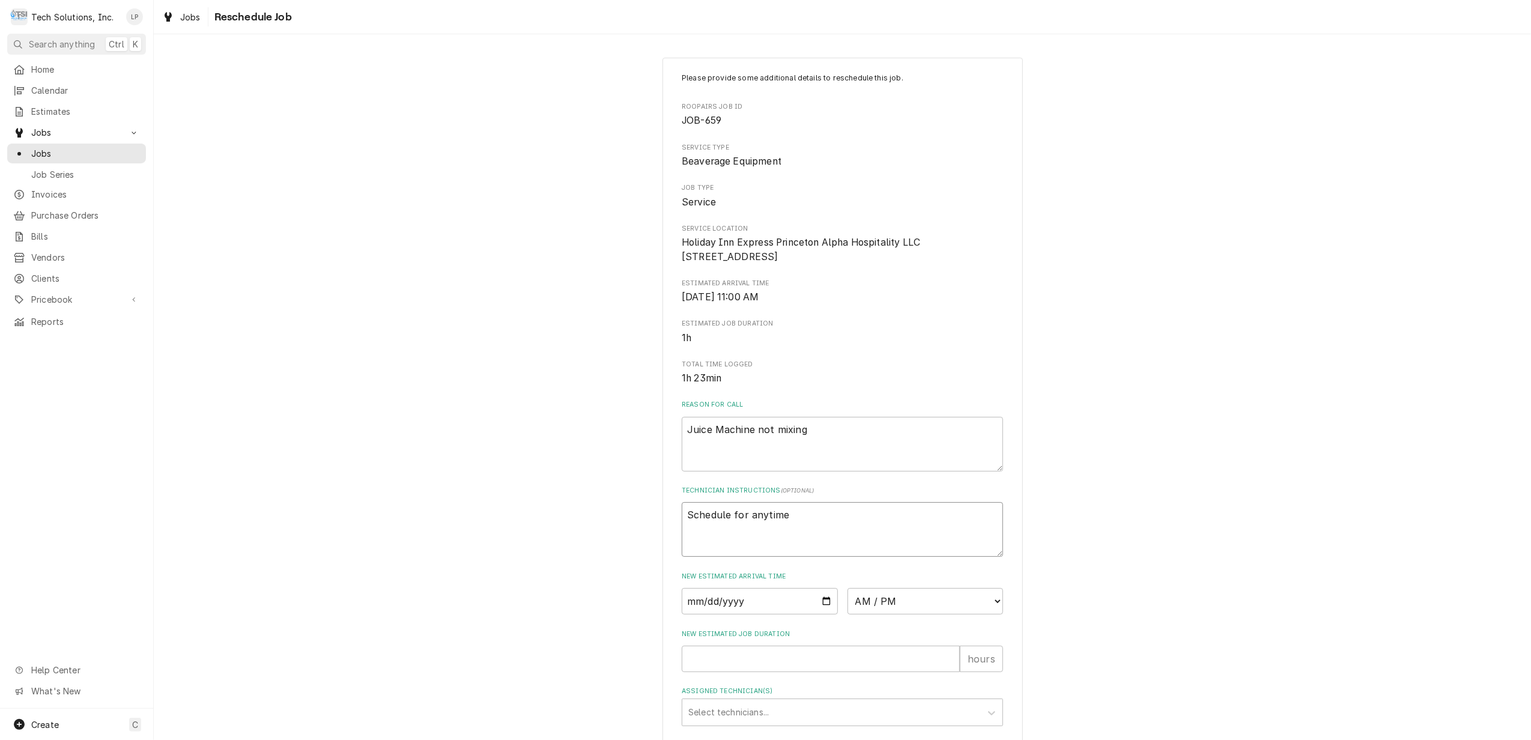
type textarea "Schedule for anytime"
type textarea "x"
type textarea "Schedule for anytime a"
type textarea "x"
type textarea "Schedule for anytime af"
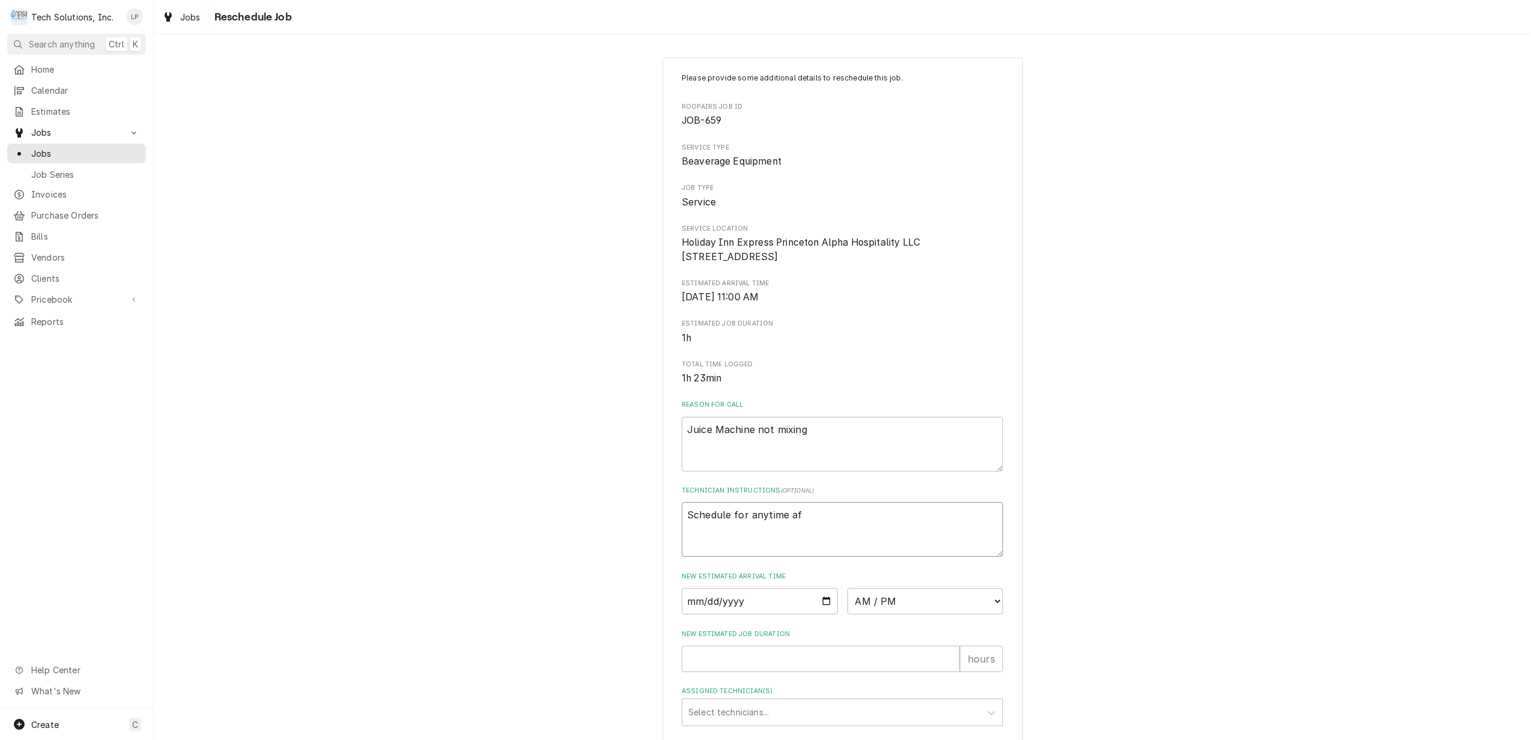
type textarea "x"
type textarea "Schedule for anytime aft"
type textarea "x"
type textarea "Schedule for anytime afte"
type textarea "x"
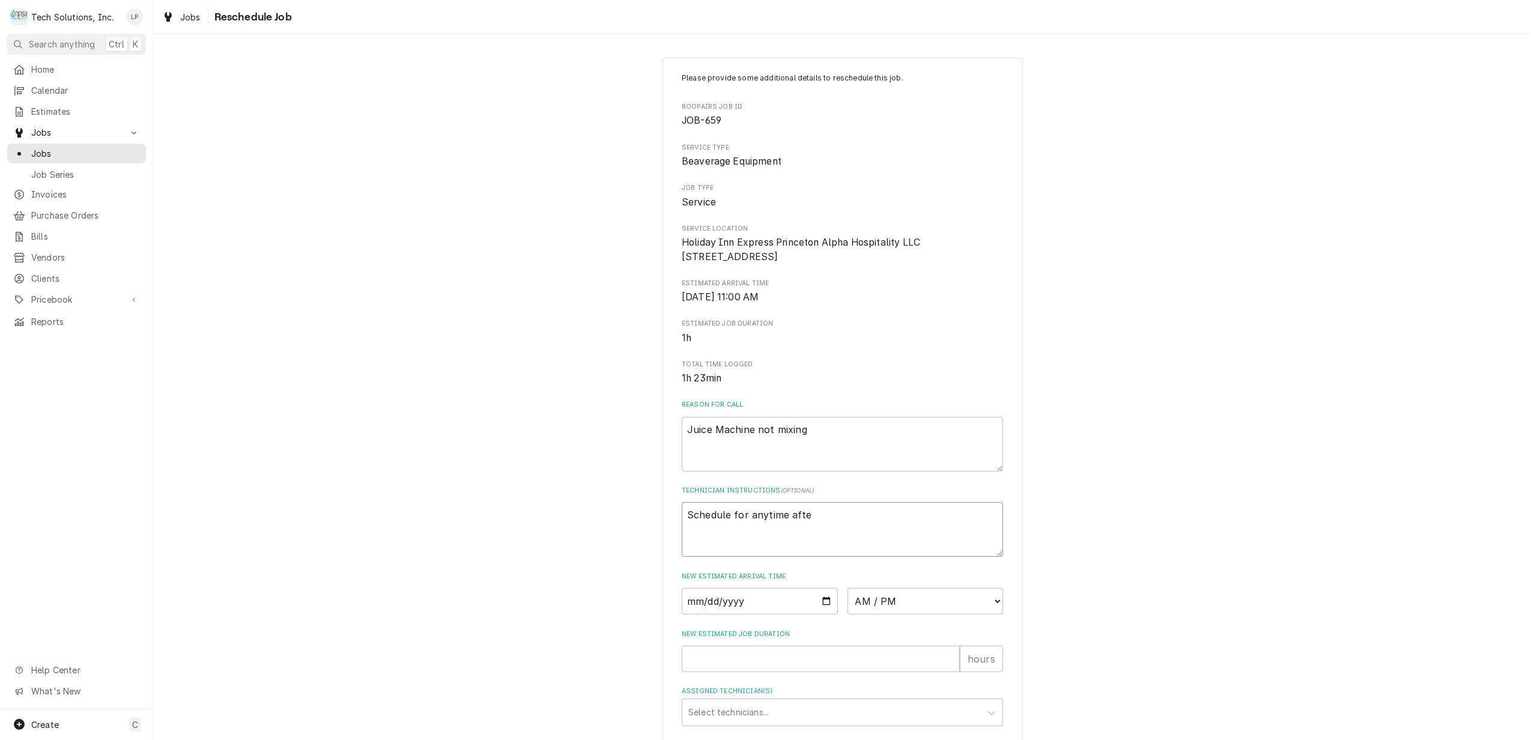
type textarea "Schedule for anytime after"
type textarea "x"
type textarea "Schedule for anytime after"
type textarea "x"
type textarea "Schedule for anytime after 9"
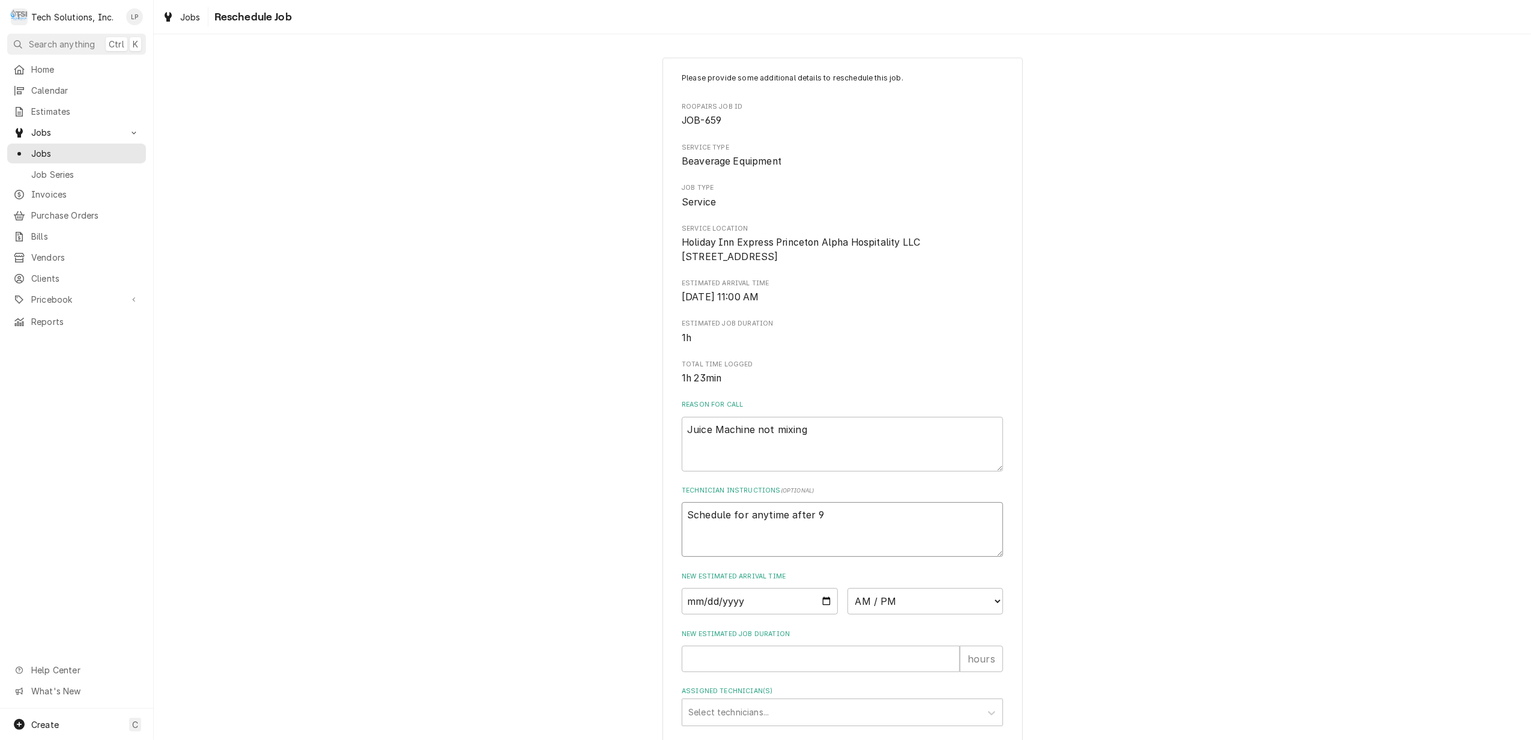
type textarea "x"
type textarea "Schedule for anytime after 9:"
type textarea "x"
type textarea "Schedule for anytime after 9:3"
type textarea "x"
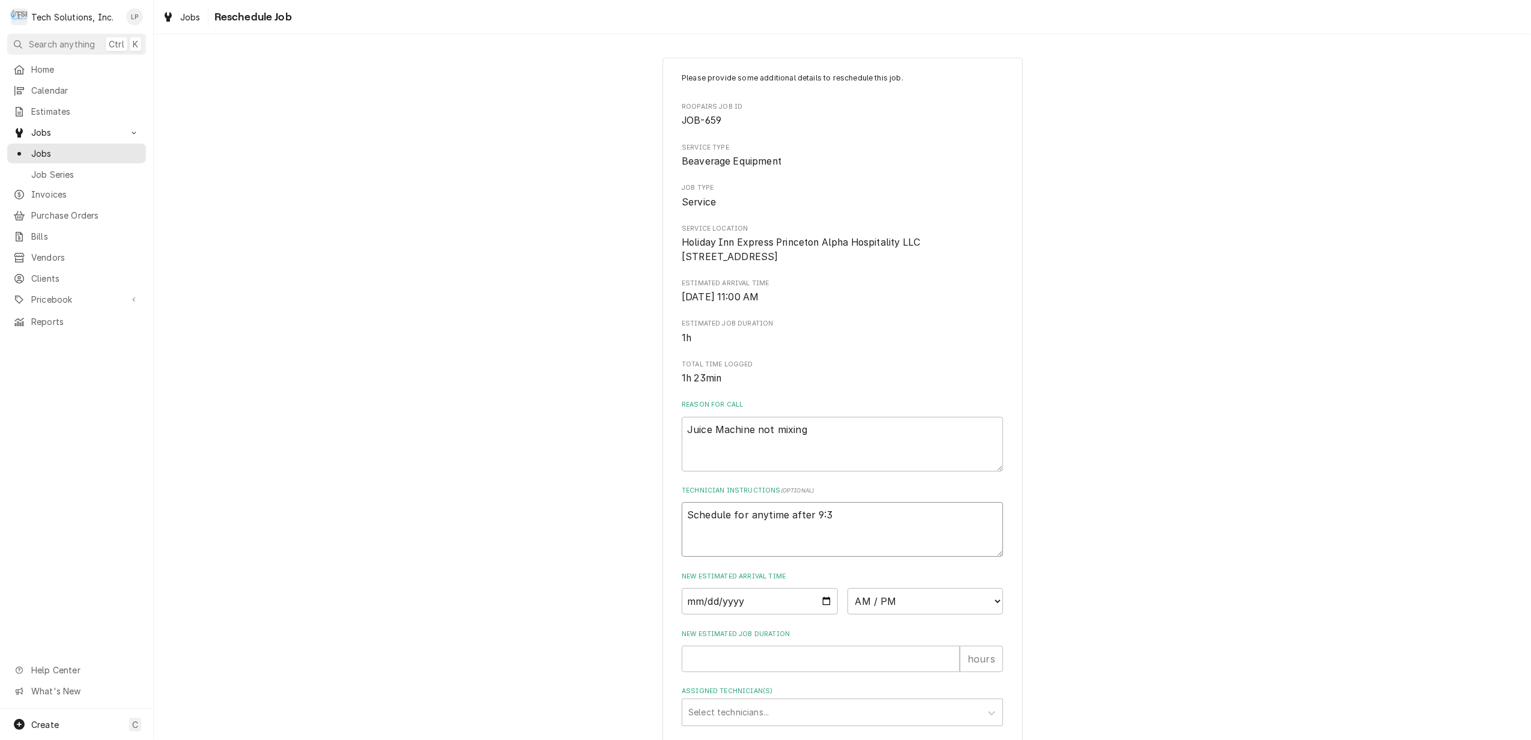
type textarea "Schedule for anytime after 9:30"
type textarea "x"
type textarea "Schedule for anytime after 9:30"
type textarea "x"
type textarea "Schedule for anytime after 9:30 a"
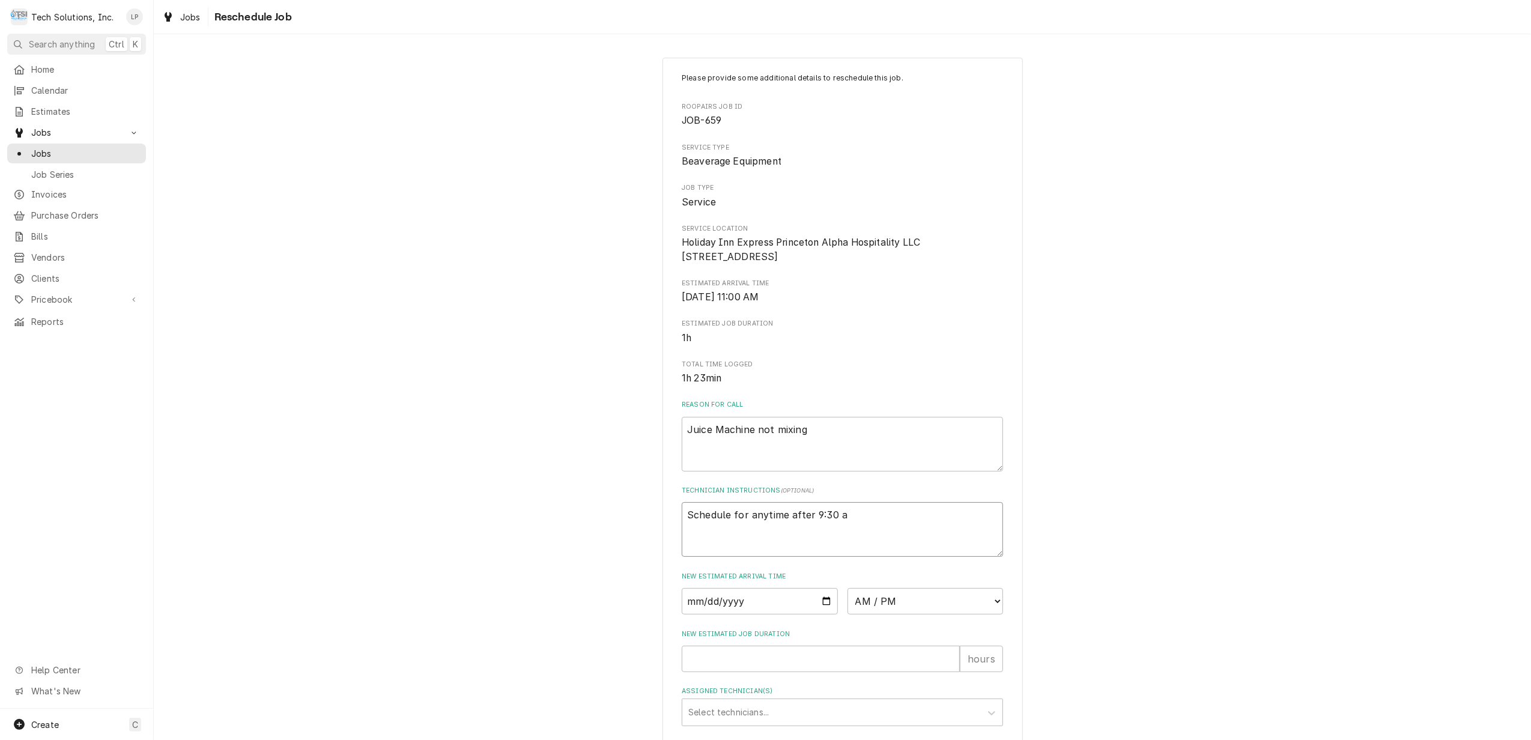
type textarea "x"
type textarea "Schedule for anytime after 9:30 am"
type textarea "x"
type textarea "Schedule for anytime after 9:30 am."
click at [986, 614] on select "AM / PM 6:00 AM 6:15 AM 6:30 AM 6:45 AM 7:00 AM 7:15 AM 7:30 AM 7:45 AM 8:00 AM…" at bounding box center [925, 601] width 156 height 26
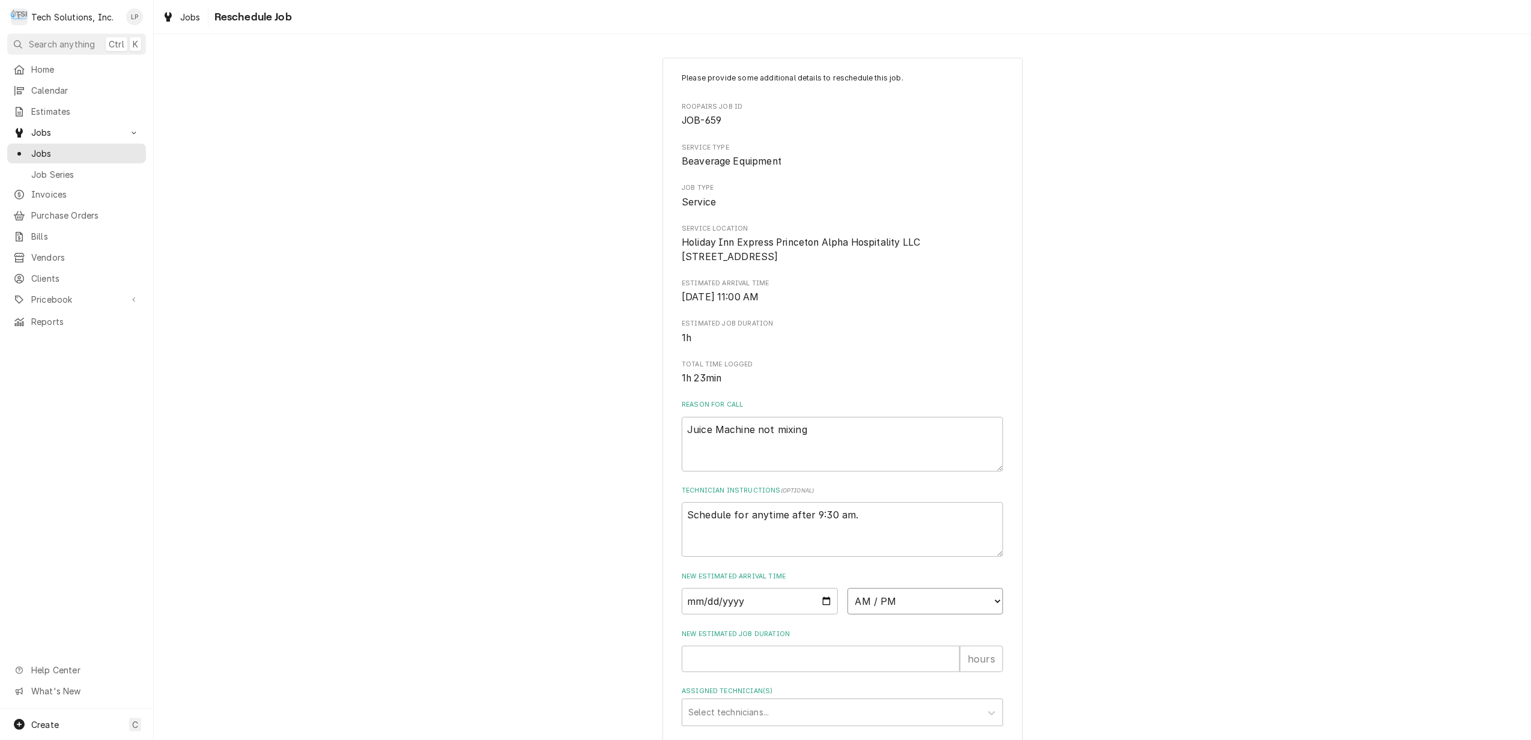
select select "10:30:00"
click at [847, 602] on select "AM / PM 6:00 AM 6:15 AM 6:30 AM 6:45 AM 7:00 AM 7:15 AM 7:30 AM 7:45 AM 8:00 AM…" at bounding box center [925, 601] width 156 height 26
click at [1124, 581] on div "Please provide some additional details to reschedule this job. Roopairs Job ID …" at bounding box center [842, 466] width 1377 height 838
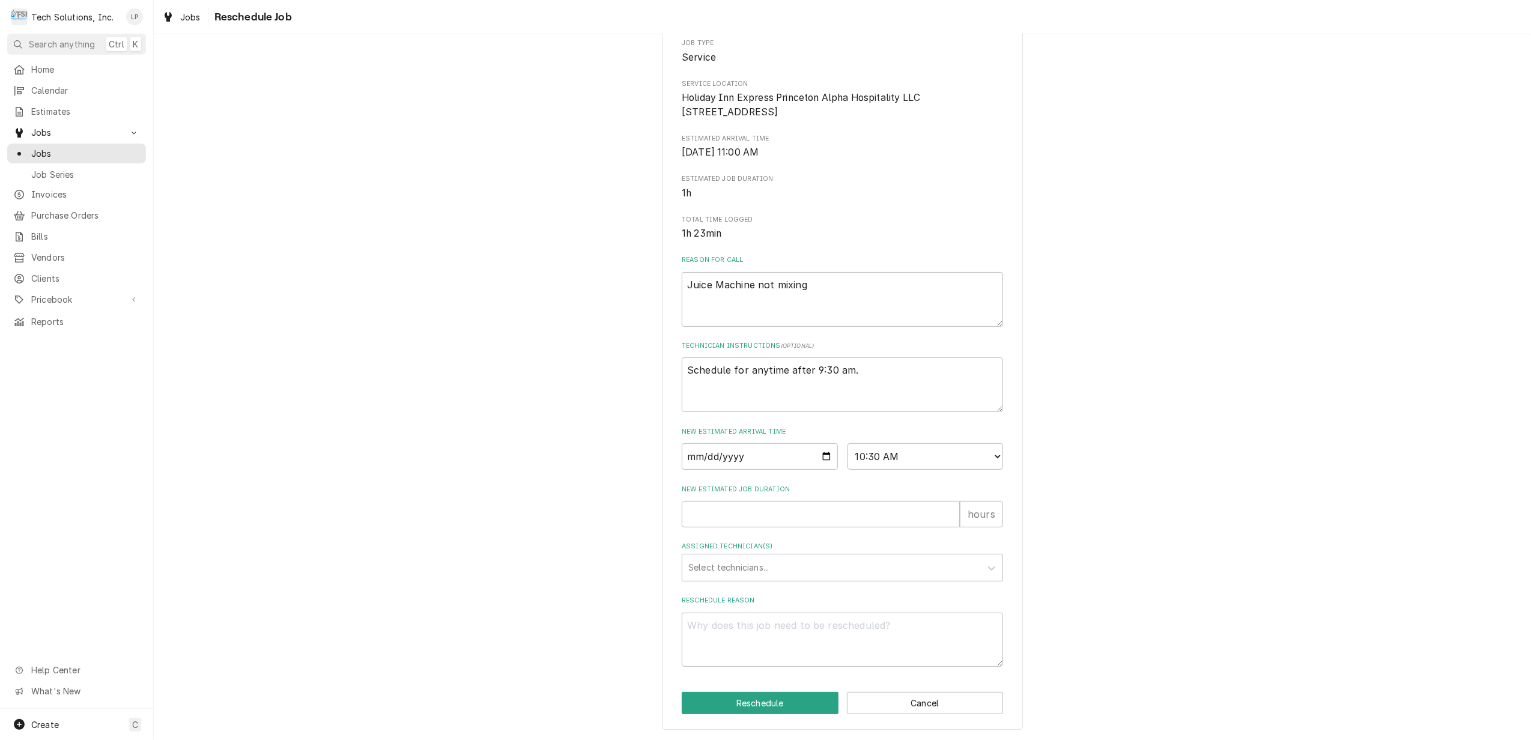
scroll to position [160, 0]
type textarea "x"
type input "1"
click at [942, 508] on input "1" at bounding box center [821, 514] width 278 height 26
type textarea "x"
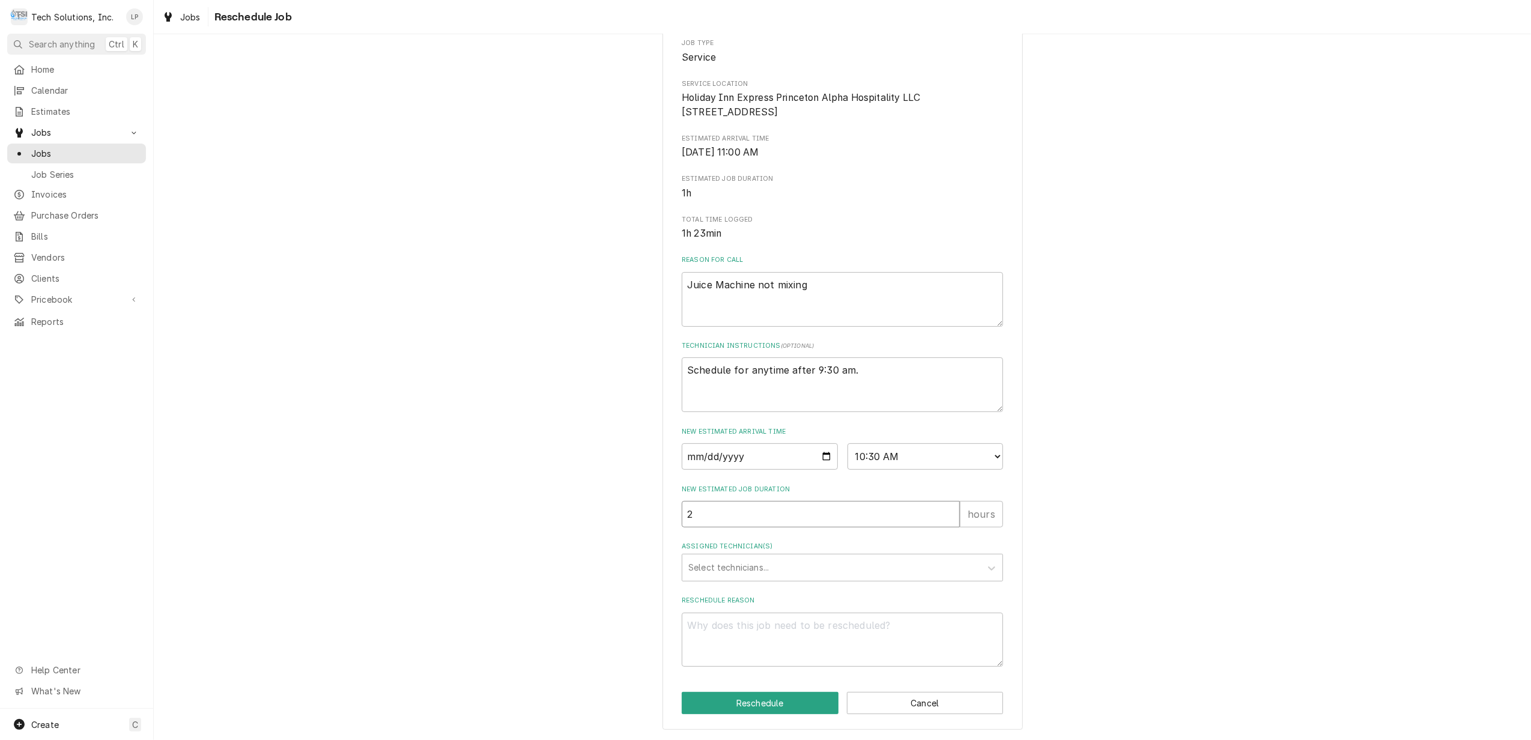
type input "2"
click at [942, 508] on input "2" at bounding box center [821, 514] width 278 height 26
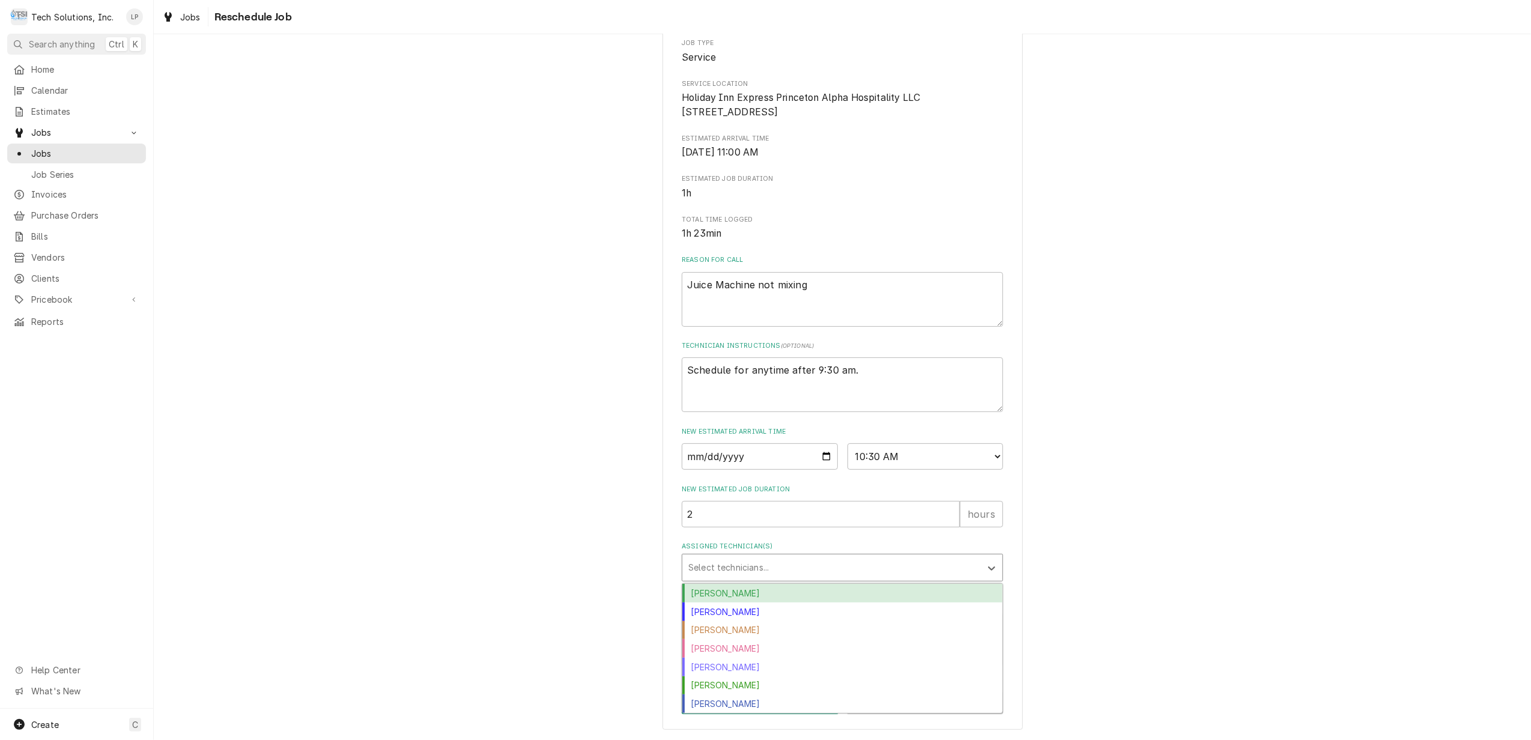
click at [954, 568] on div "Assigned Technician(s)" at bounding box center [831, 568] width 287 height 22
click at [841, 596] on div "Austin Fox" at bounding box center [842, 593] width 320 height 19
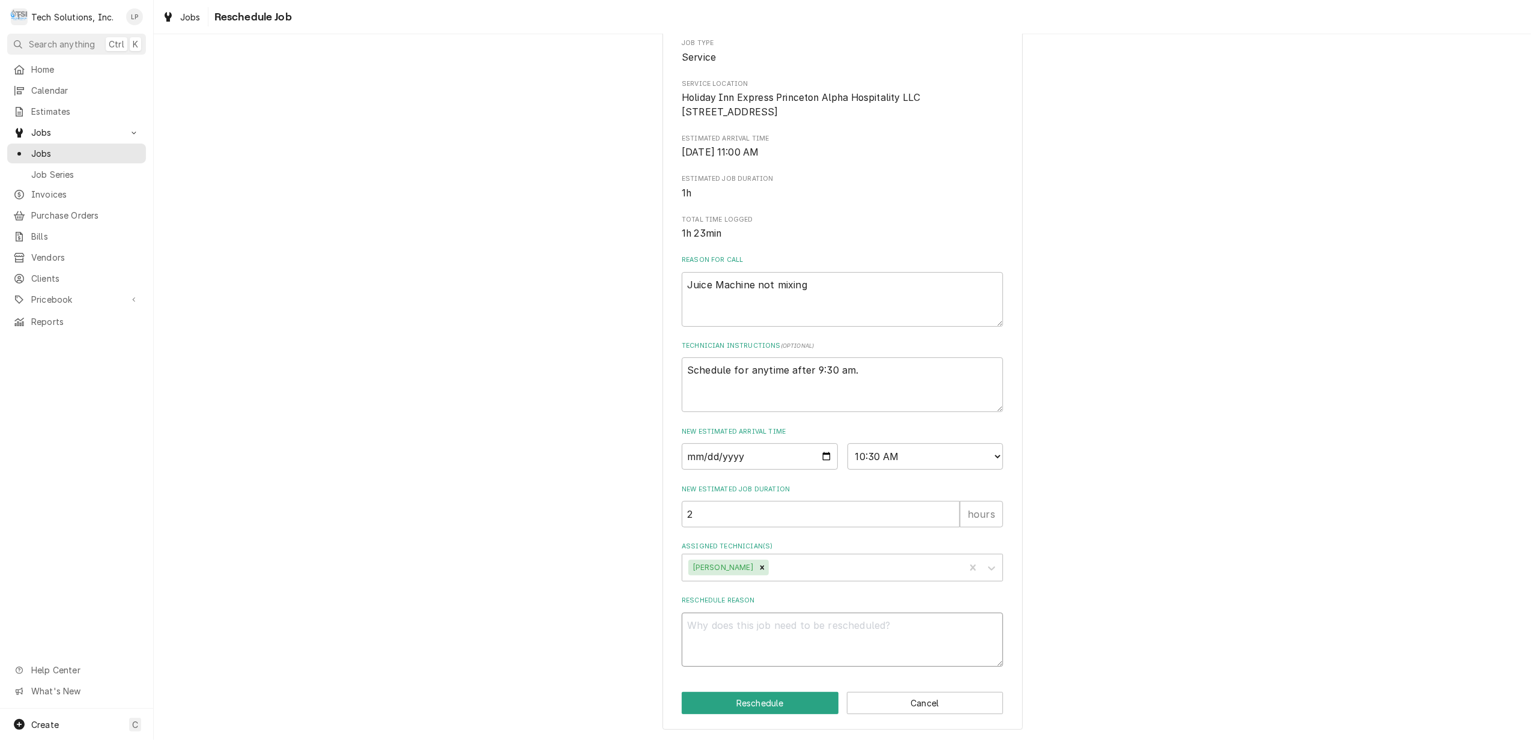
drag, startPoint x: 802, startPoint y: 623, endPoint x: 822, endPoint y: 616, distance: 20.7
click at [804, 623] on textarea "Reschedule Reason" at bounding box center [842, 640] width 321 height 55
type textarea "x"
type textarea "R"
type textarea "x"
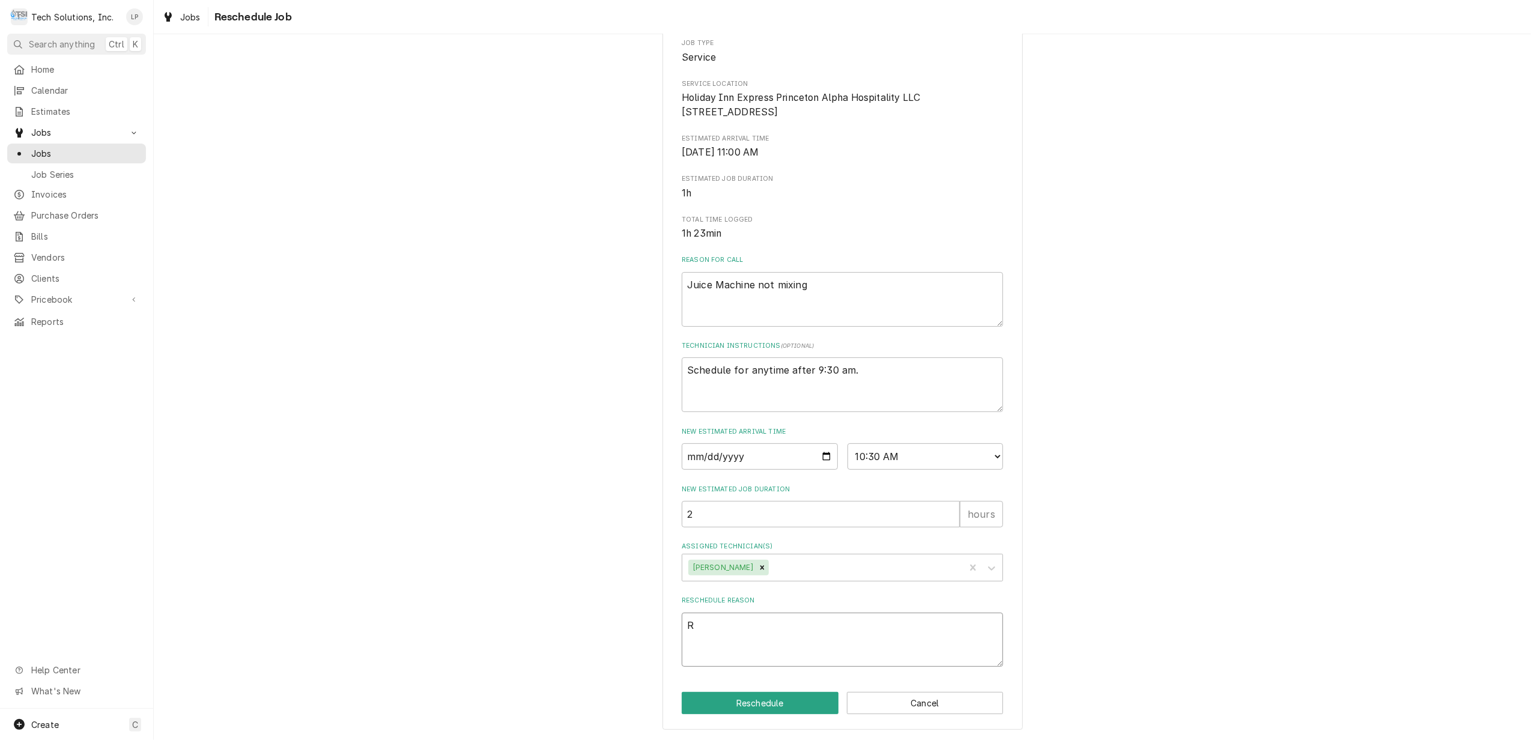
type textarea "Ro"
type textarea "x"
type textarea "Roy"
type textarea "x"
type textarea "Roya"
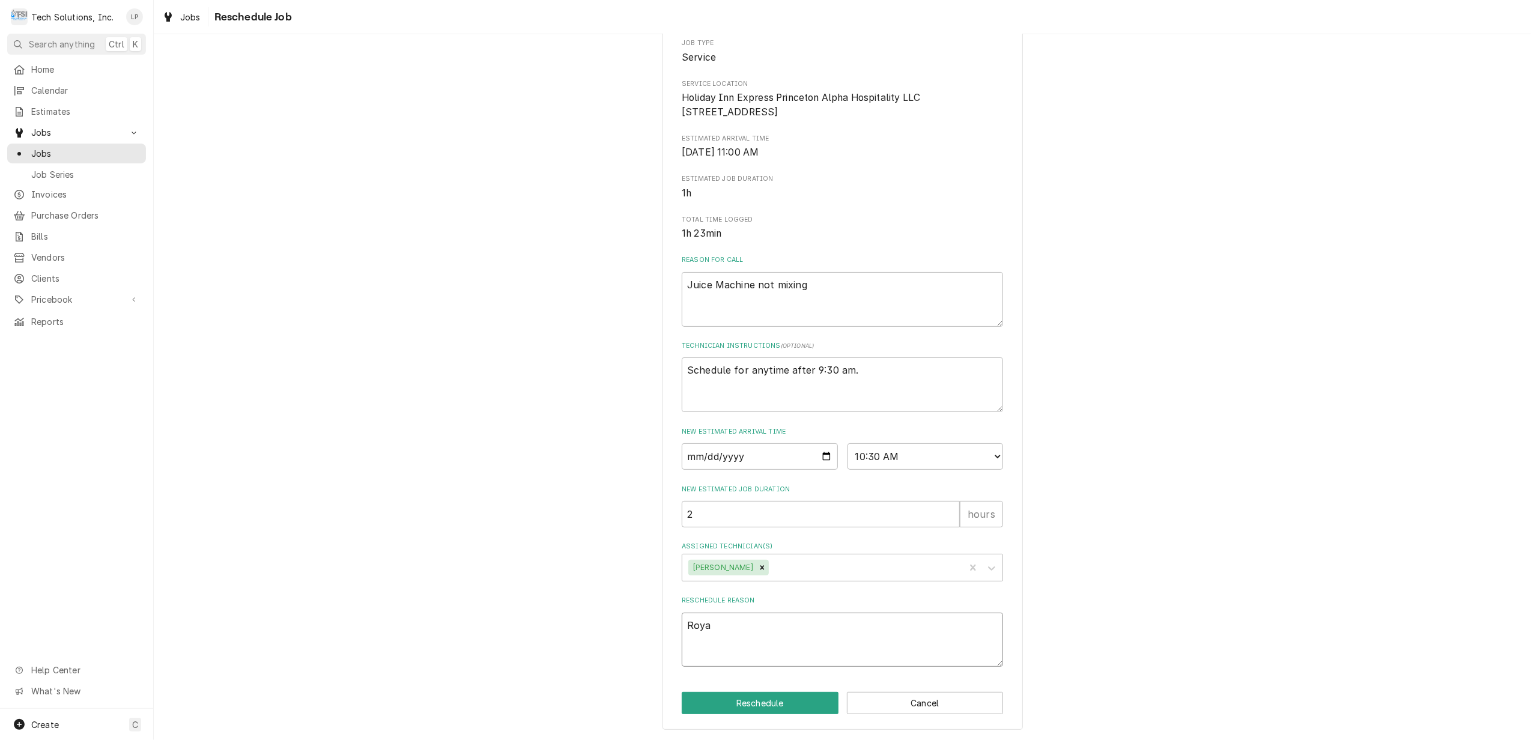
type textarea "x"
type textarea "Royal"
type textarea "x"
type textarea "Royal"
type textarea "x"
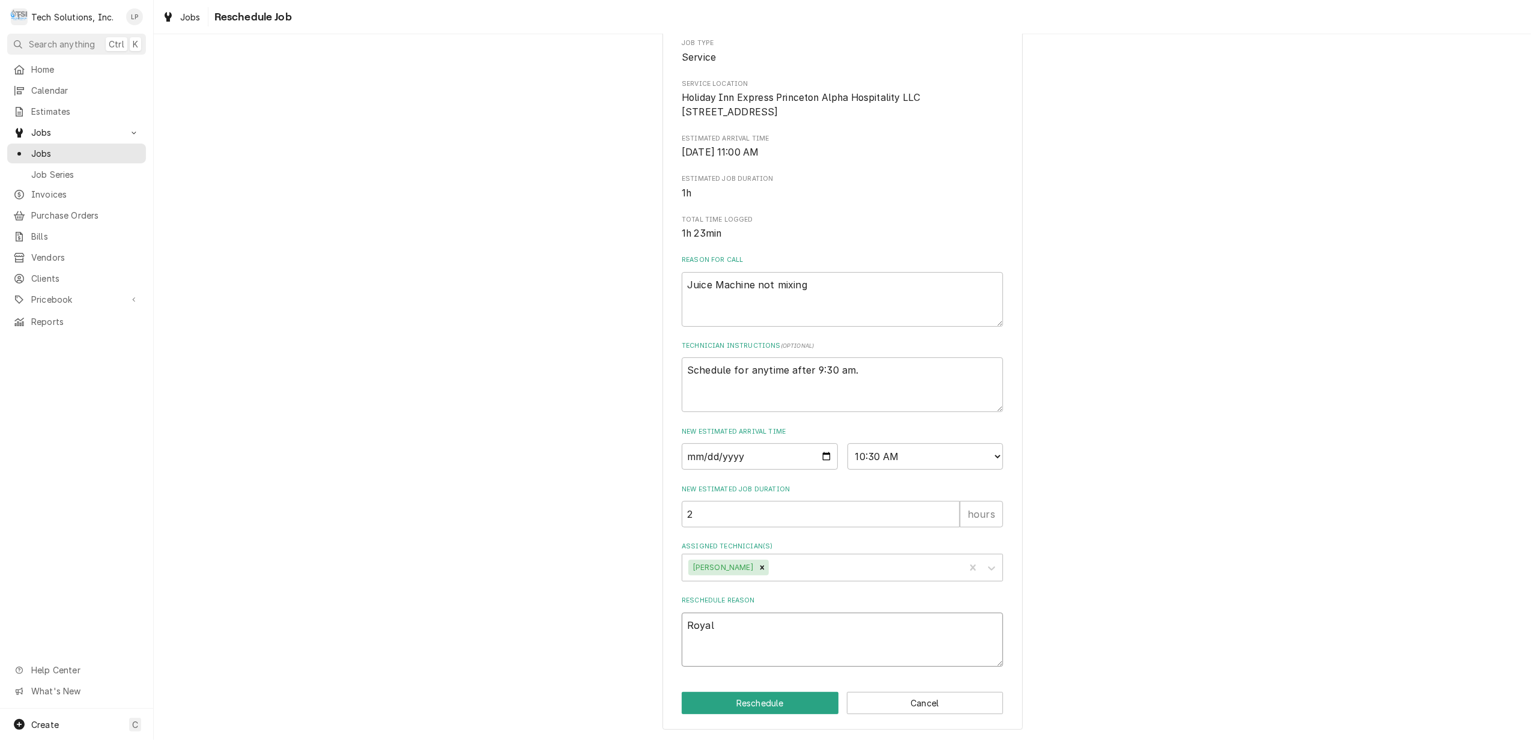
type textarea "Royal C"
type textarea "x"
type textarea "Royal Cu"
type textarea "x"
type textarea "Royal Cup"
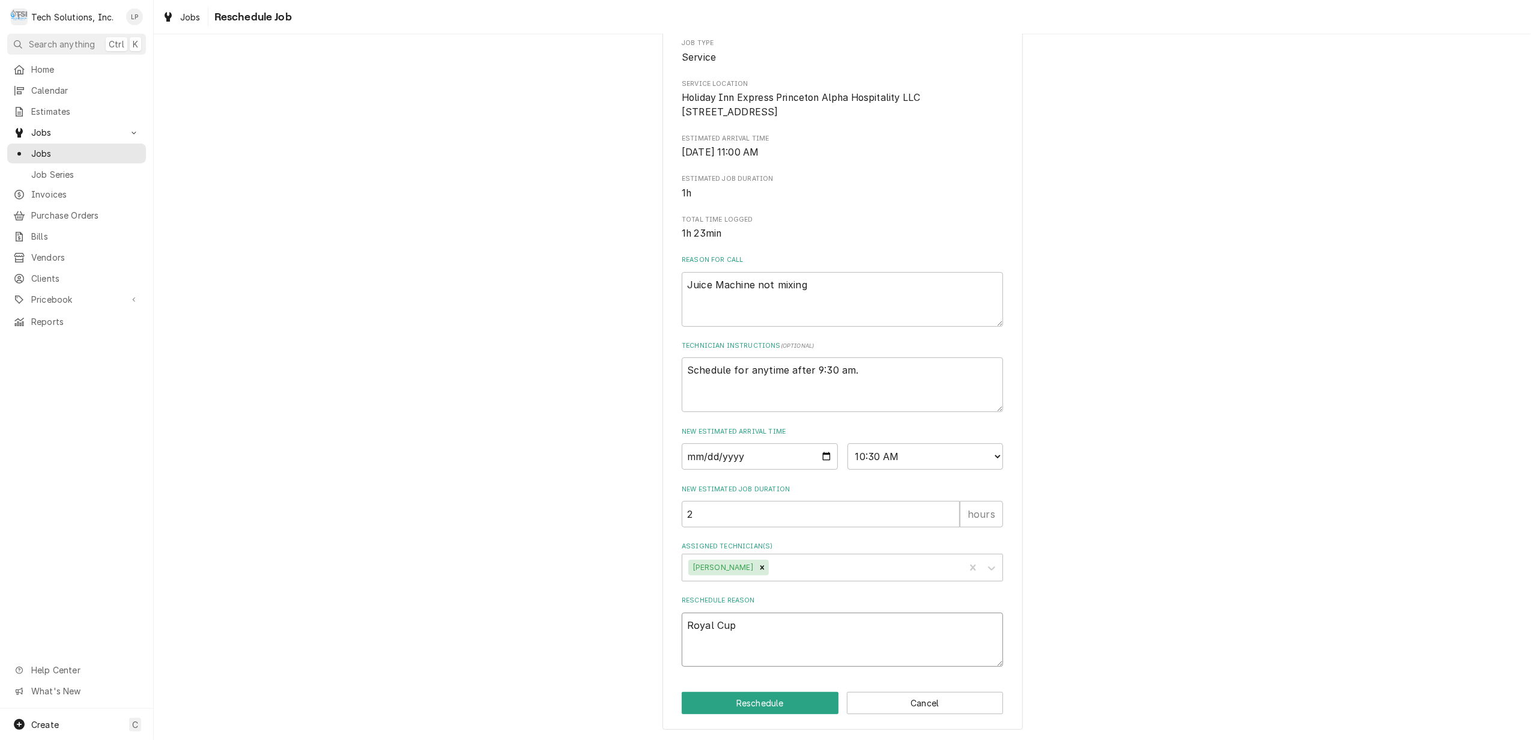
type textarea "x"
type textarea "Royal Cup"
type textarea "x"
type textarea "Royal Cup s"
type textarea "x"
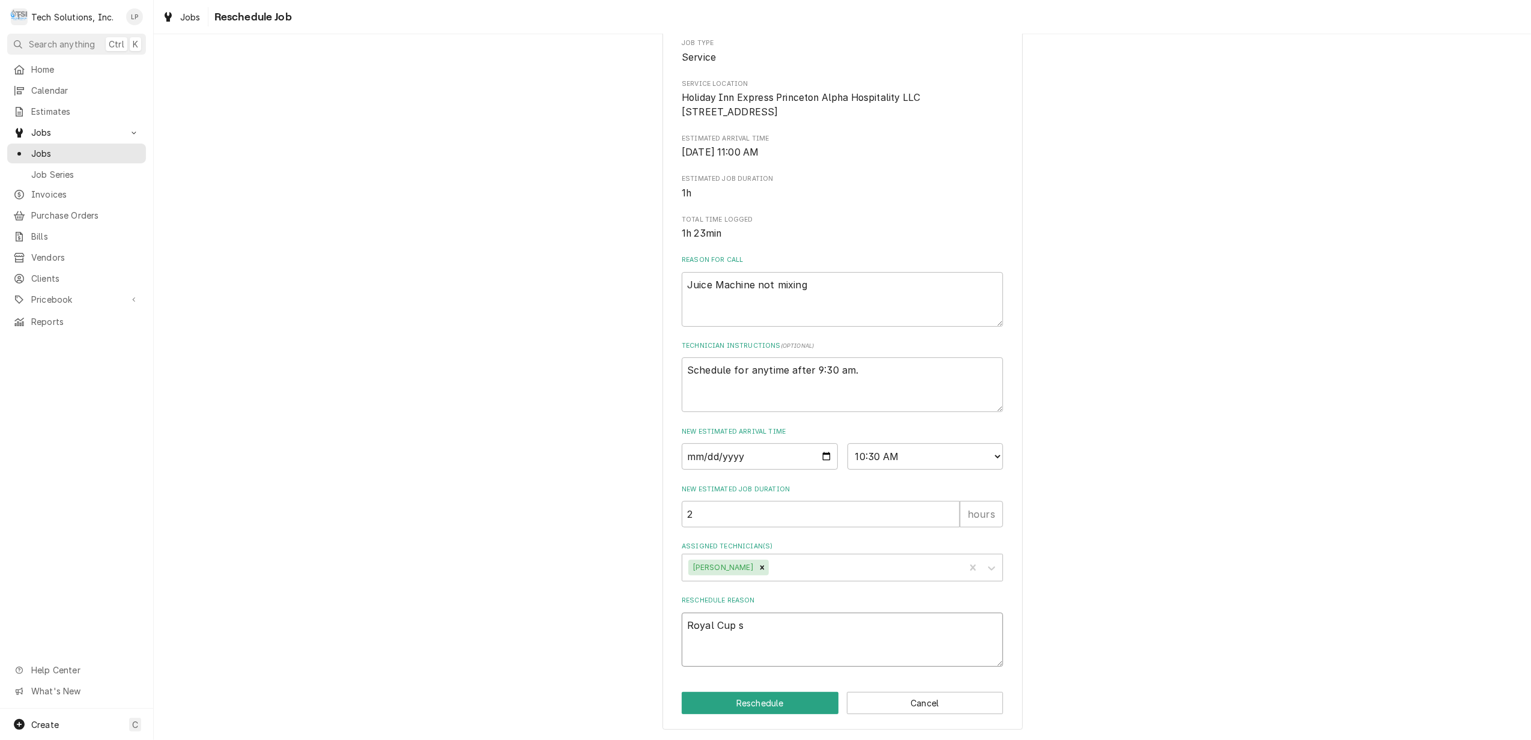
type textarea "Royal Cup se"
type textarea "x"
type textarea "Royal Cup sen"
type textarea "x"
type textarea "Royal Cup sent"
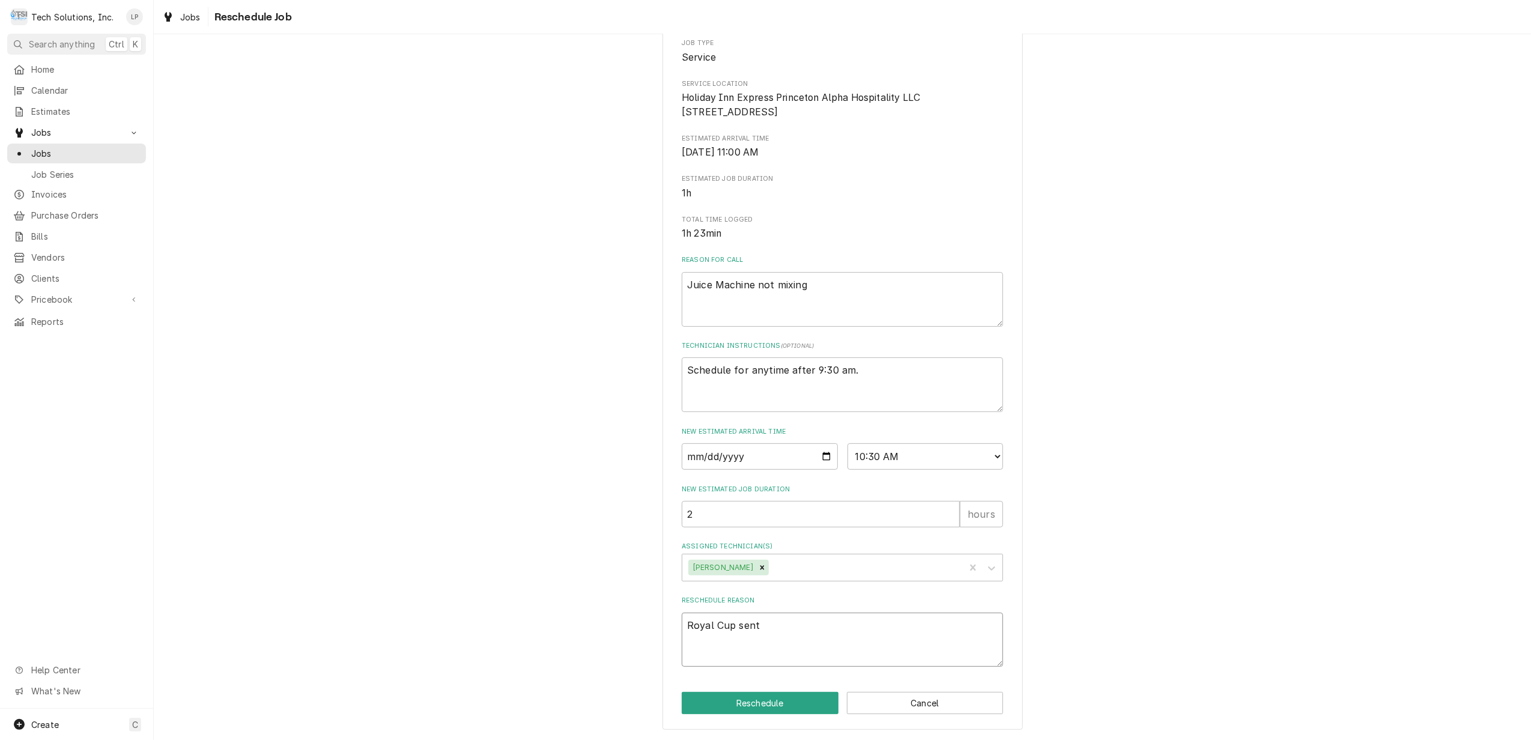
type textarea "x"
type textarea "Royal Cup sent"
type textarea "x"
type textarea "Royal Cup sent p"
type textarea "x"
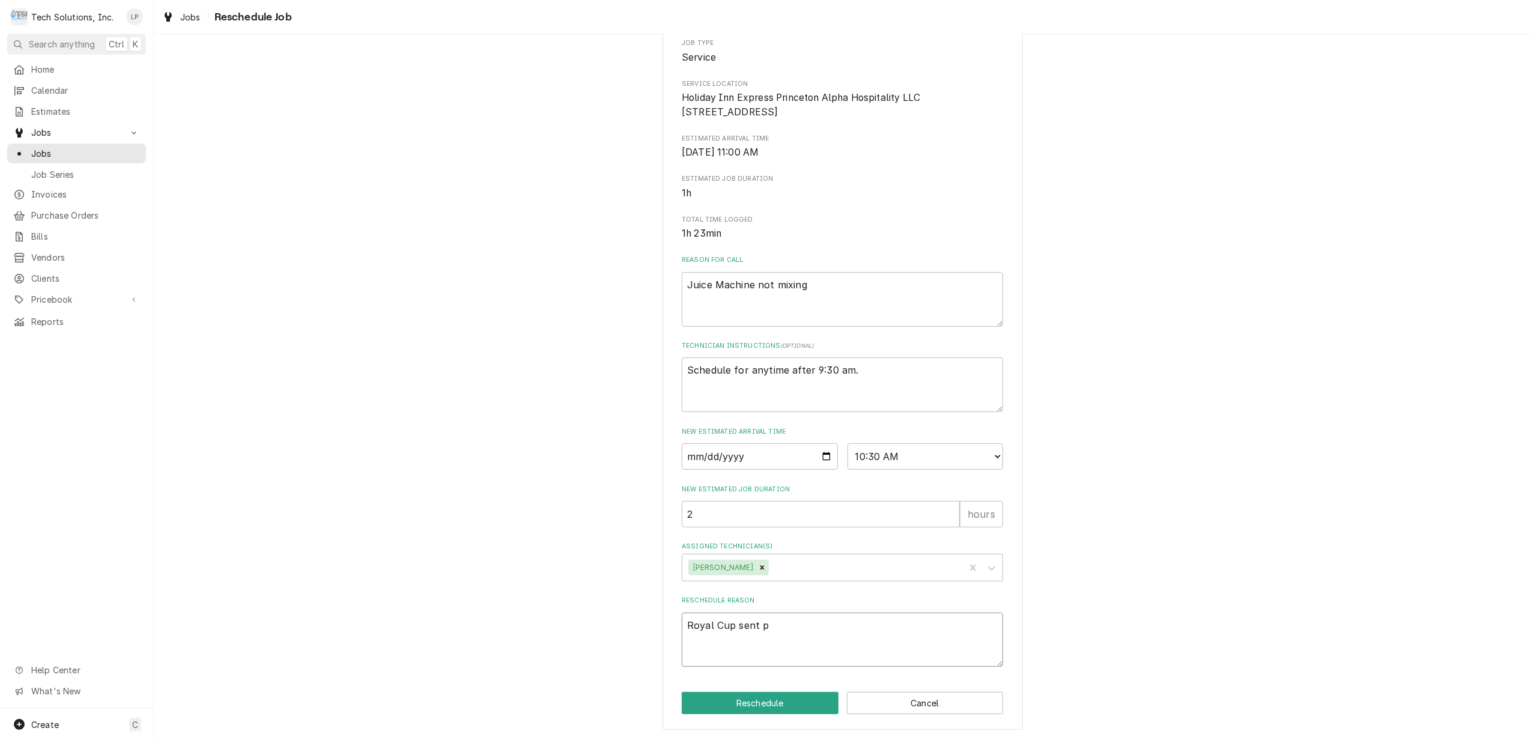
type textarea "Royal Cup sent pa"
type textarea "x"
type textarea "Royal Cup sent par"
type textarea "x"
type textarea "Royal Cup sent part"
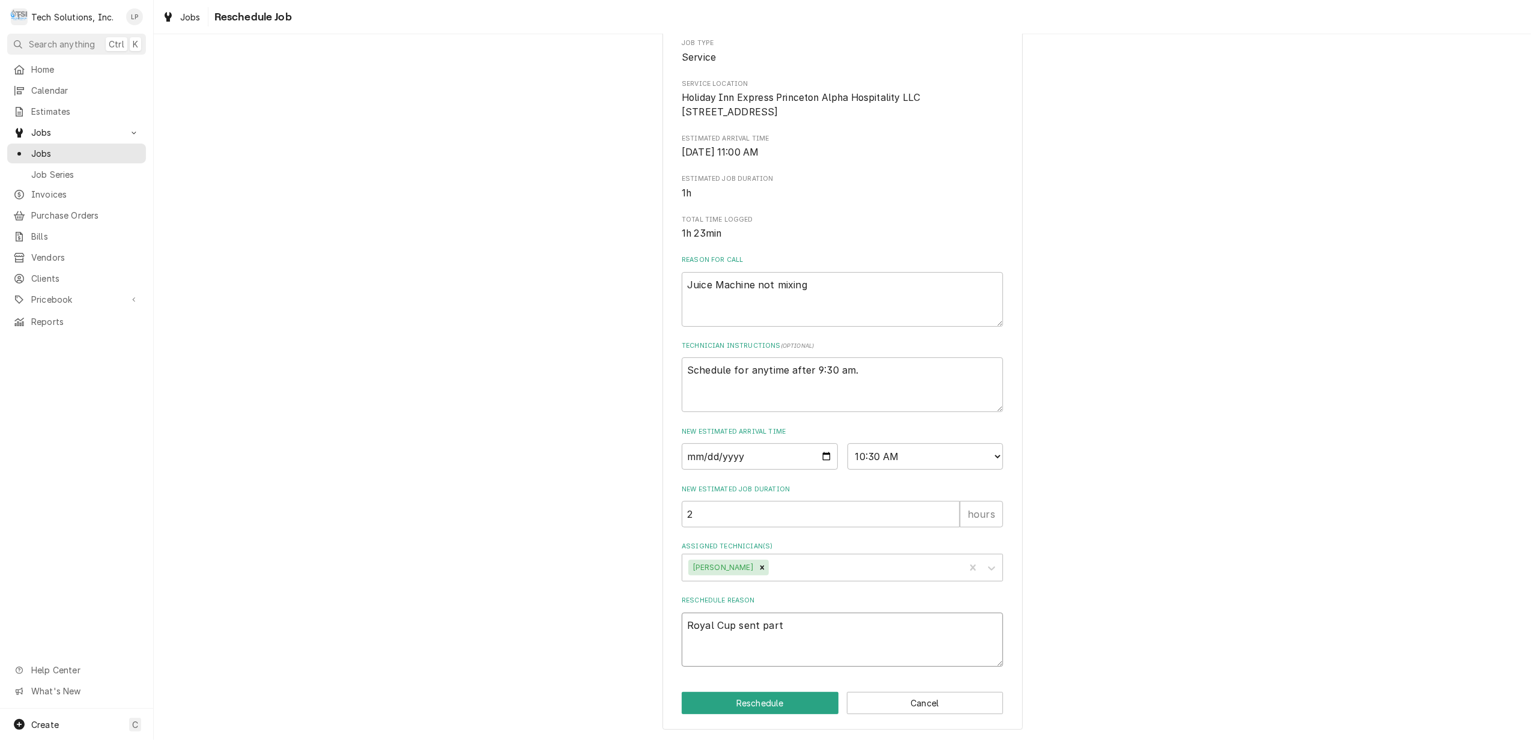
type textarea "x"
type textarea "Royal Cup sent parts"
type textarea "x"
type textarea "Royal Cup sent parts."
click at [783, 705] on button "Reschedule" at bounding box center [760, 703] width 157 height 22
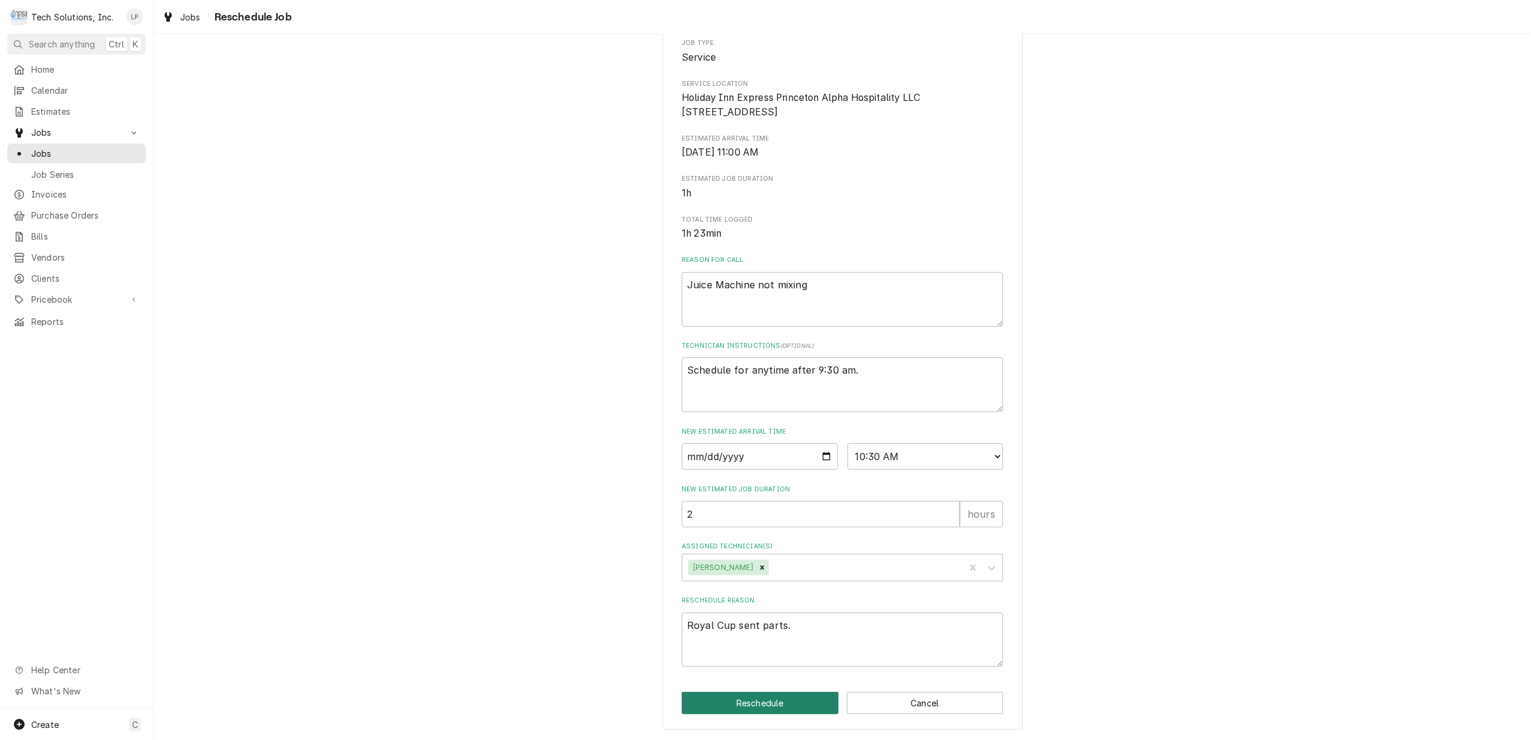
type textarea "x"
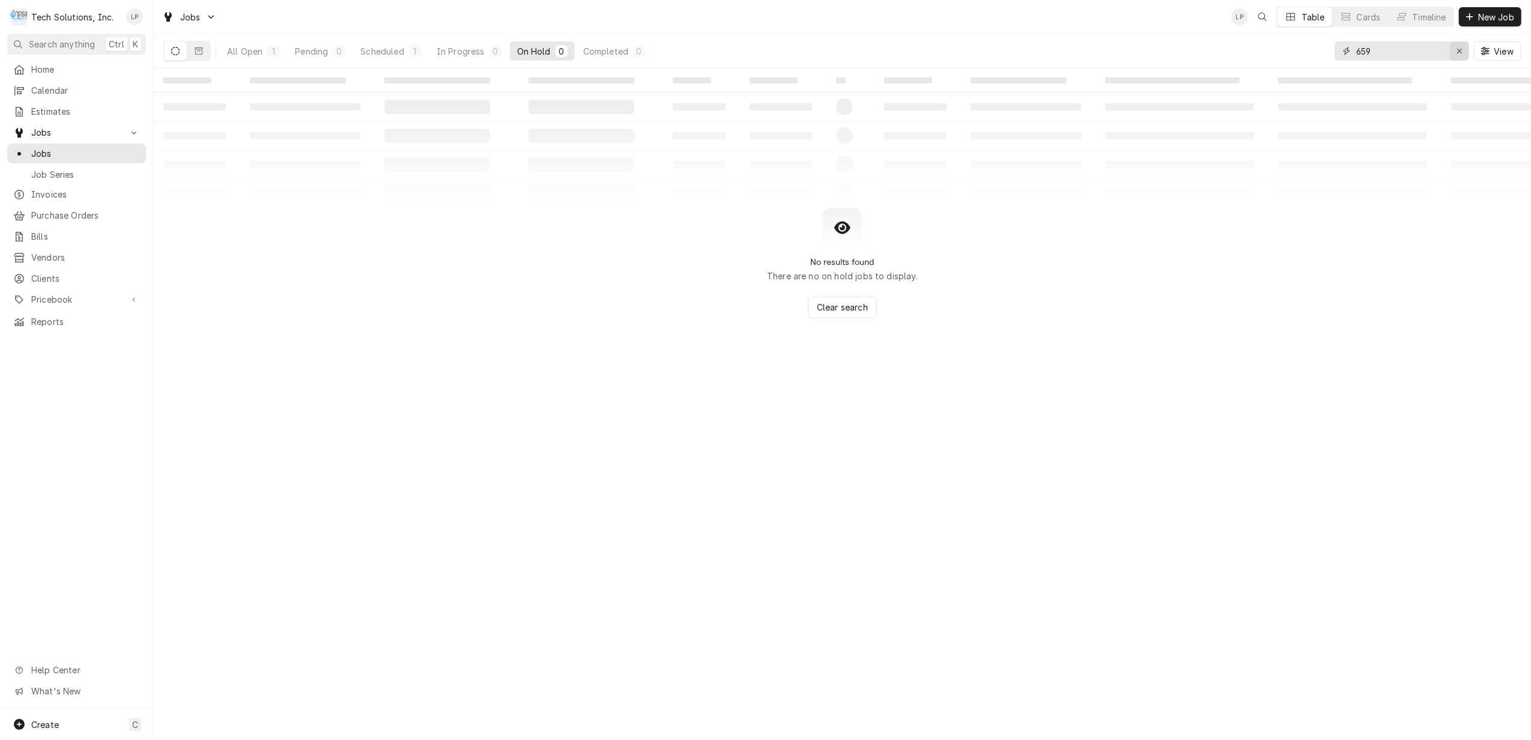
click at [1457, 53] on icon "Erase input" at bounding box center [1460, 51] width 7 height 8
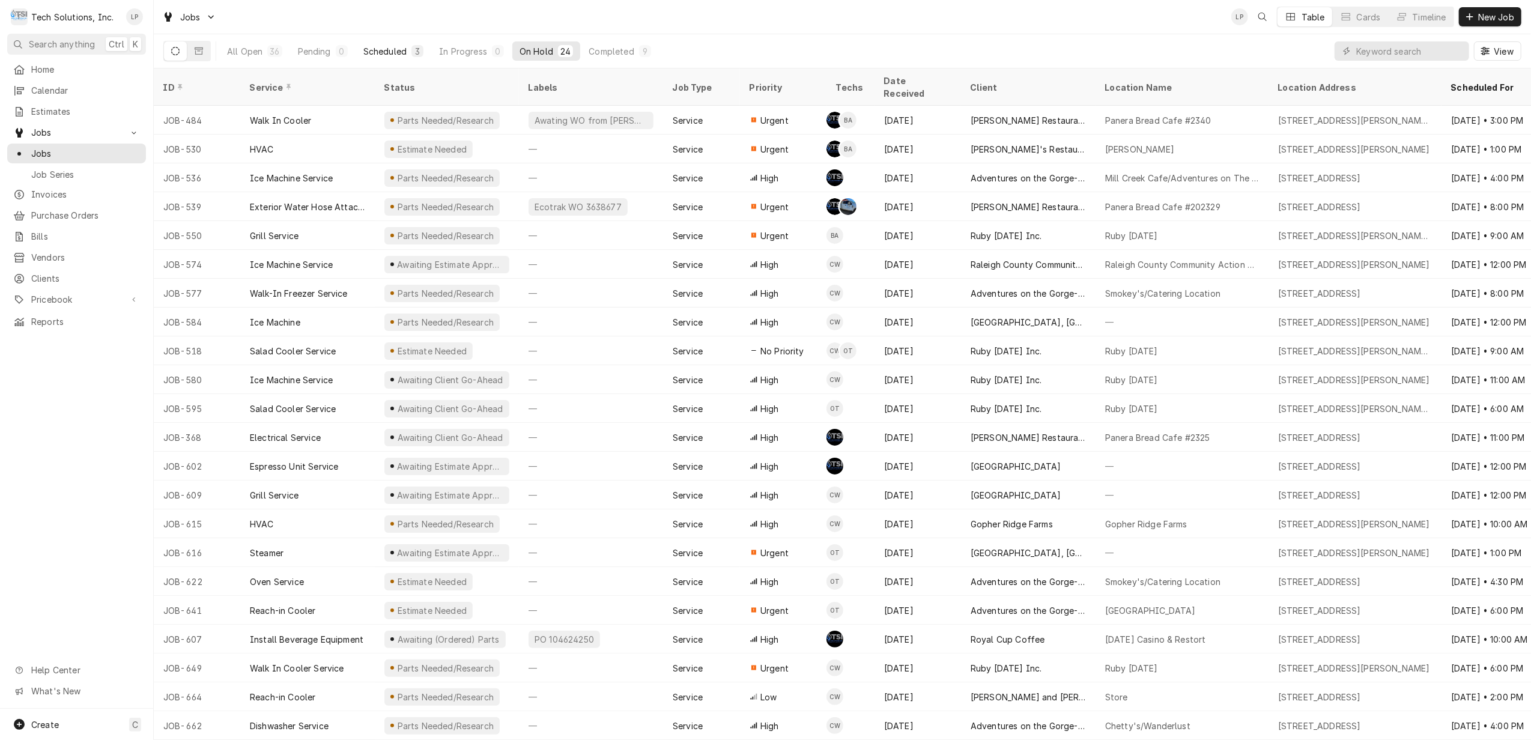
click at [387, 49] on div "Scheduled" at bounding box center [384, 51] width 43 height 13
